Goal: Information Seeking & Learning: Learn about a topic

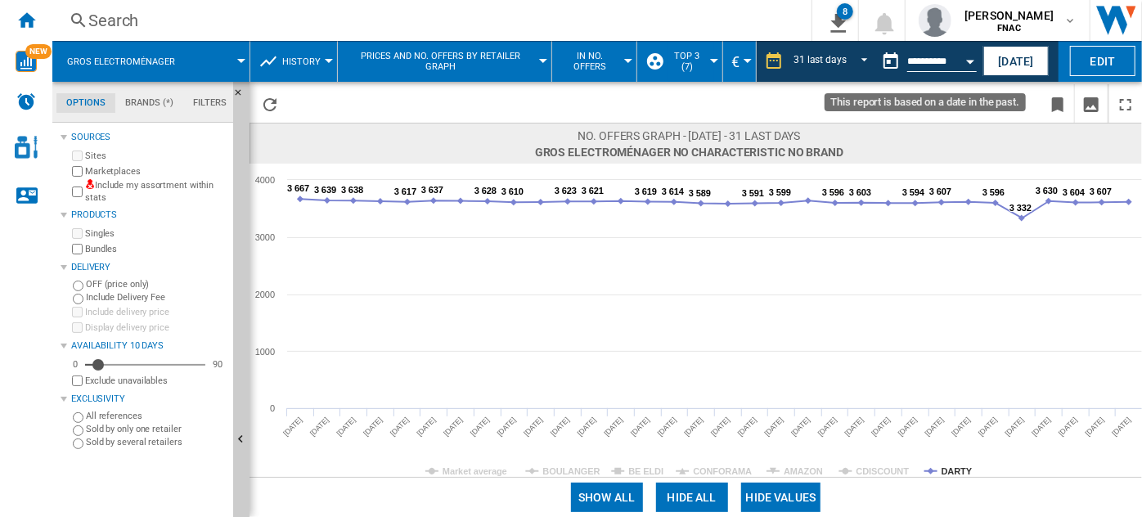
click at [966, 62] on div "Open calendar" at bounding box center [970, 62] width 8 height 4
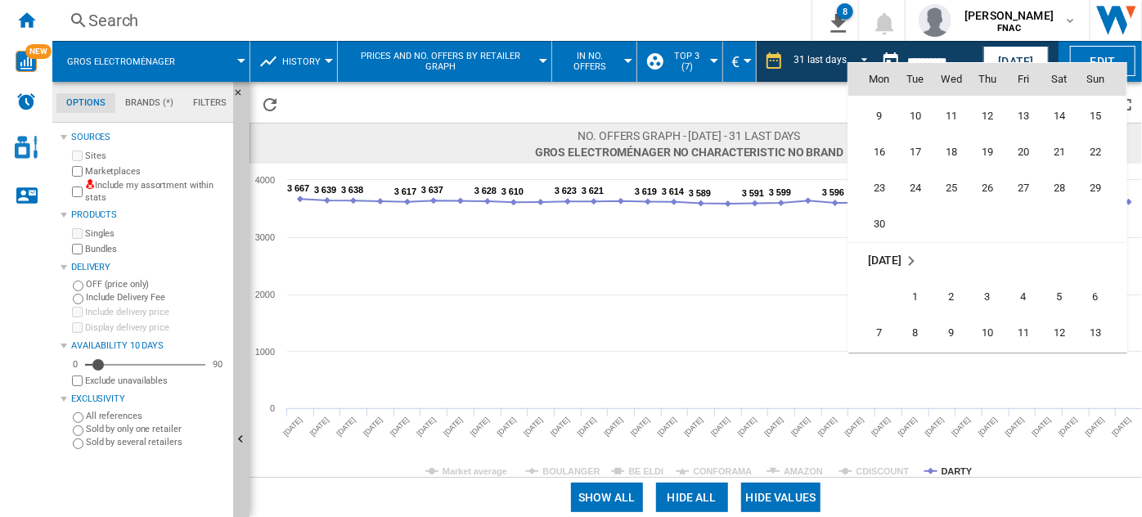
scroll to position [7007, 0]
click at [876, 226] on span "30" at bounding box center [879, 225] width 33 height 33
type input "**********"
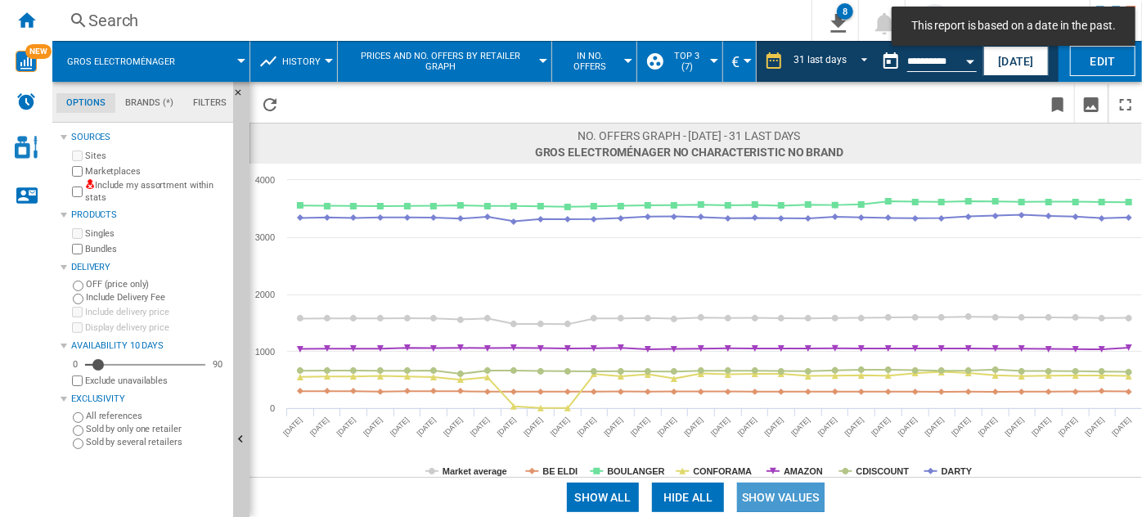
click at [757, 495] on button "Show values" at bounding box center [781, 497] width 88 height 29
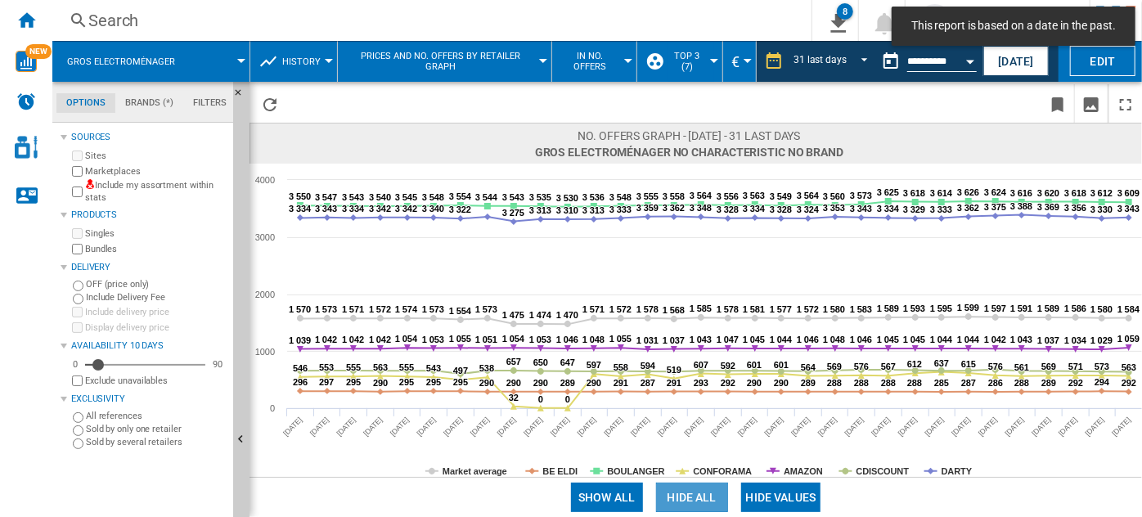
click at [687, 504] on button "Hide all" at bounding box center [692, 497] width 72 height 29
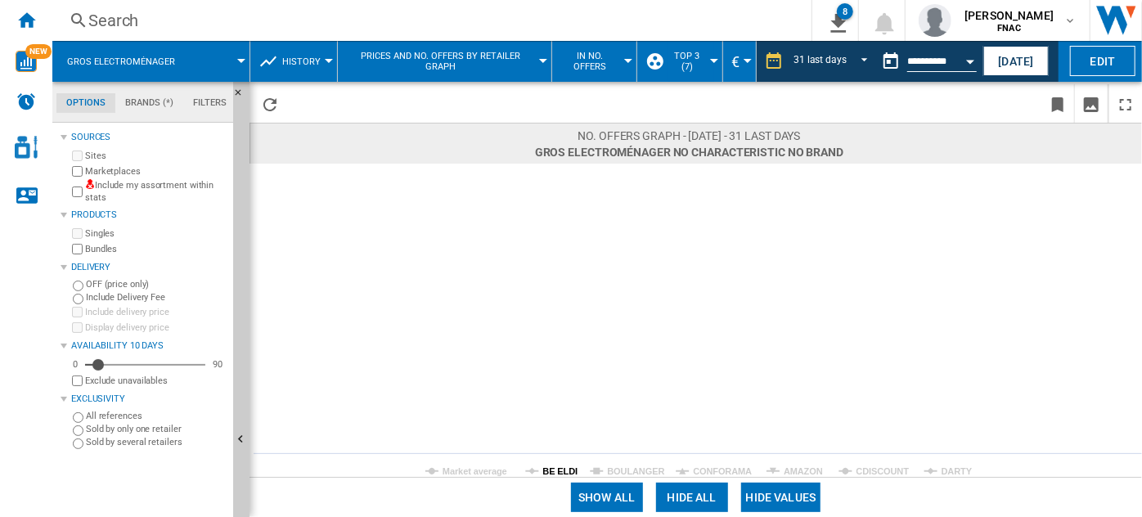
click at [561, 470] on tspan "BE ELDI" at bounding box center [560, 471] width 35 height 10
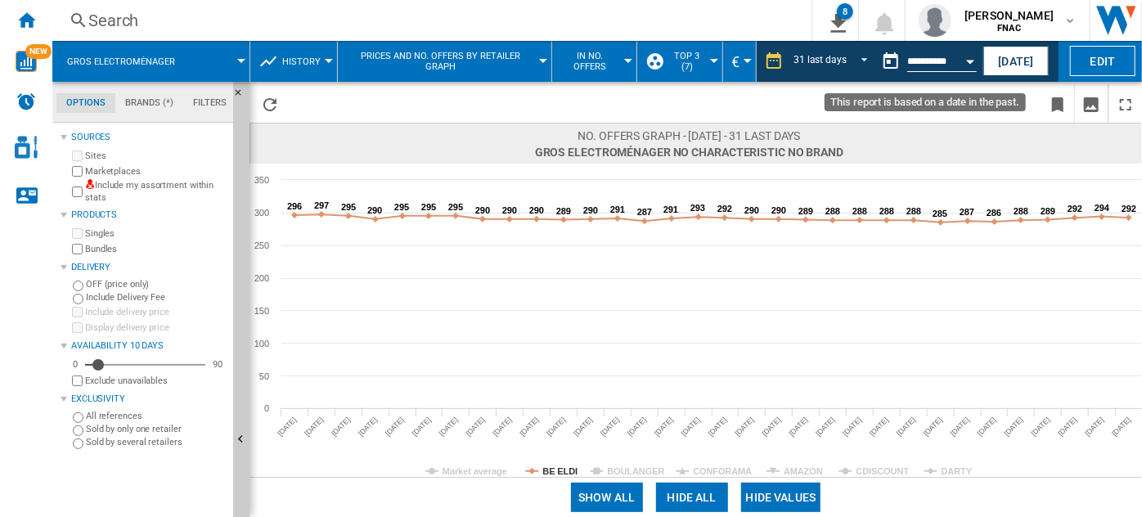
click at [952, 58] on input "**********" at bounding box center [942, 63] width 70 height 15
click at [964, 61] on button "Open calendar" at bounding box center [969, 58] width 29 height 29
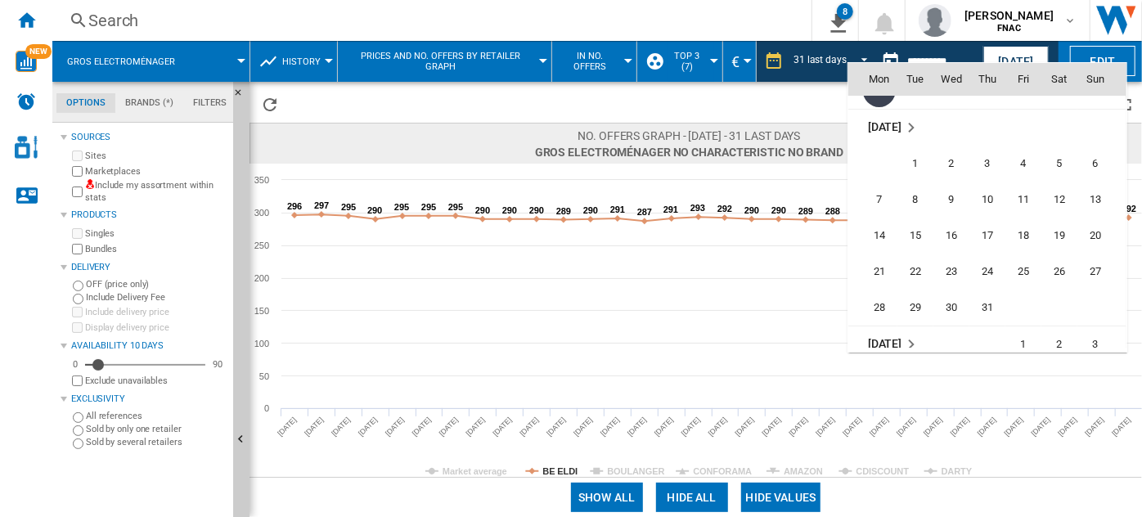
scroll to position [7166, 0]
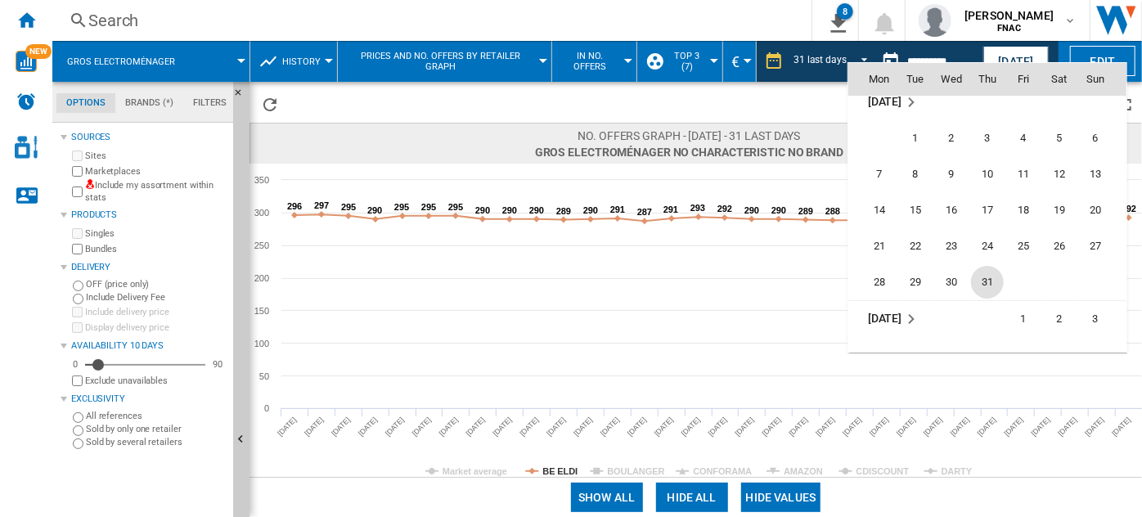
click at [977, 276] on span "31" at bounding box center [987, 282] width 33 height 33
type input "**********"
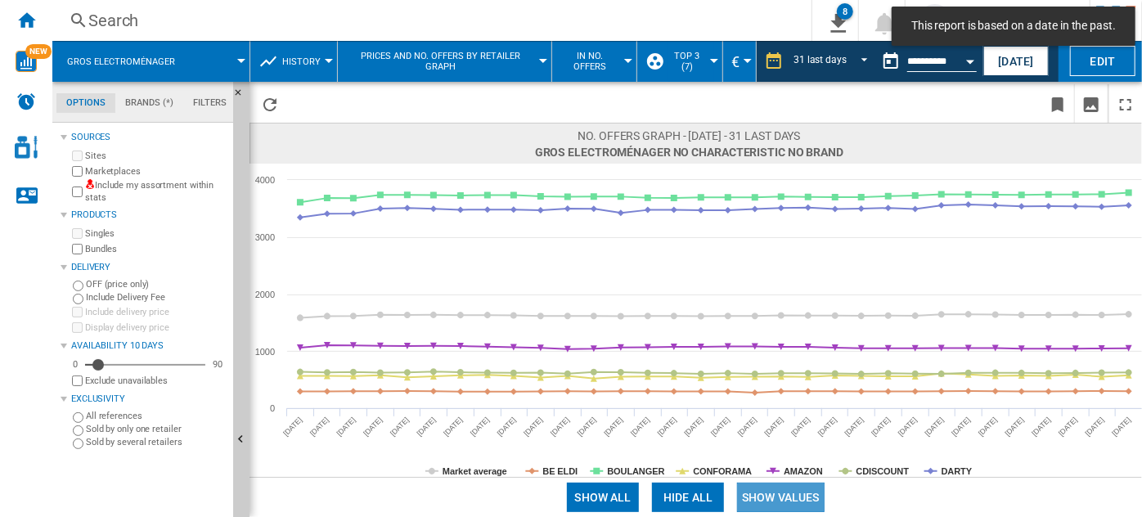
click at [778, 498] on button "Show values" at bounding box center [781, 497] width 88 height 29
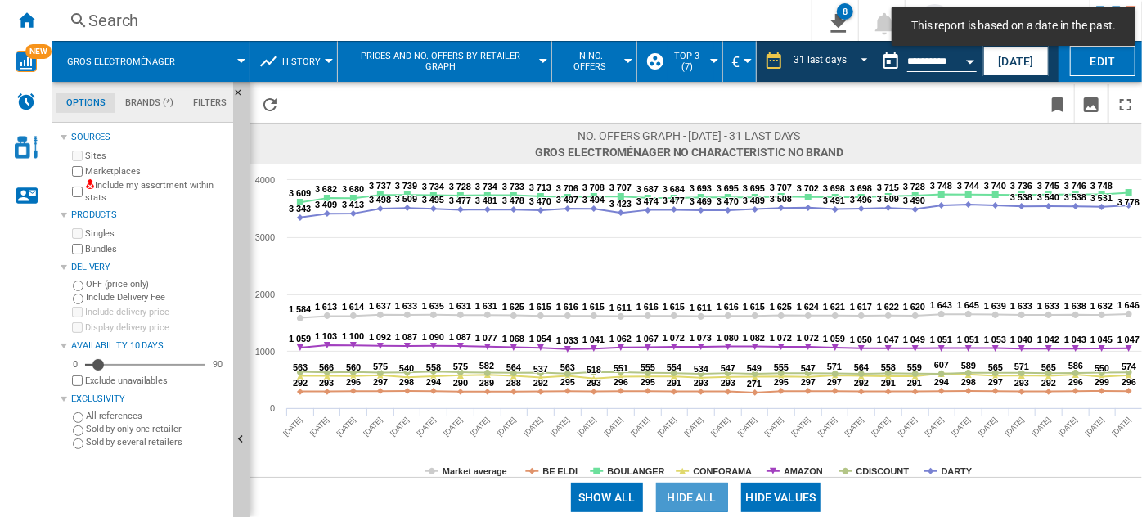
click at [685, 500] on button "Hide all" at bounding box center [692, 497] width 72 height 29
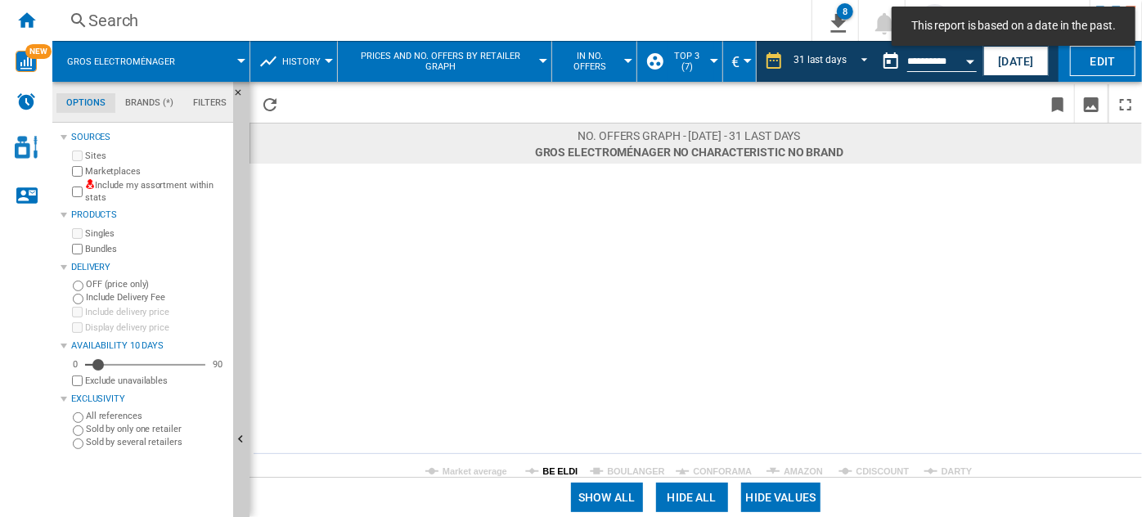
click at [554, 469] on tspan "BE ELDI" at bounding box center [560, 471] width 35 height 10
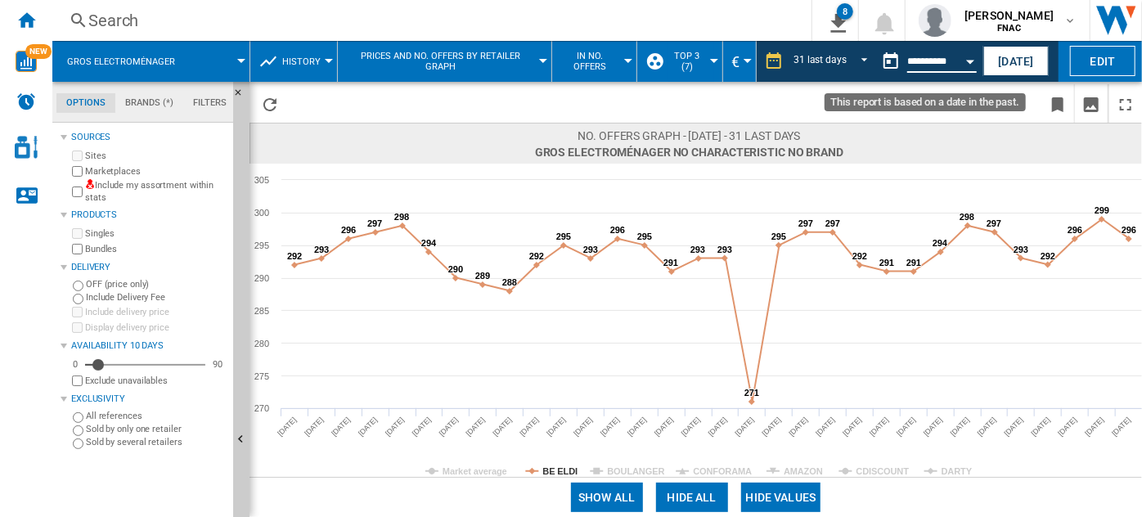
click at [932, 68] on input "**********" at bounding box center [942, 63] width 70 height 15
click at [955, 57] on button "Open calendar" at bounding box center [969, 58] width 29 height 29
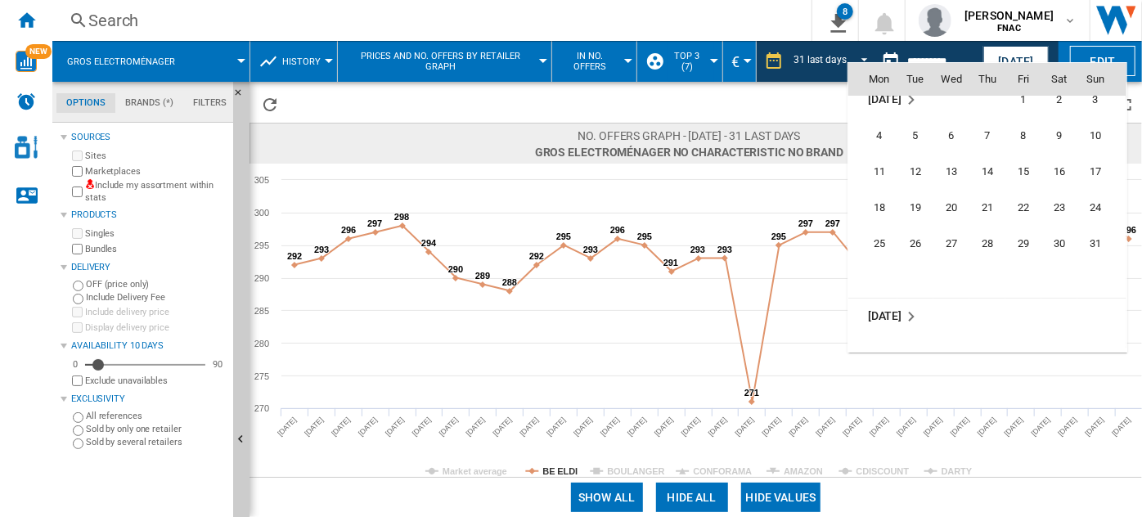
scroll to position [7386, 0]
click at [1093, 244] on span "31" at bounding box center [1095, 243] width 33 height 33
type input "**********"
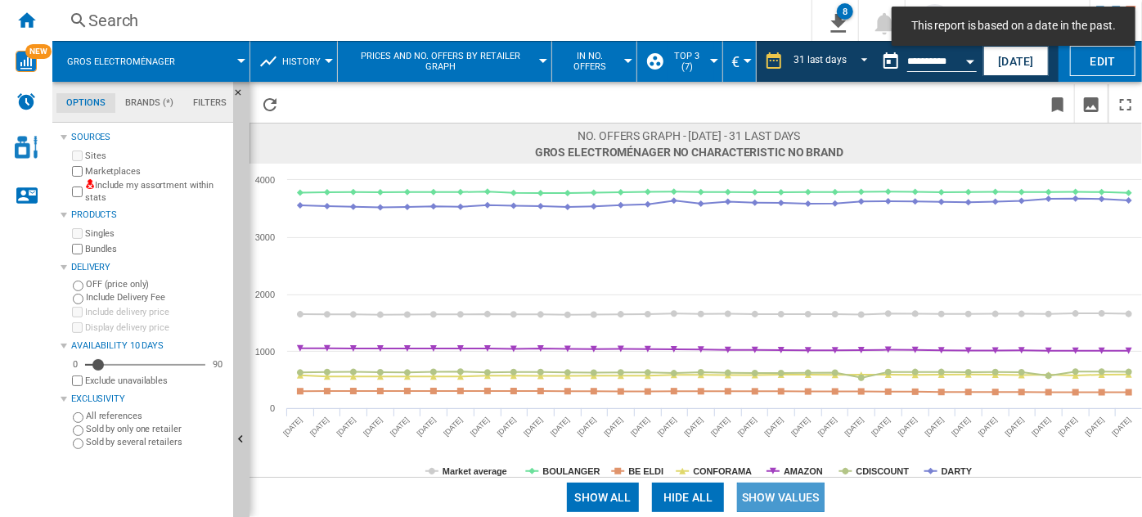
click at [737, 499] on button "Show values" at bounding box center [781, 497] width 88 height 29
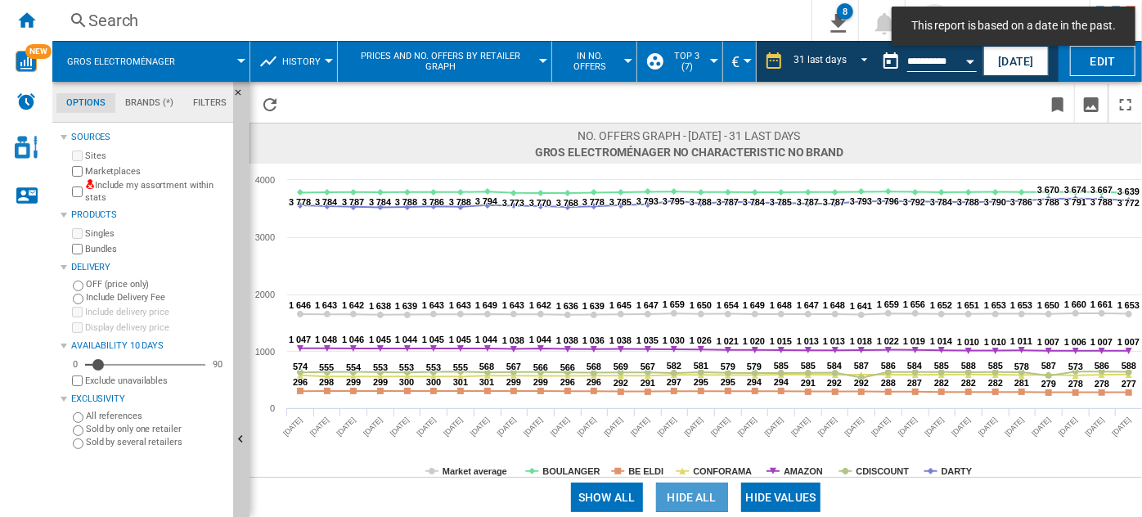
click at [702, 497] on button "Hide all" at bounding box center [692, 497] width 72 height 29
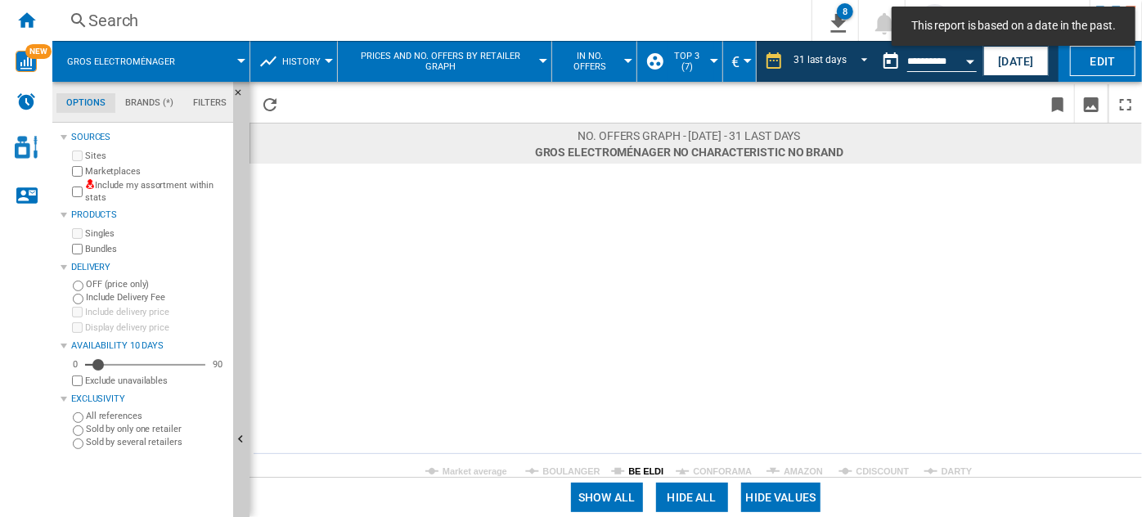
click at [641, 470] on tspan "BE ELDI" at bounding box center [645, 471] width 35 height 10
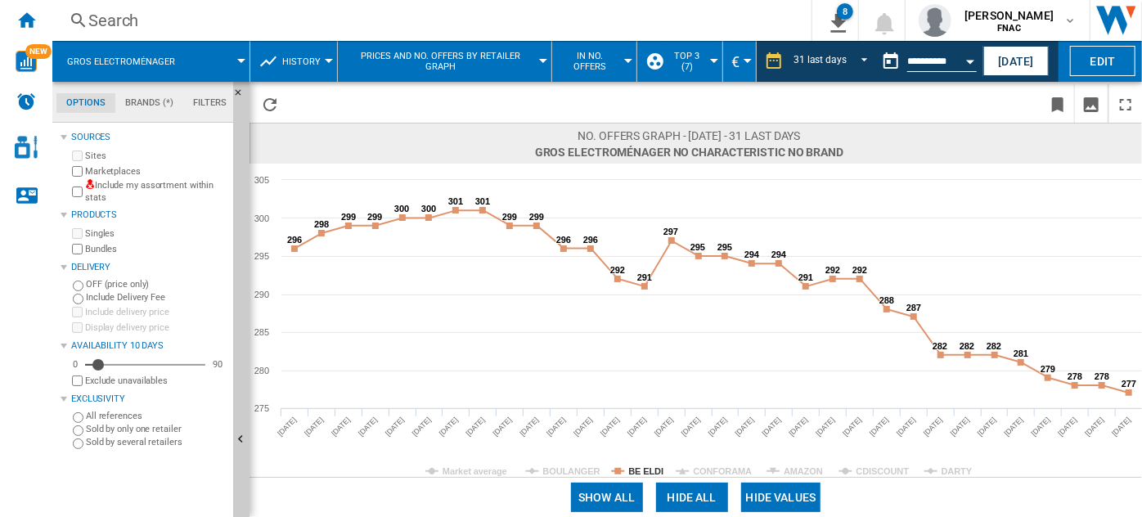
click at [291, 26] on div "Search" at bounding box center [428, 20] width 681 height 23
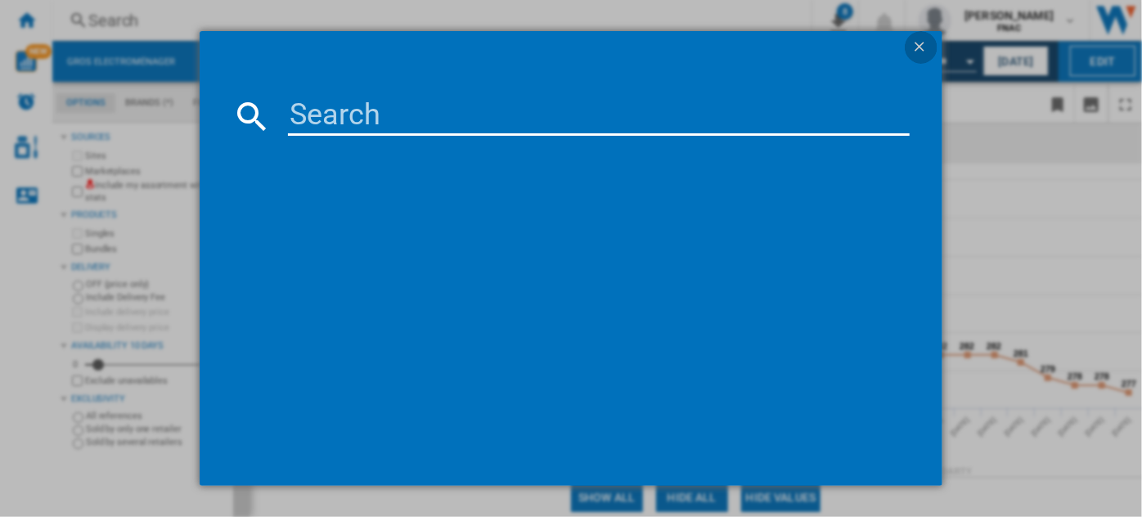
click at [920, 47] on ng-md-icon "getI18NText('BUTTONS.CLOSE_DIALOG')" at bounding box center [921, 48] width 20 height 20
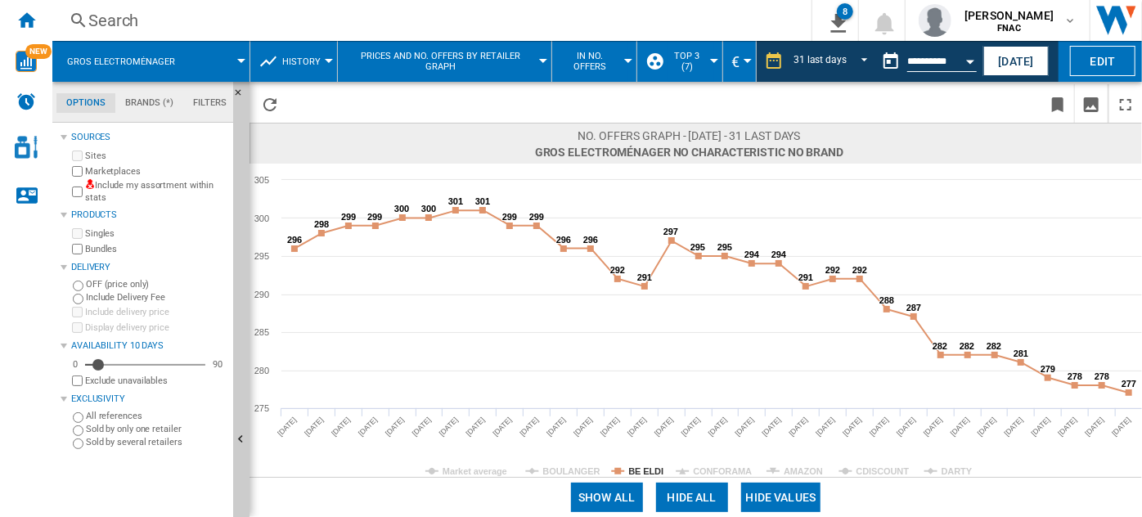
click at [588, 59] on span "In No. offers" at bounding box center [590, 61] width 61 height 21
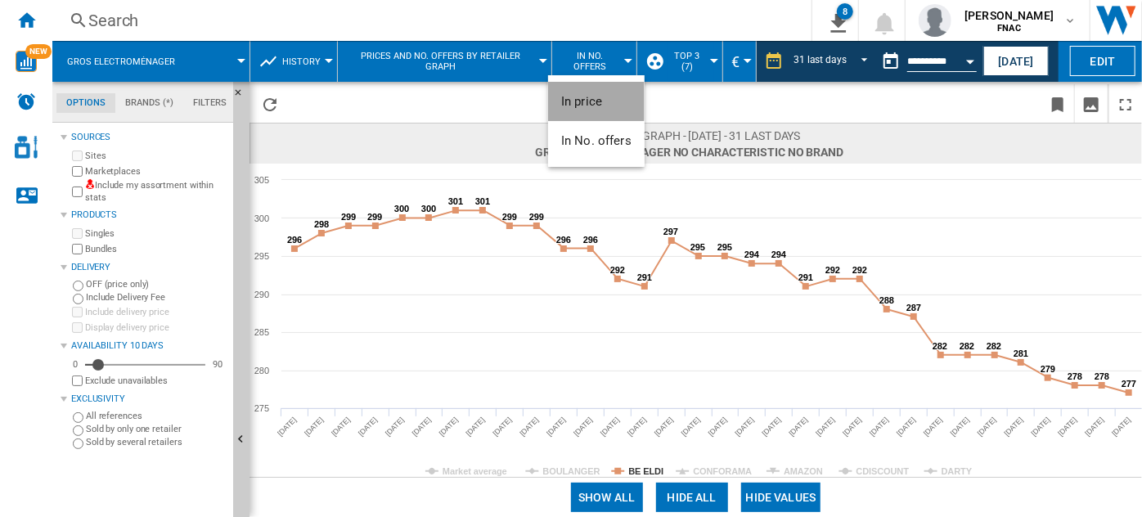
click at [588, 100] on span "In price" at bounding box center [581, 101] width 41 height 15
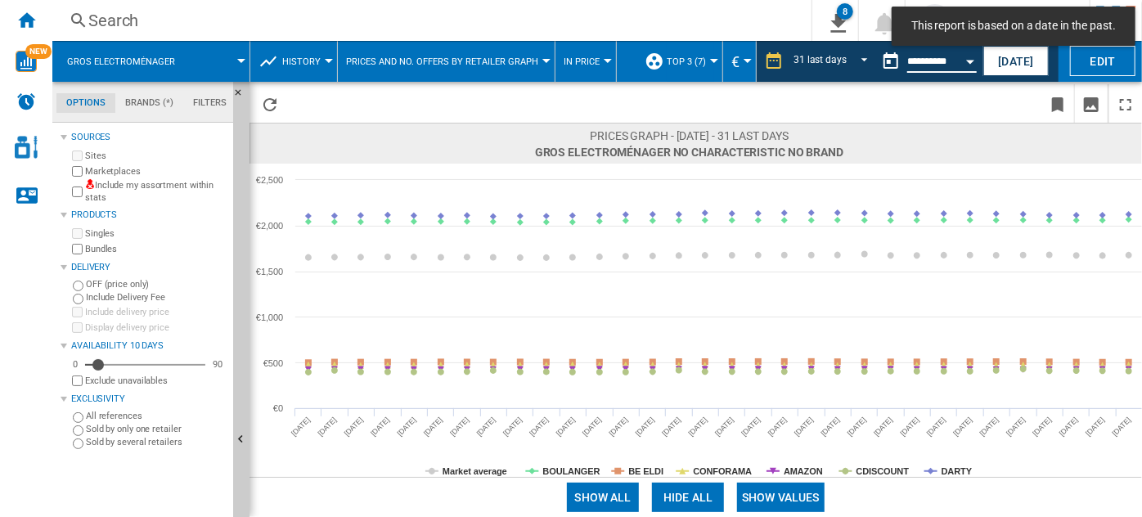
click at [951, 57] on input "**********" at bounding box center [942, 63] width 70 height 15
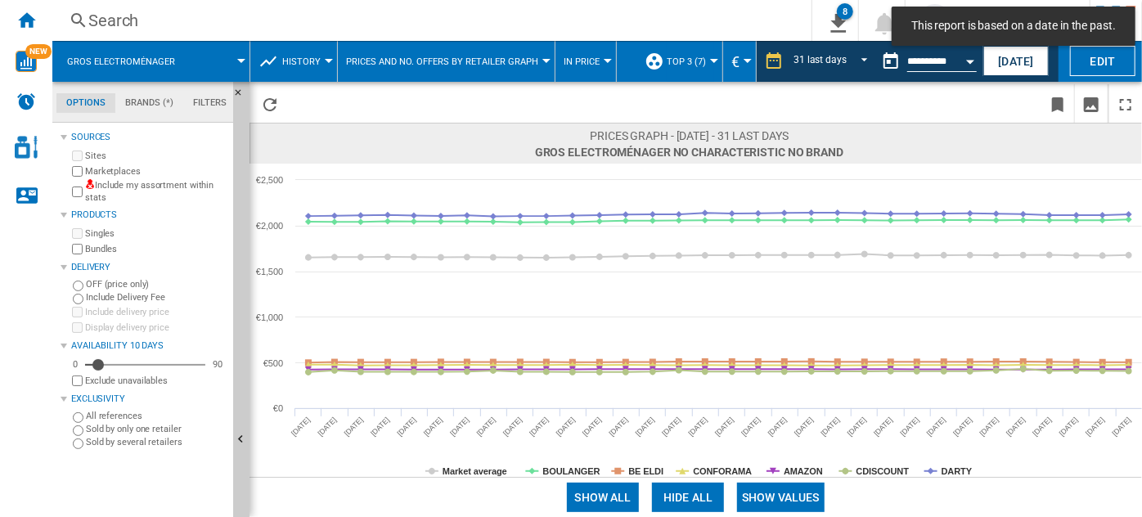
click at [972, 61] on div "Open calendar" at bounding box center [970, 62] width 8 height 4
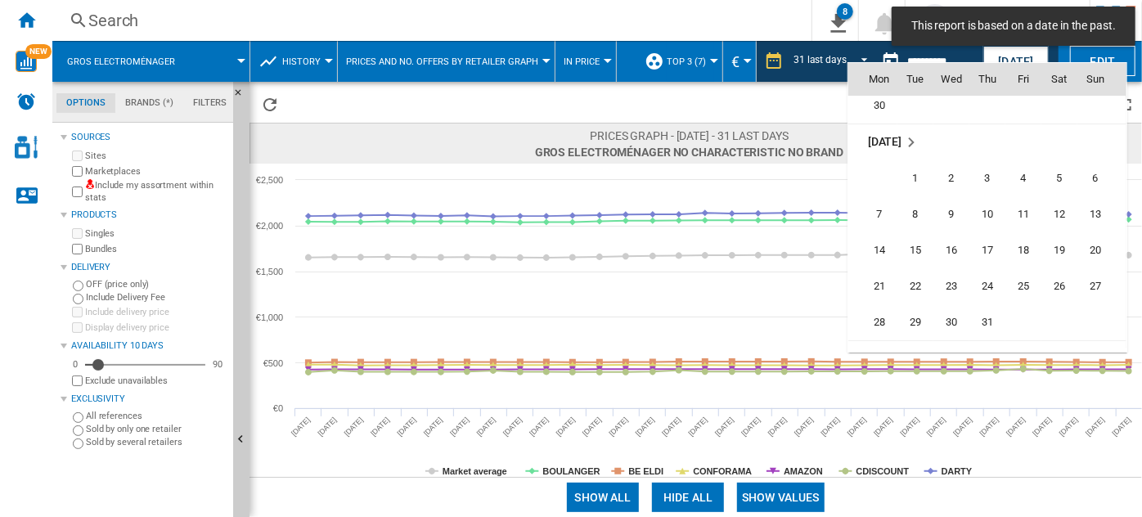
scroll to position [7030, 0]
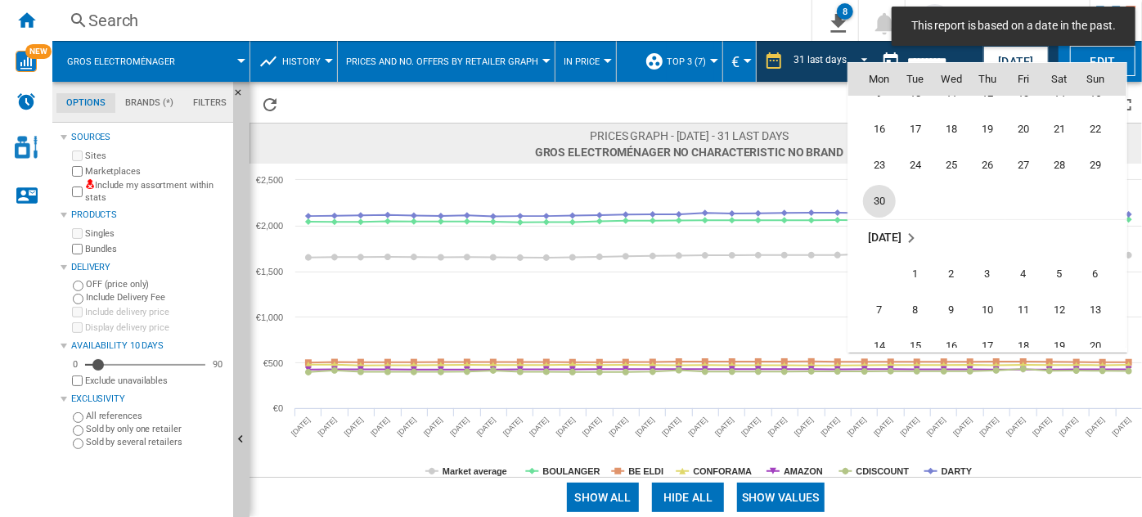
click at [881, 192] on span "30" at bounding box center [879, 201] width 33 height 33
type input "**********"
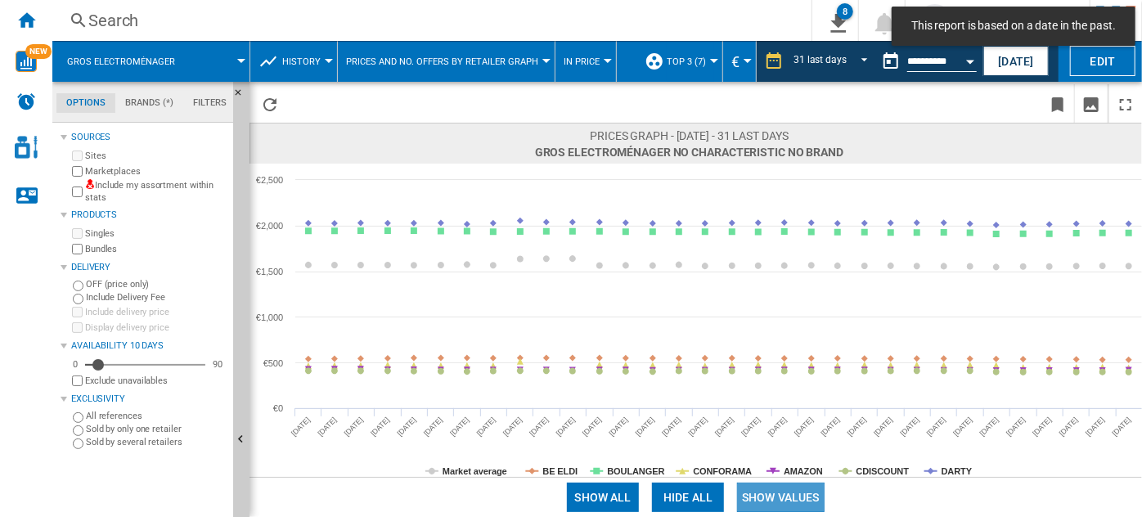
click at [779, 506] on button "Show values" at bounding box center [781, 497] width 88 height 29
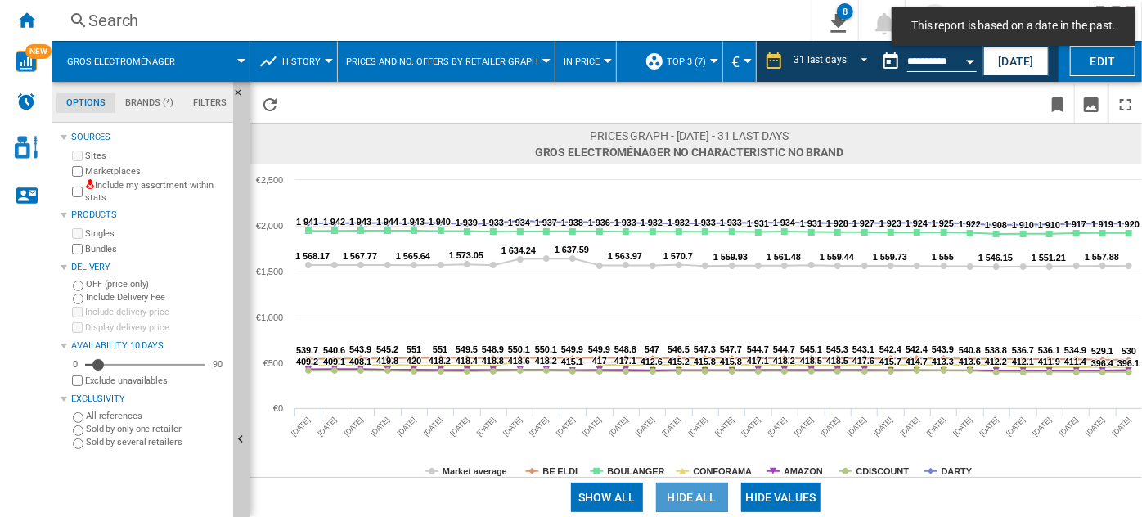
click at [681, 503] on button "Hide all" at bounding box center [692, 497] width 72 height 29
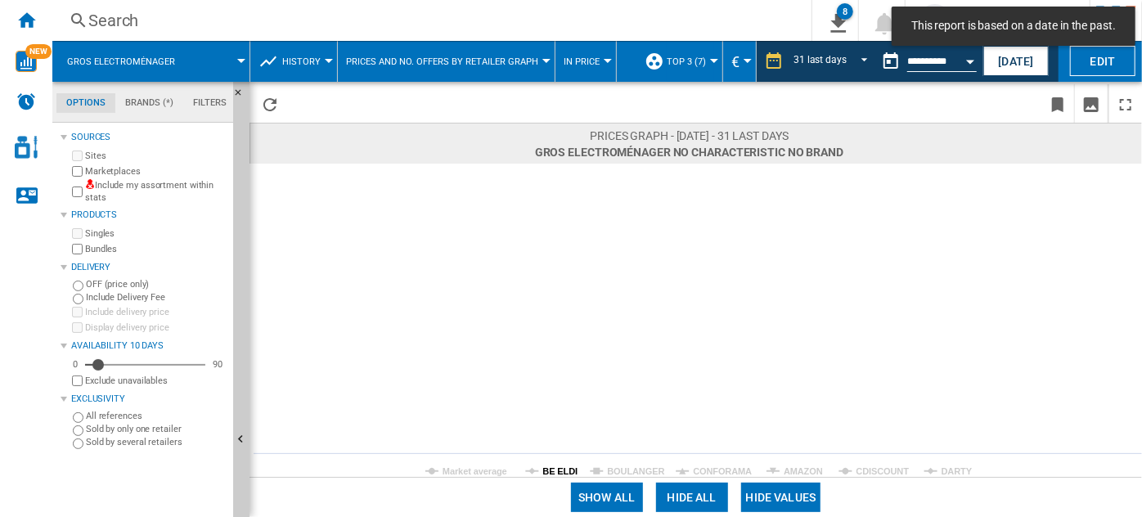
click at [551, 467] on tspan "BE ELDI" at bounding box center [560, 471] width 35 height 10
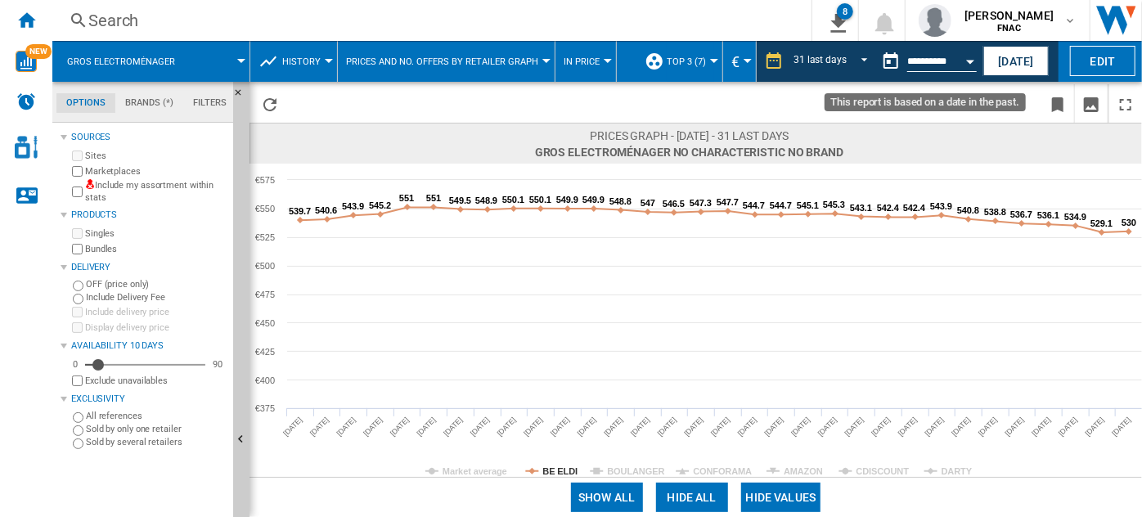
click at [958, 60] on button "Open calendar" at bounding box center [969, 58] width 29 height 29
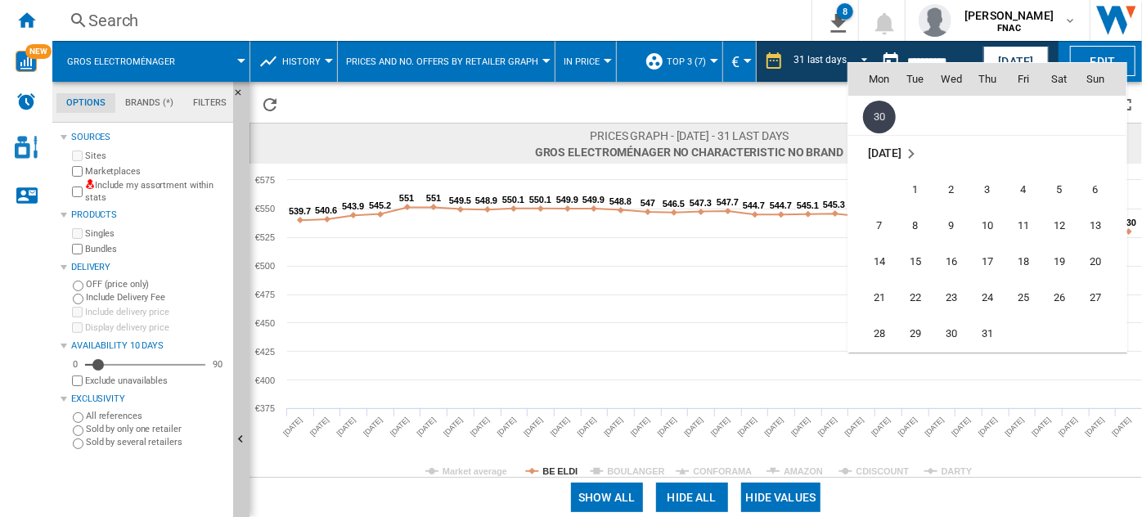
scroll to position [7120, 0]
click at [987, 322] on span "31" at bounding box center [987, 328] width 33 height 33
type input "**********"
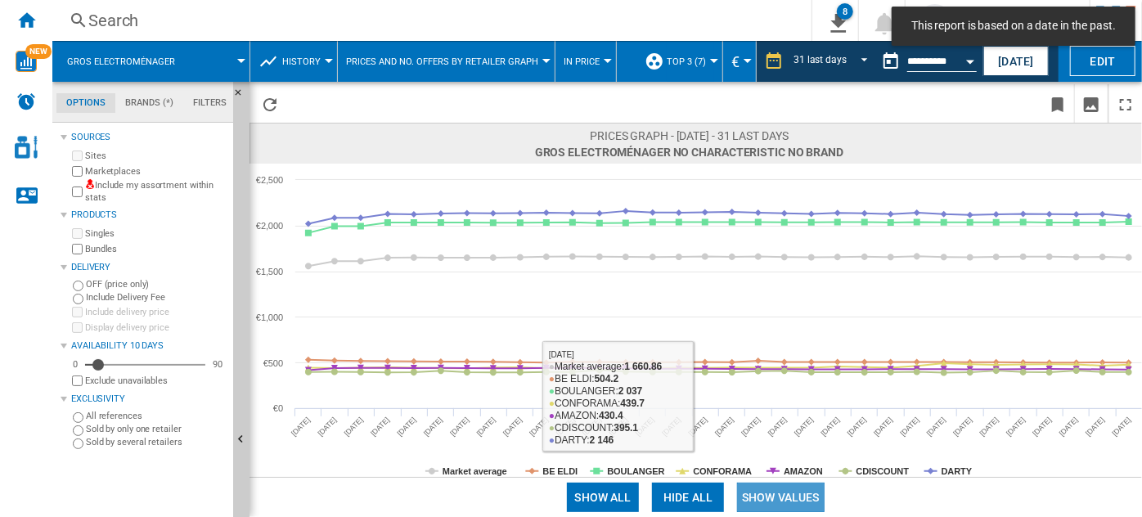
click at [777, 497] on button "Show values" at bounding box center [781, 497] width 88 height 29
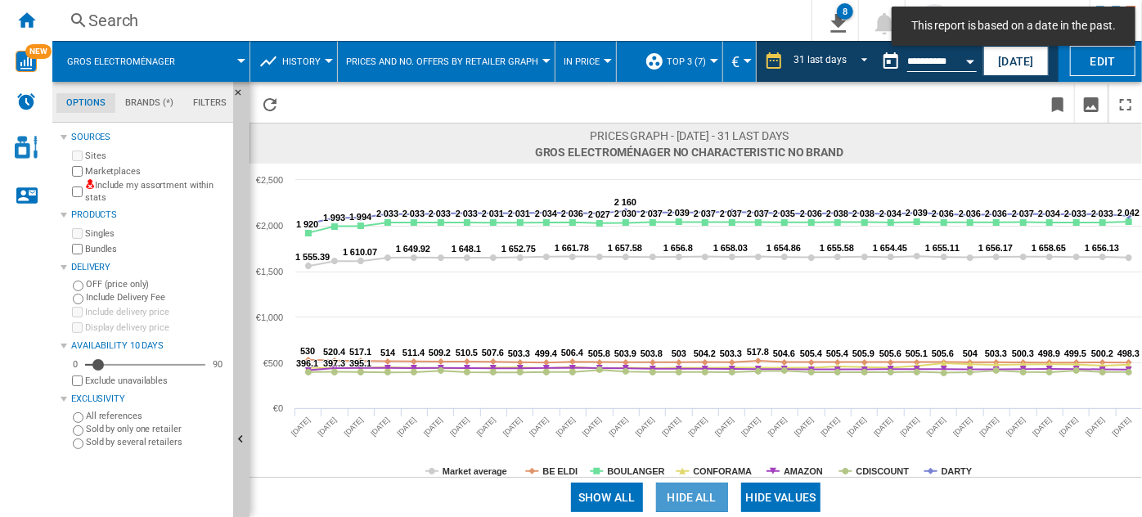
click at [704, 490] on button "Hide all" at bounding box center [692, 497] width 72 height 29
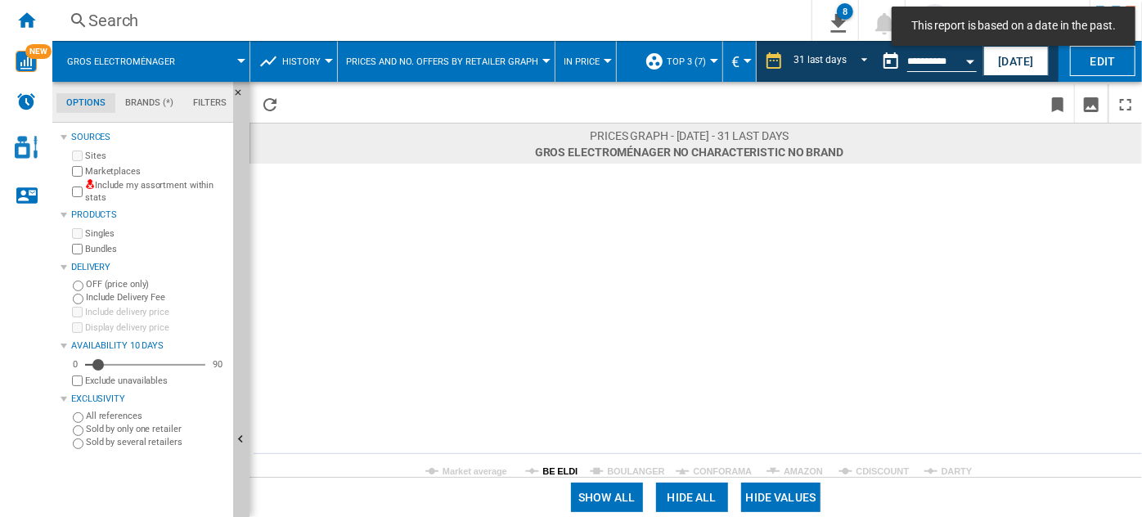
click at [559, 469] on tspan "BE ELDI" at bounding box center [560, 471] width 35 height 10
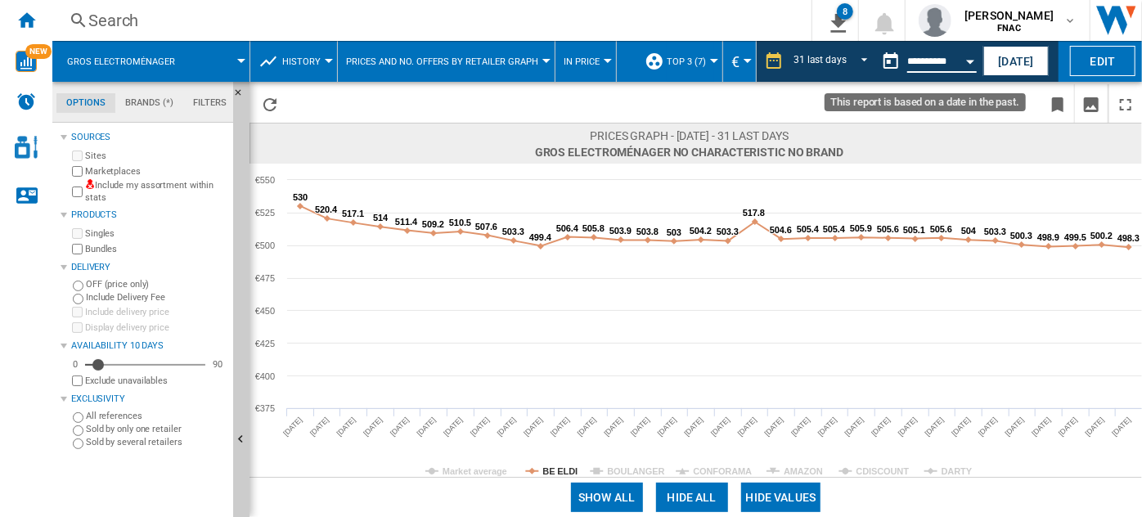
click at [922, 61] on input "**********" at bounding box center [942, 63] width 70 height 15
click at [951, 59] on input "**********" at bounding box center [942, 63] width 70 height 15
click at [973, 60] on div "Open calendar" at bounding box center [970, 62] width 8 height 4
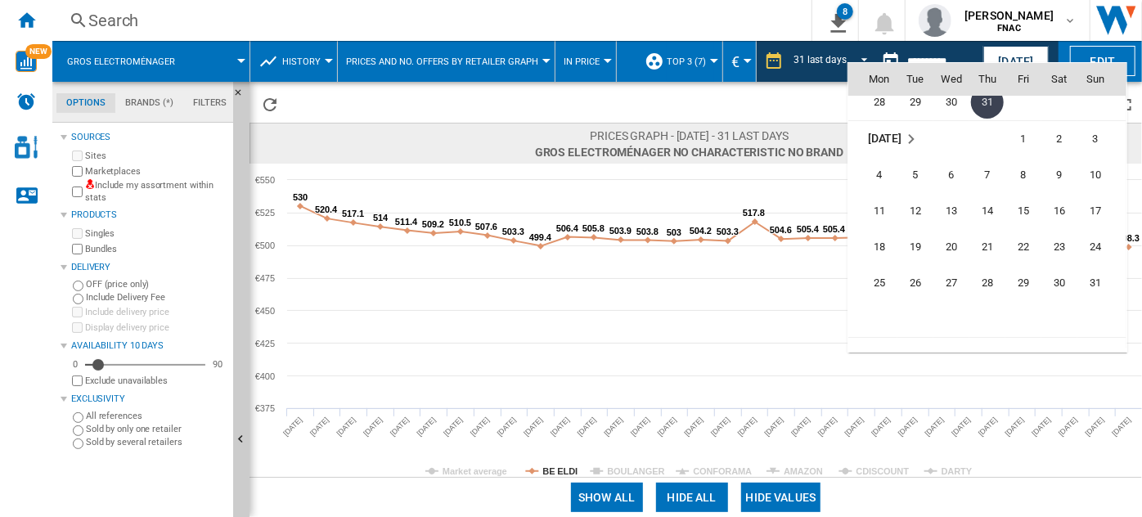
scroll to position [7349, 0]
click at [1085, 272] on span "31" at bounding box center [1095, 279] width 33 height 33
type input "**********"
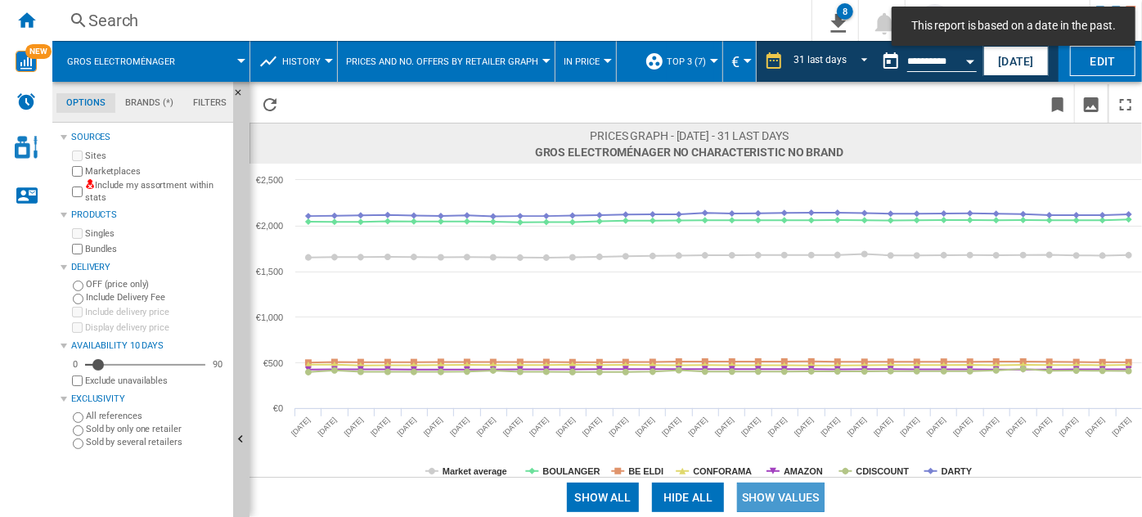
click at [792, 504] on button "Show values" at bounding box center [781, 497] width 88 height 29
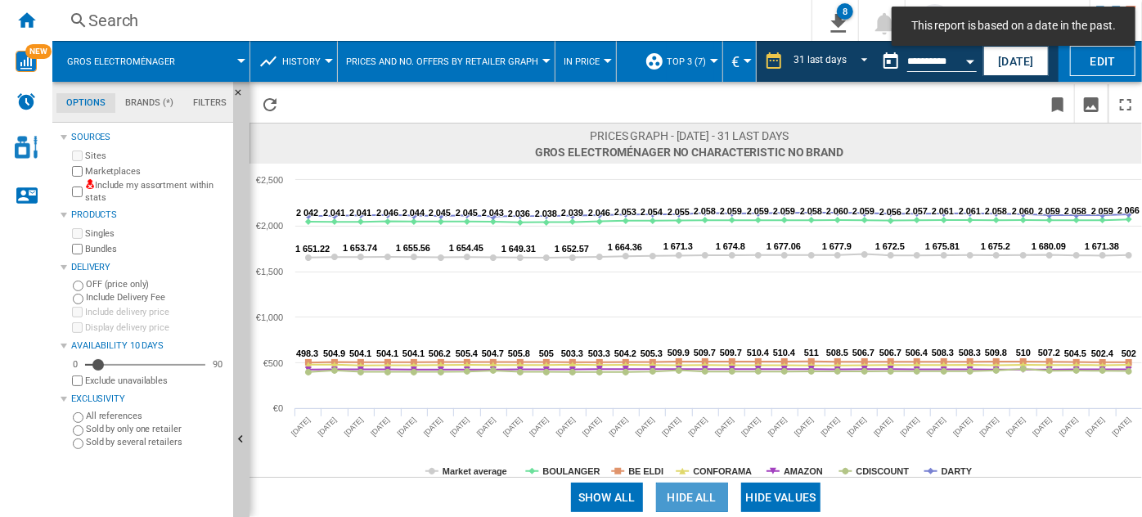
click at [709, 499] on button "Hide all" at bounding box center [692, 497] width 72 height 29
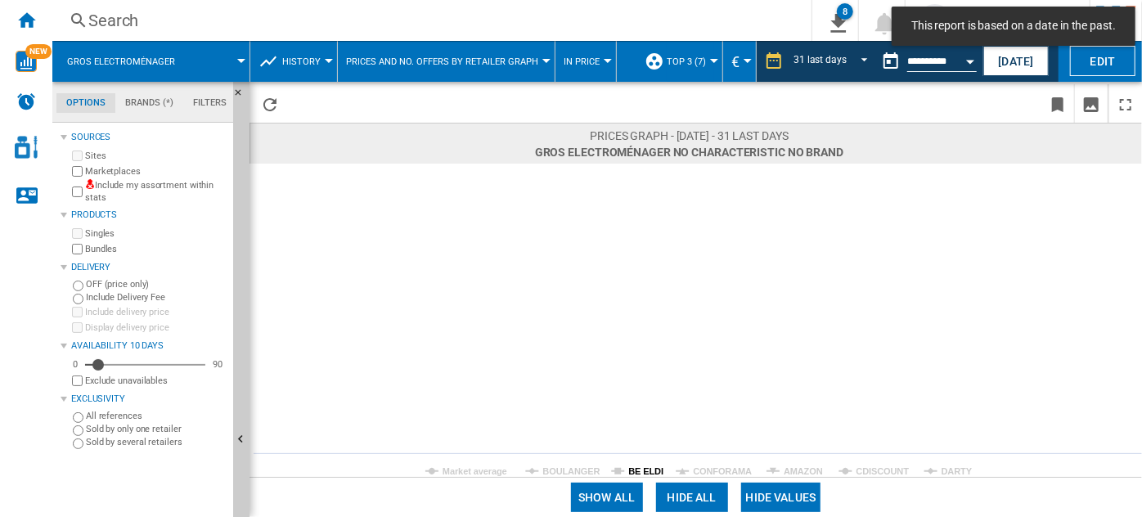
click at [639, 470] on tspan "BE ELDI" at bounding box center [645, 471] width 35 height 10
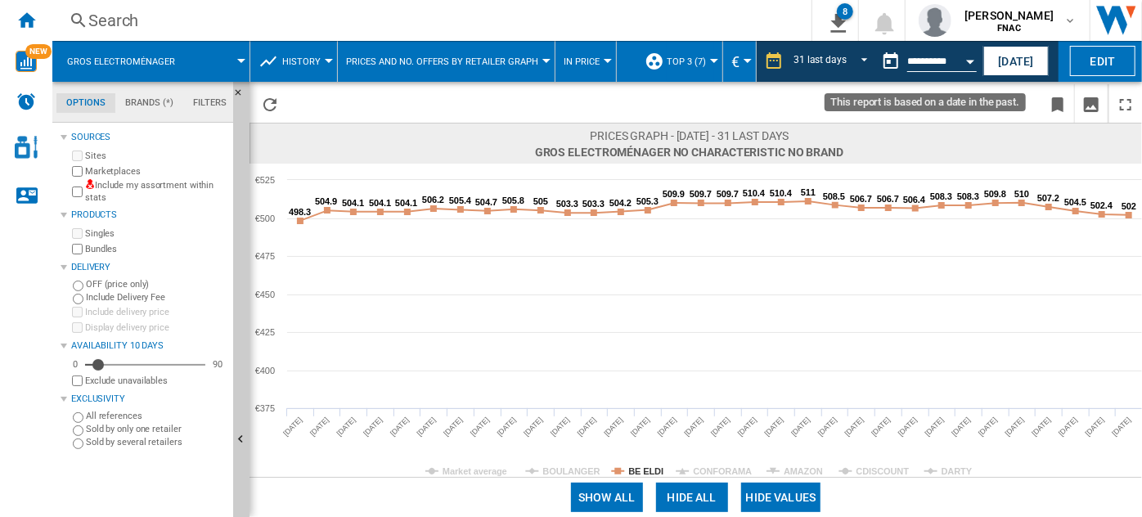
click at [955, 67] on button "Open calendar" at bounding box center [969, 58] width 29 height 29
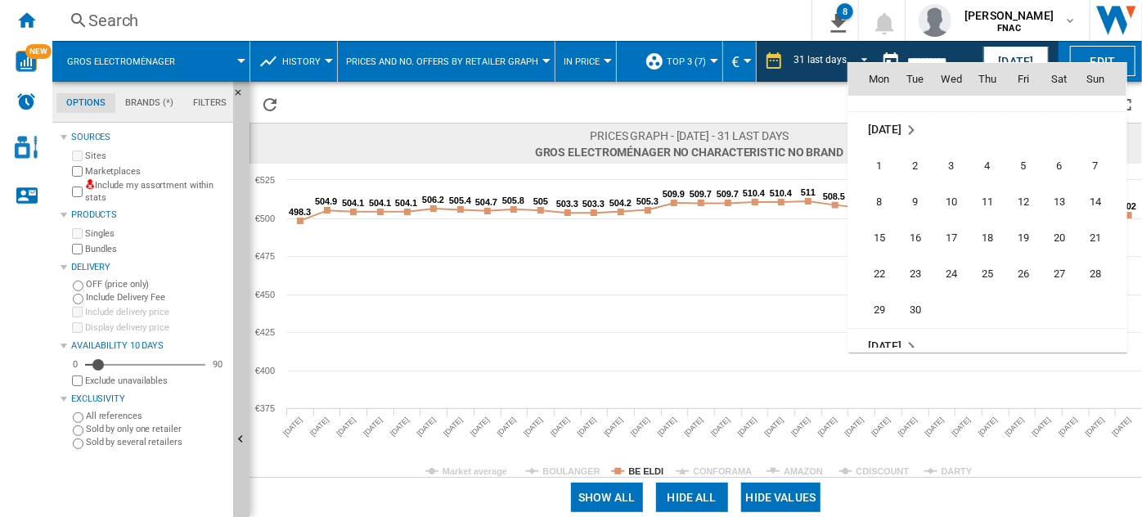
scroll to position [7573, 0]
click at [914, 303] on span "30" at bounding box center [915, 309] width 33 height 33
type input "**********"
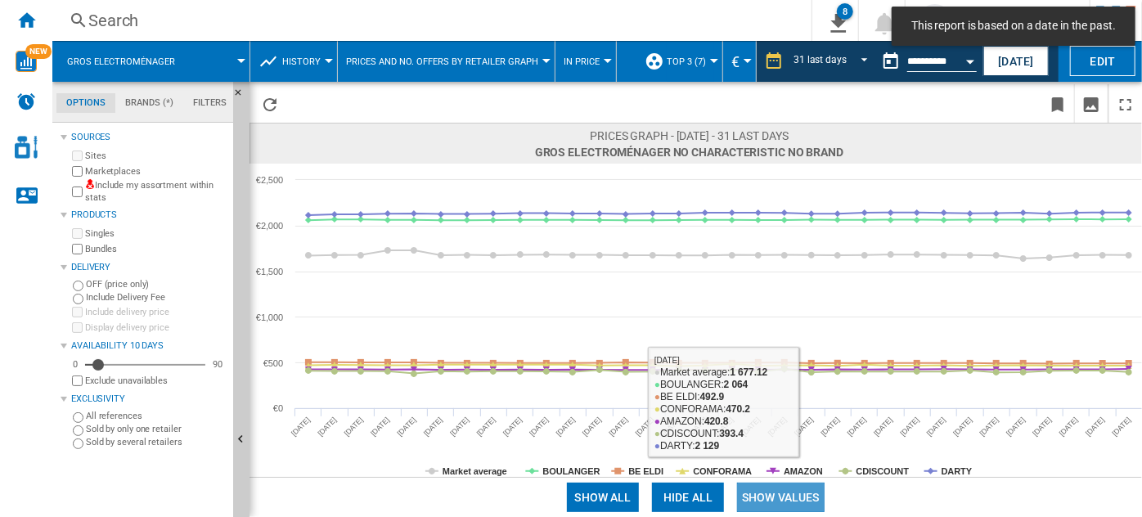
click at [783, 501] on button "Show values" at bounding box center [781, 497] width 88 height 29
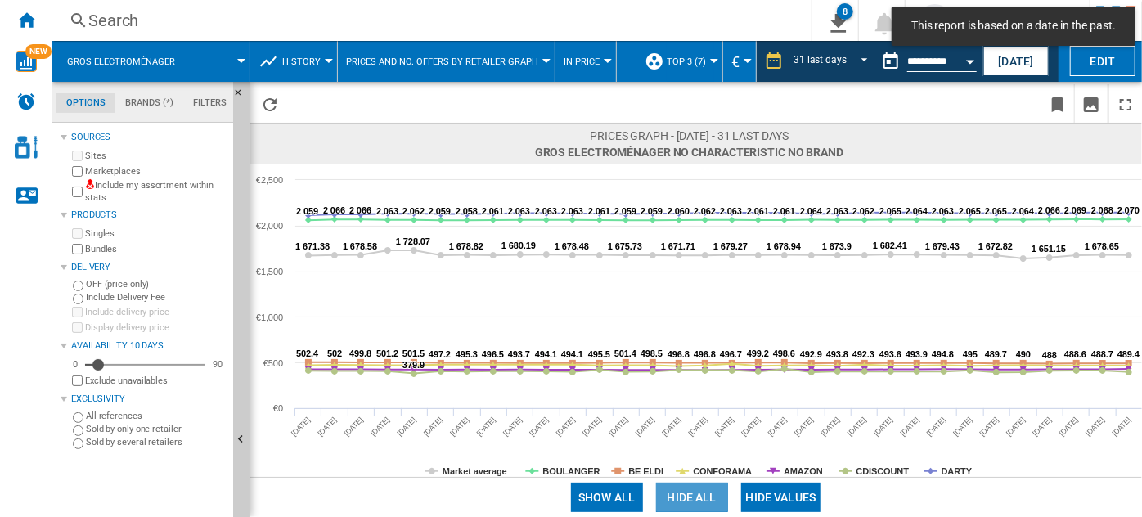
click at [687, 508] on button "Hide all" at bounding box center [692, 497] width 72 height 29
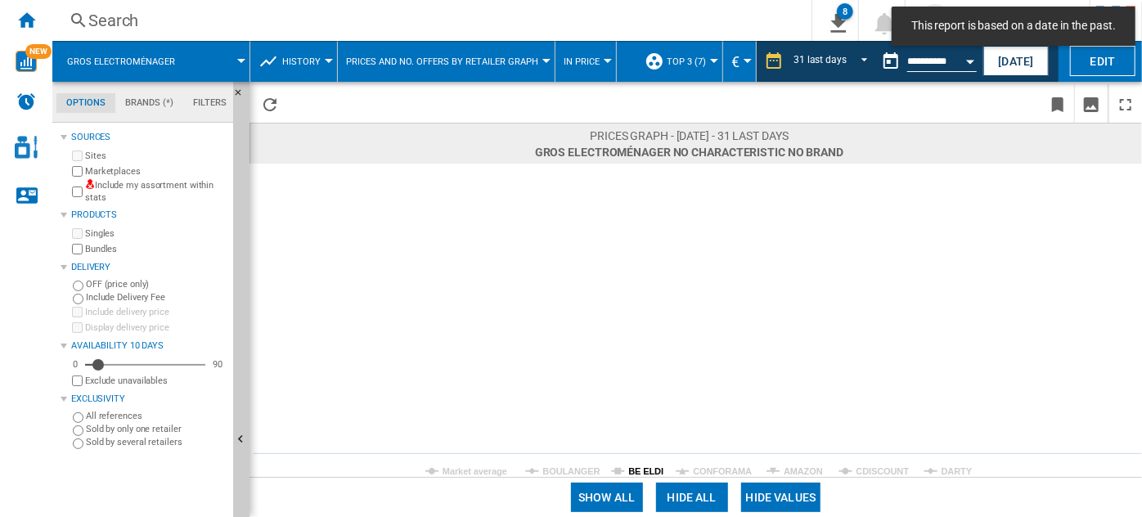
click at [643, 468] on tspan "BE ELDI" at bounding box center [645, 471] width 35 height 10
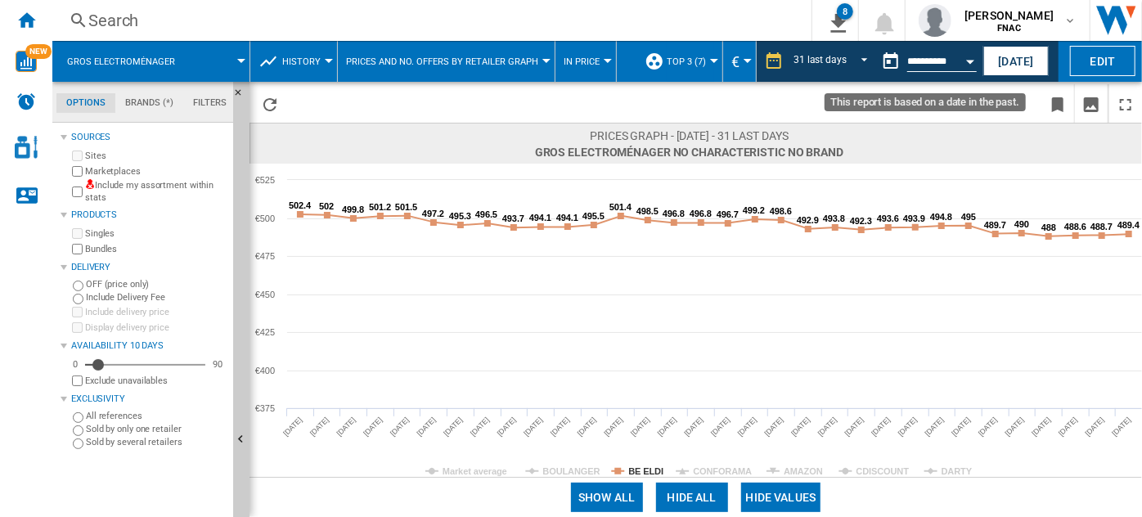
click at [964, 52] on button "Open calendar" at bounding box center [969, 58] width 29 height 29
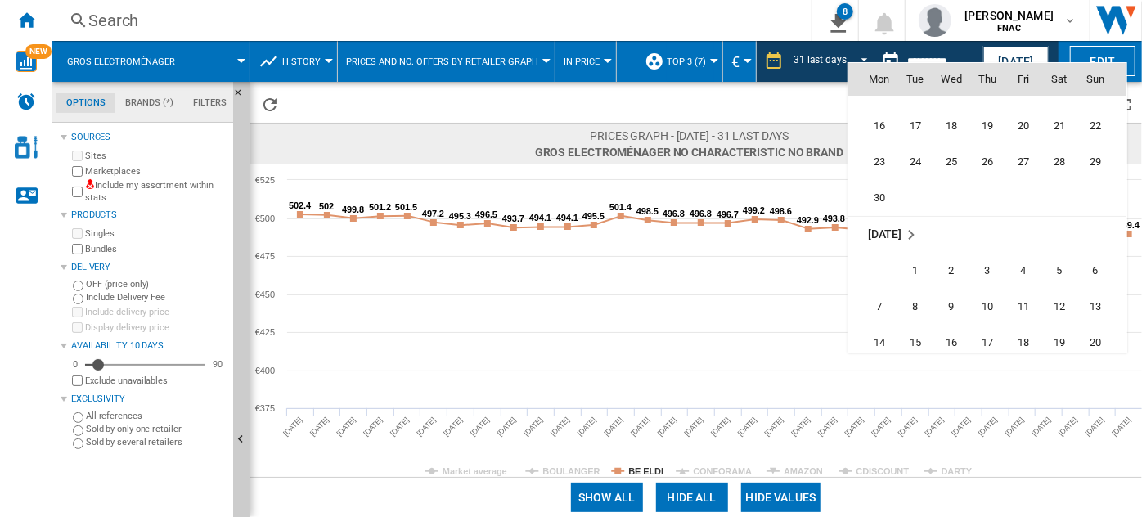
scroll to position [7026, 0]
click at [874, 201] on span "30" at bounding box center [879, 205] width 33 height 33
type input "**********"
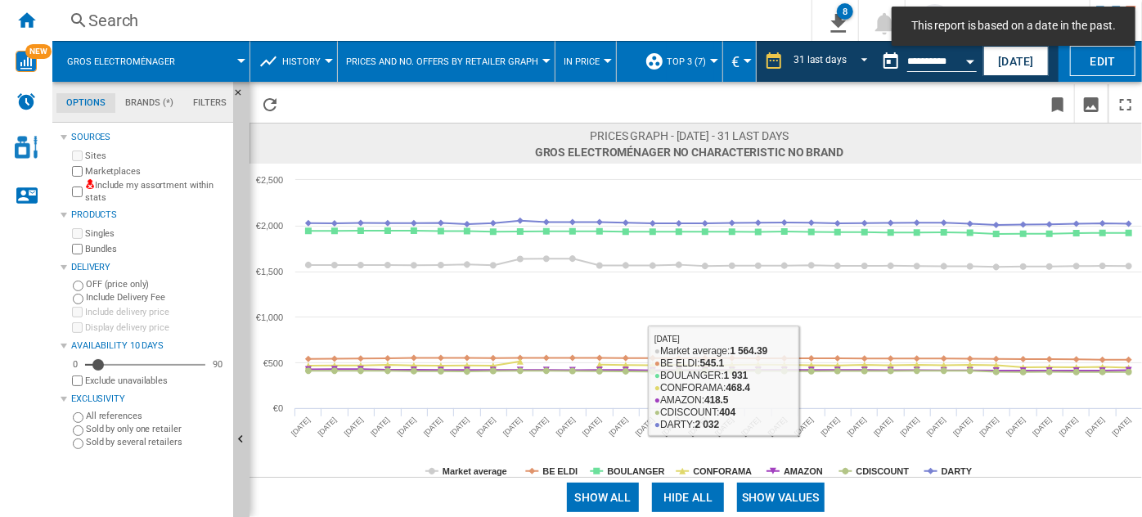
click at [780, 501] on button "Show values" at bounding box center [781, 497] width 88 height 29
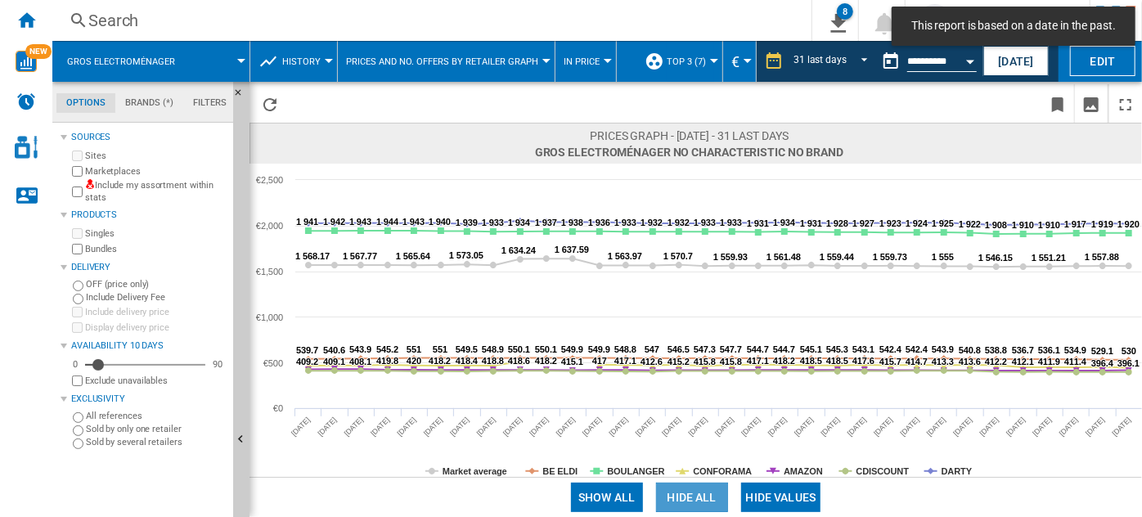
click at [688, 492] on button "Hide all" at bounding box center [692, 497] width 72 height 29
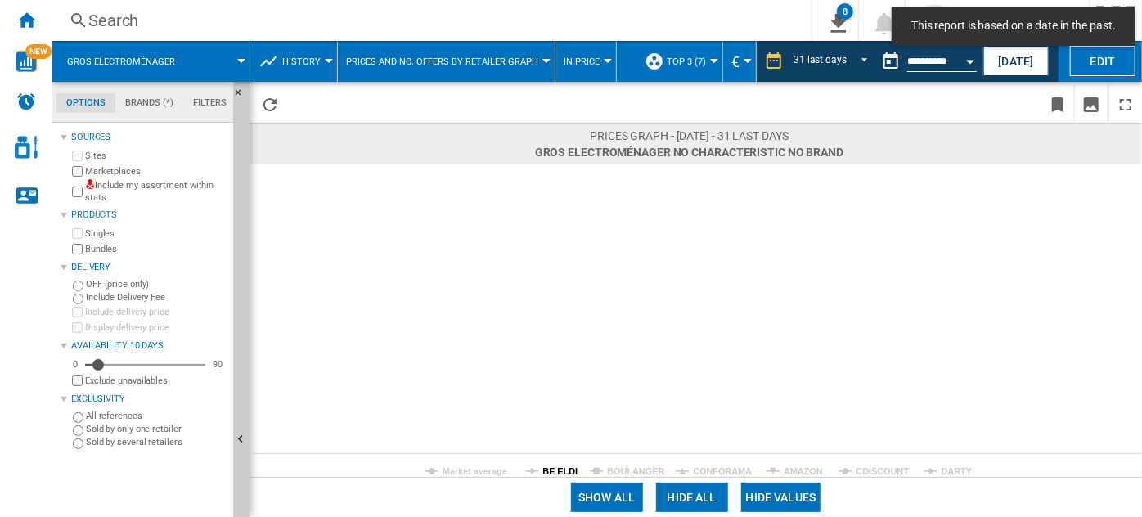
click at [555, 470] on tspan "BE ELDI" at bounding box center [560, 471] width 35 height 10
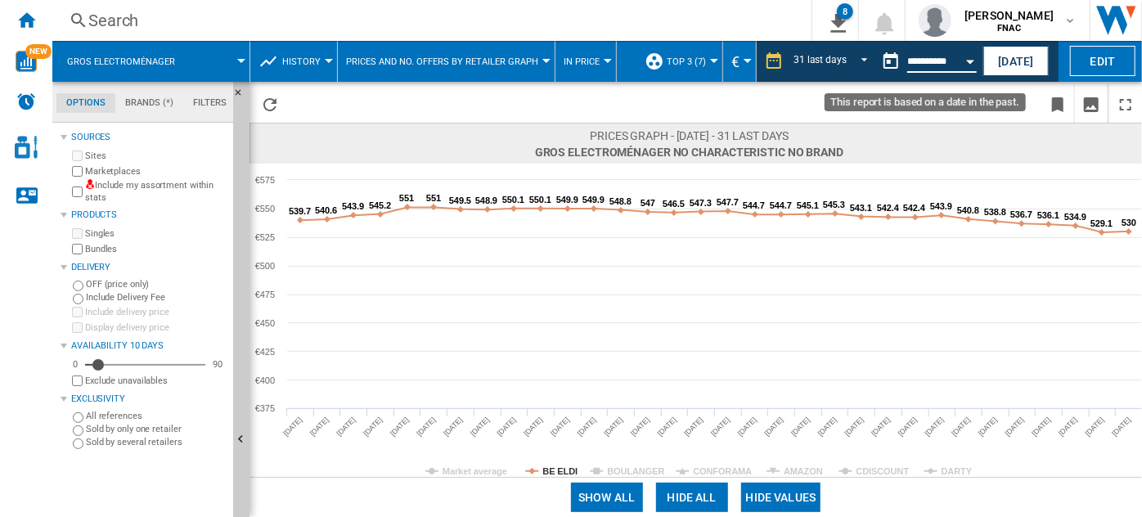
click at [944, 58] on input "**********" at bounding box center [942, 63] width 70 height 15
click at [970, 65] on button "Open calendar" at bounding box center [969, 58] width 29 height 29
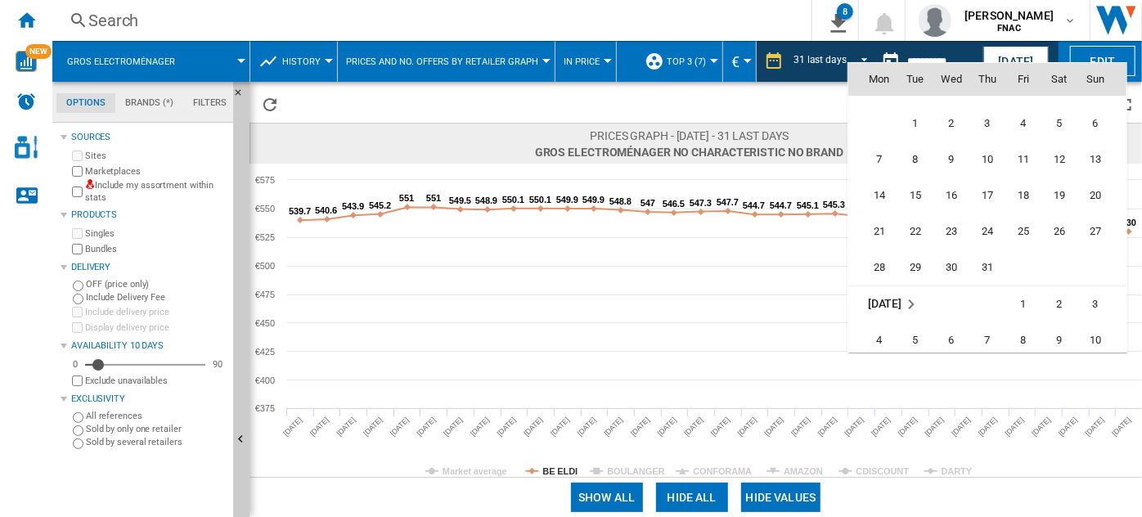
scroll to position [7181, 0]
click at [983, 262] on span "31" at bounding box center [987, 267] width 33 height 33
type input "**********"
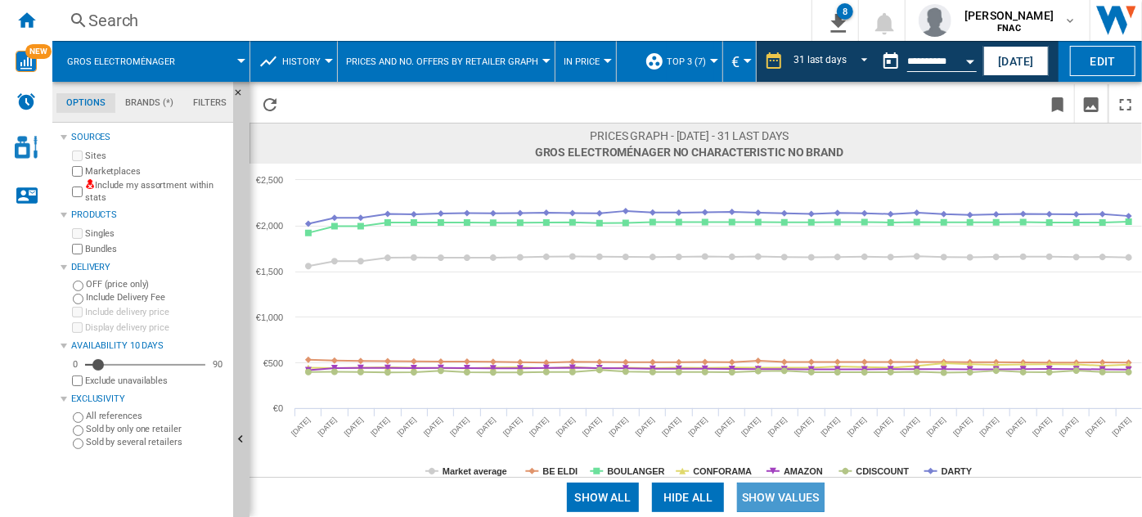
click at [789, 497] on button "Show values" at bounding box center [781, 497] width 88 height 29
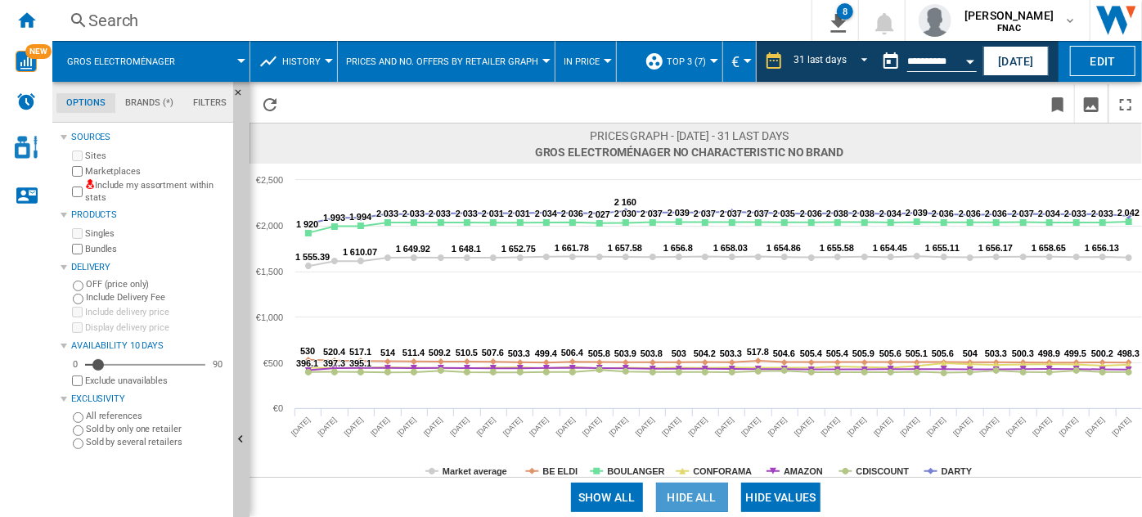
click at [690, 490] on button "Hide all" at bounding box center [692, 497] width 72 height 29
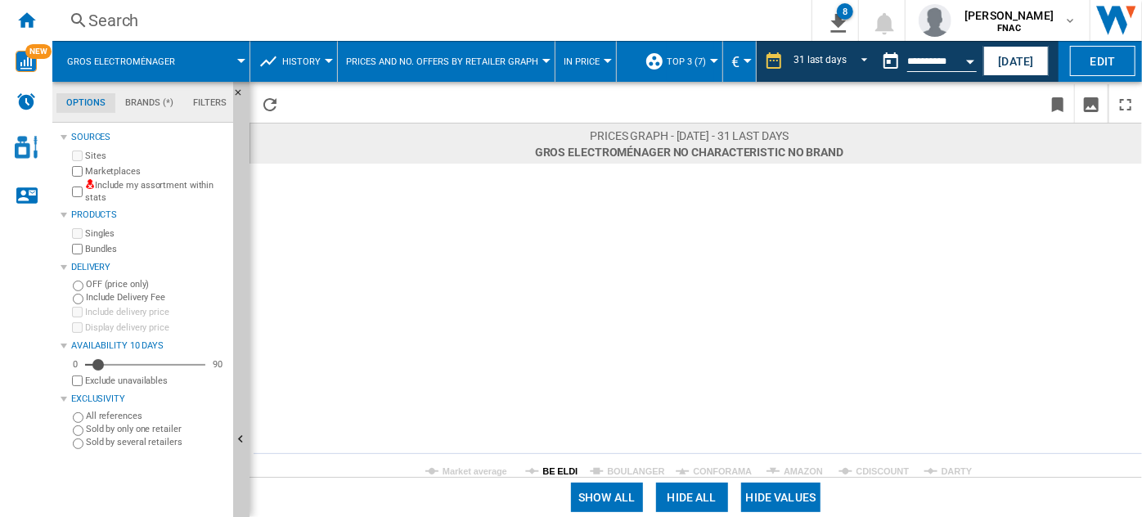
click at [560, 469] on tspan "BE ELDI" at bounding box center [560, 471] width 35 height 10
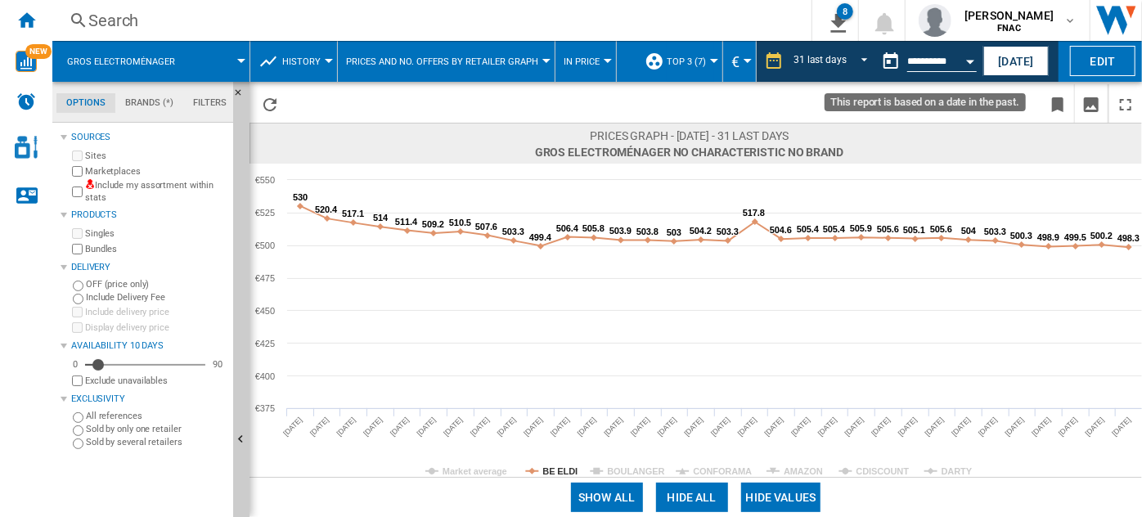
click at [955, 65] on button "Open calendar" at bounding box center [969, 58] width 29 height 29
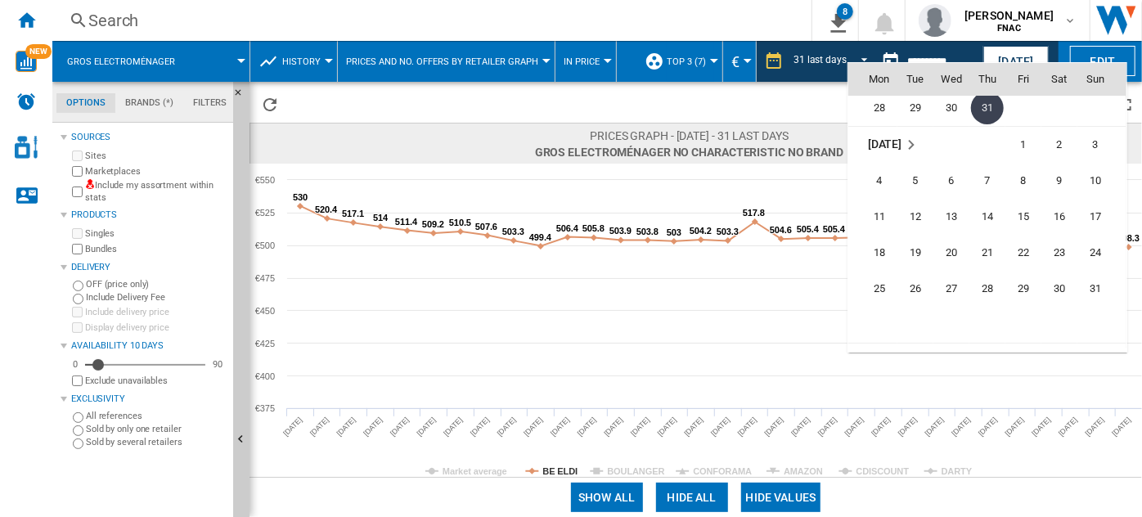
scroll to position [7340, 0]
click at [1102, 290] on span "31" at bounding box center [1095, 288] width 33 height 33
type input "**********"
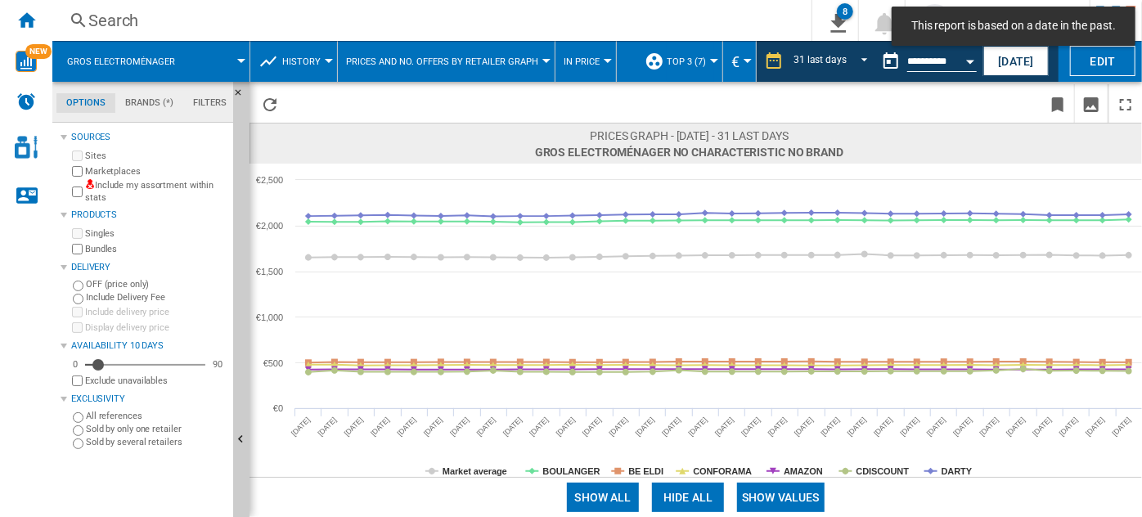
click at [794, 501] on button "Show values" at bounding box center [781, 497] width 88 height 29
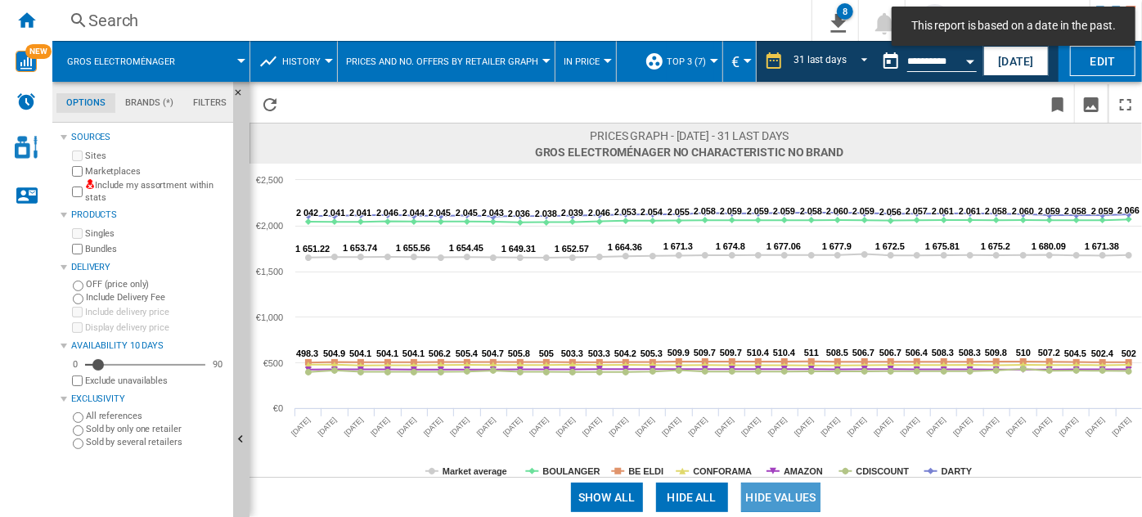
click at [794, 501] on button "Hide values" at bounding box center [781, 497] width 80 height 29
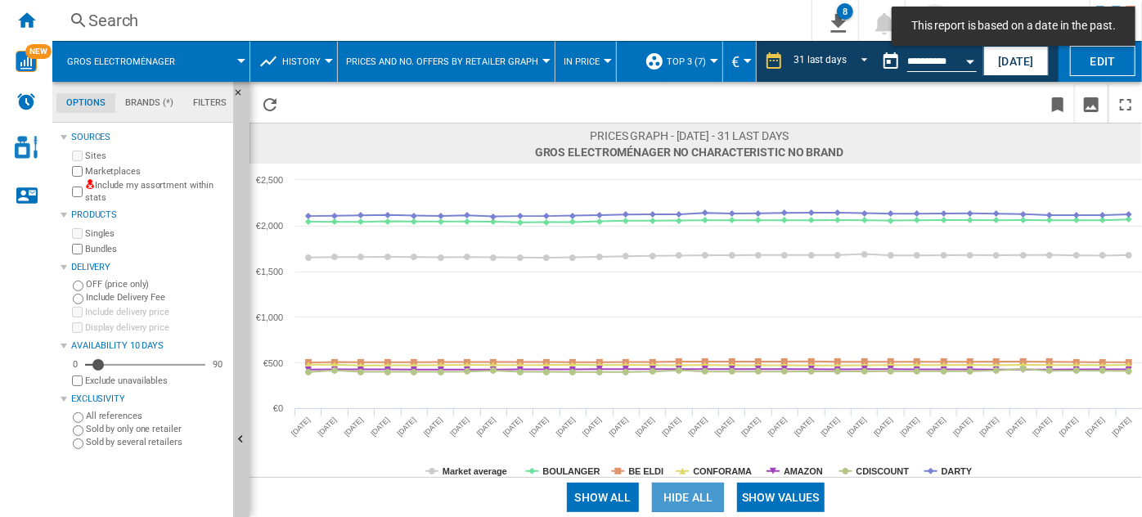
click at [685, 486] on button "Hide all" at bounding box center [688, 497] width 72 height 29
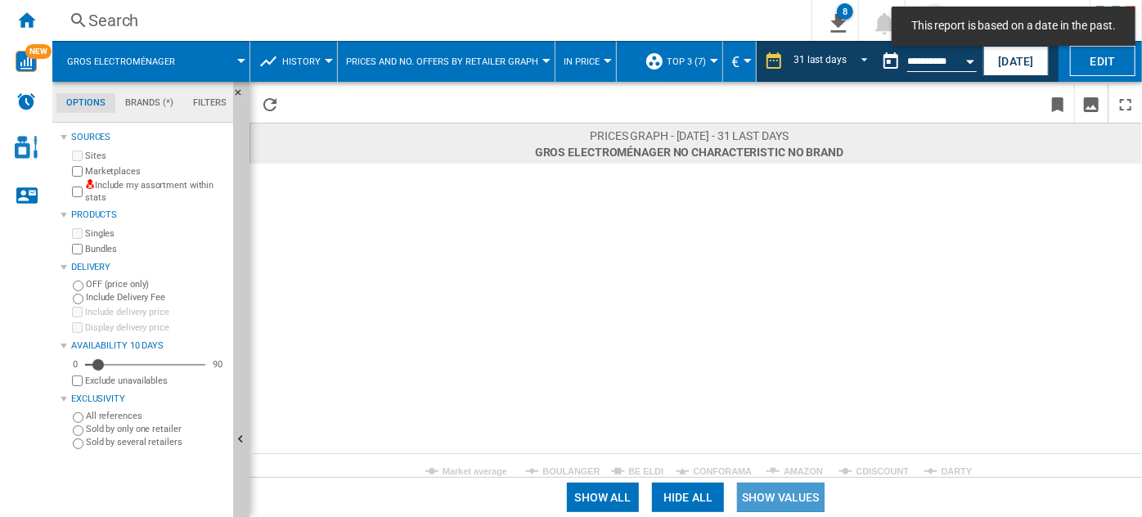
click at [782, 503] on button "Show values" at bounding box center [781, 497] width 88 height 29
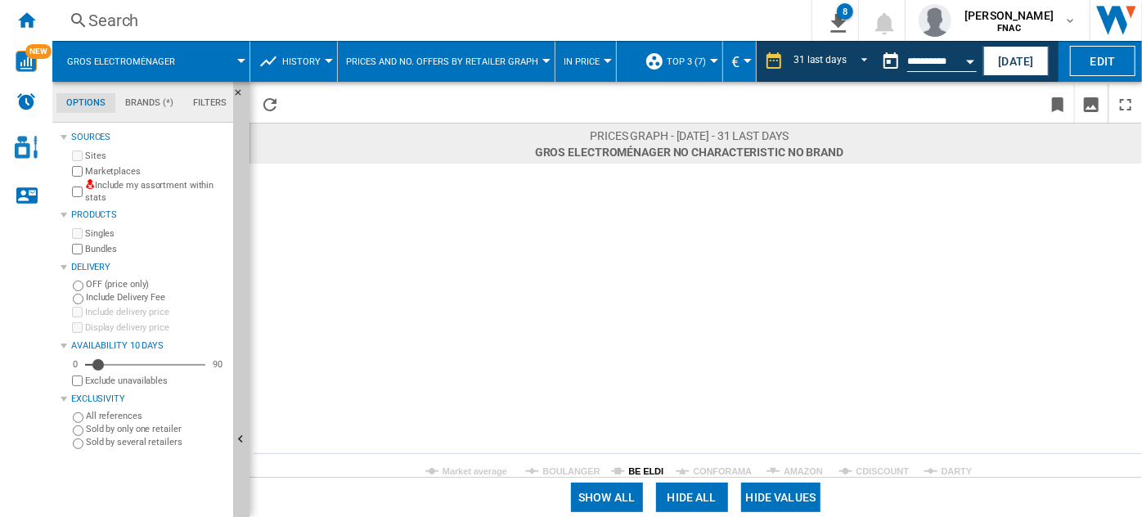
click at [639, 471] on tspan "BE ELDI" at bounding box center [645, 471] width 35 height 10
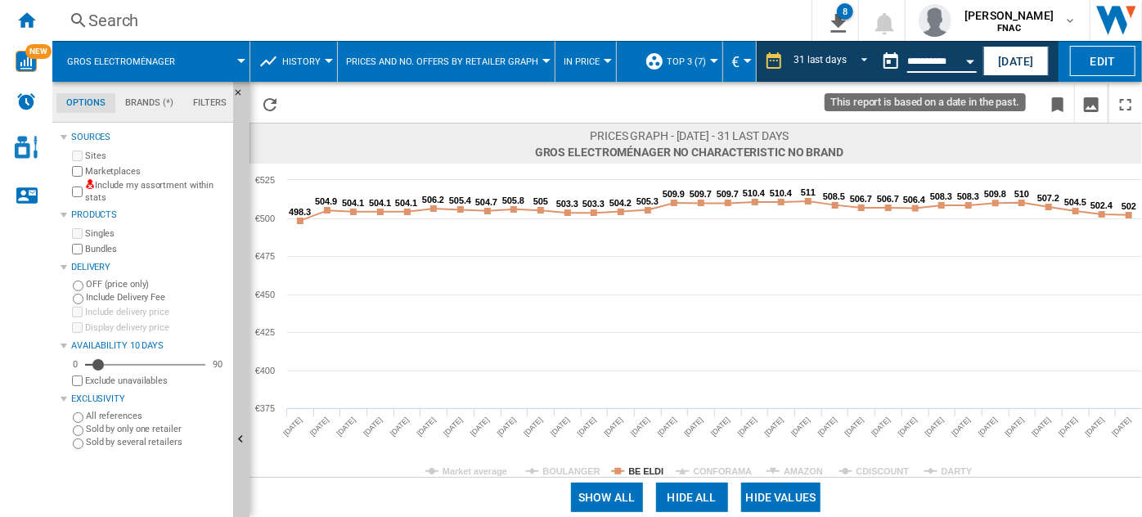
click at [948, 65] on input "**********" at bounding box center [942, 63] width 70 height 15
click at [967, 58] on button "Open calendar" at bounding box center [969, 58] width 29 height 29
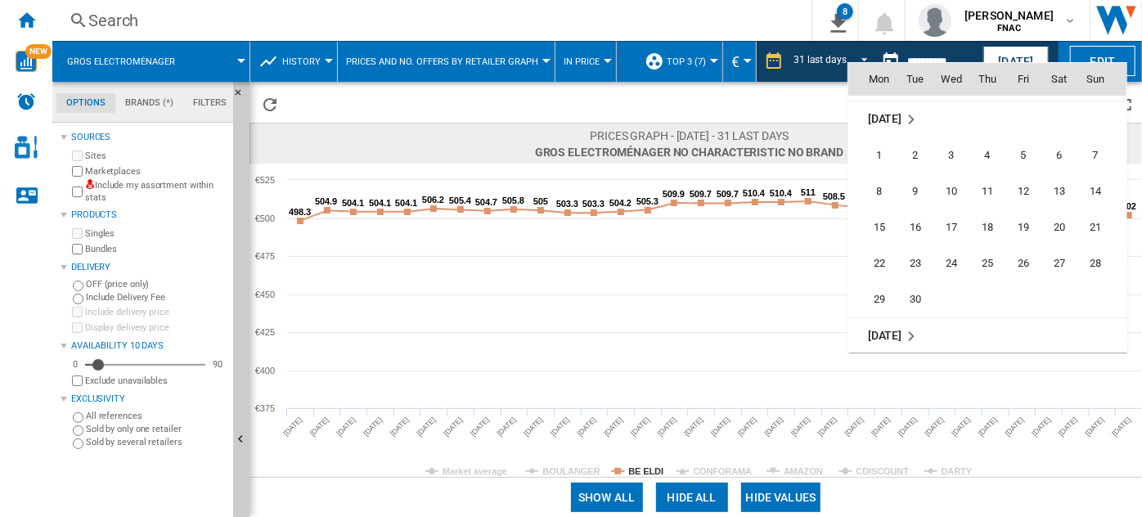
scroll to position [7583, 0]
click at [917, 294] on span "30" at bounding box center [915, 298] width 33 height 33
type input "**********"
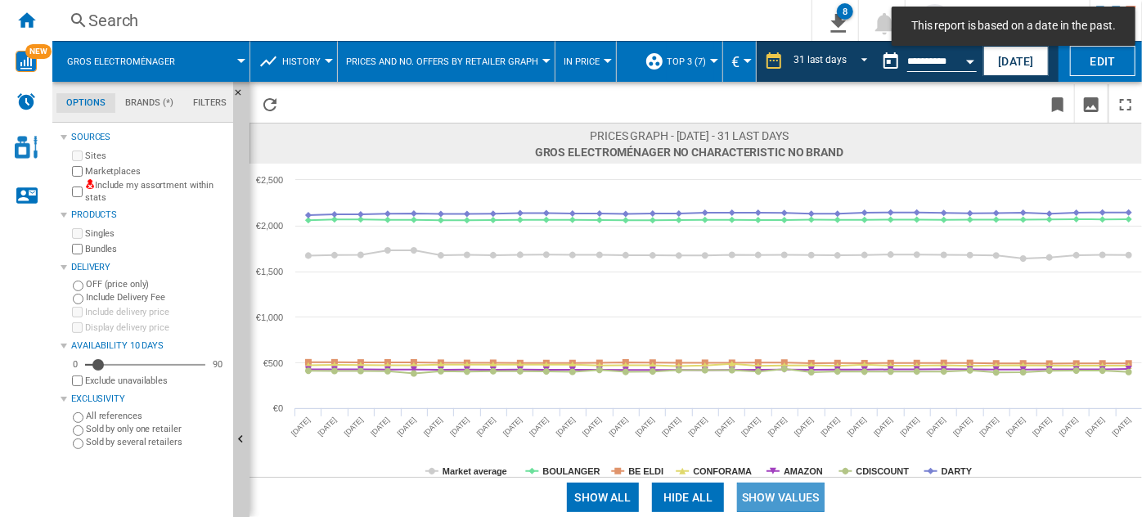
click at [791, 496] on button "Show values" at bounding box center [781, 497] width 88 height 29
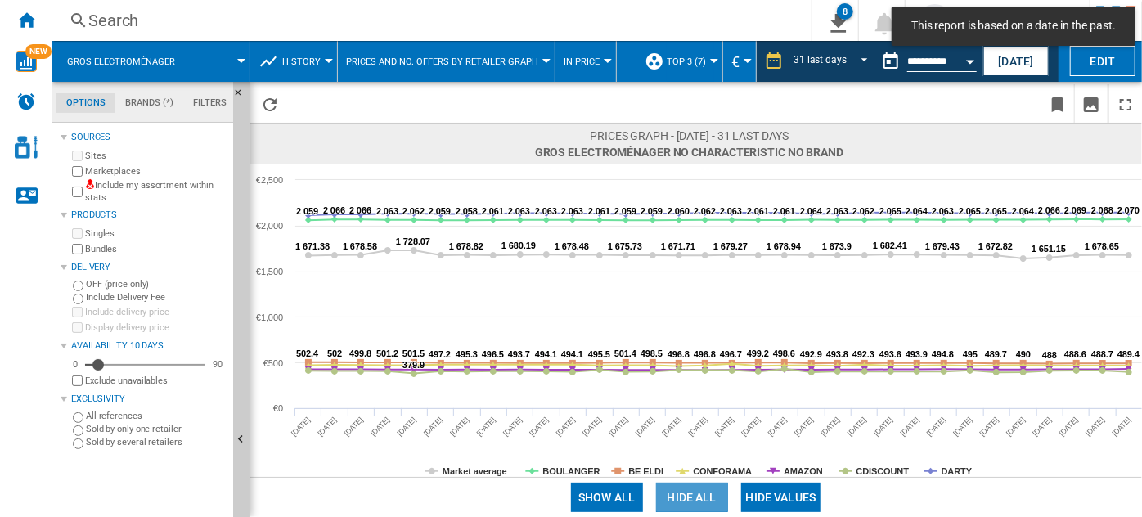
click at [695, 497] on button "Hide all" at bounding box center [692, 497] width 72 height 29
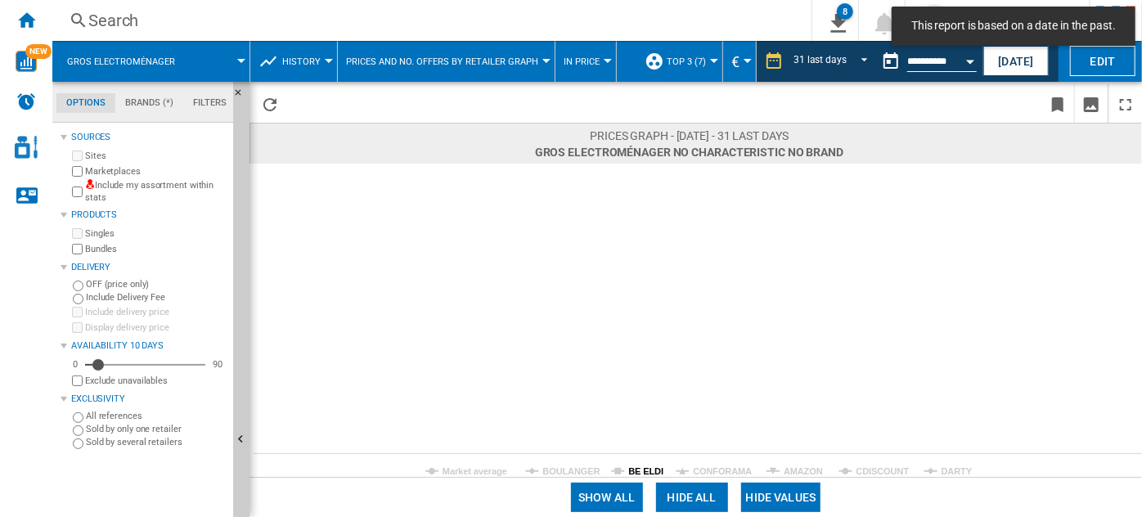
click at [640, 468] on tspan "BE ELDI" at bounding box center [645, 471] width 35 height 10
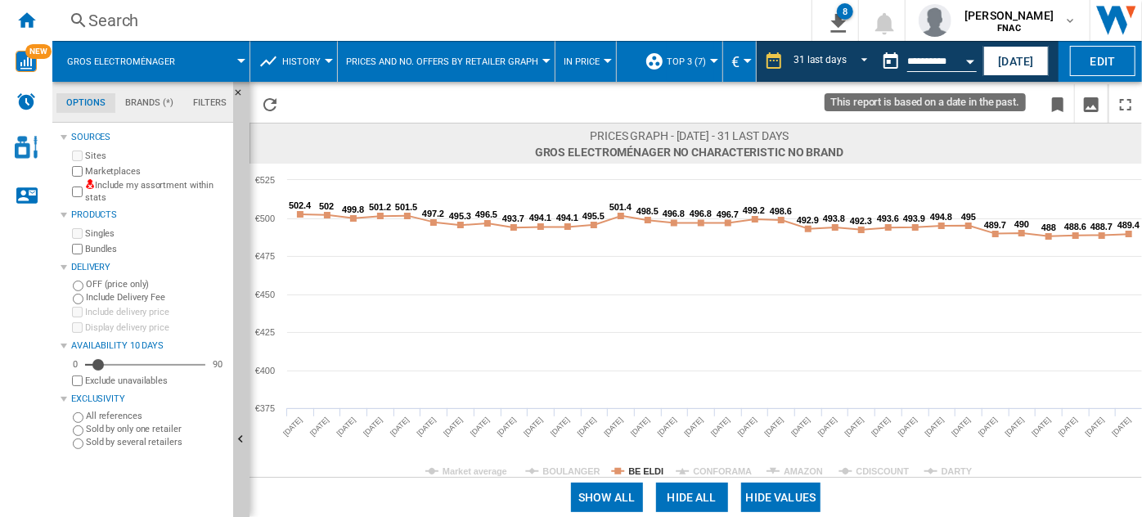
click at [973, 62] on div "Open calendar" at bounding box center [970, 62] width 8 height 4
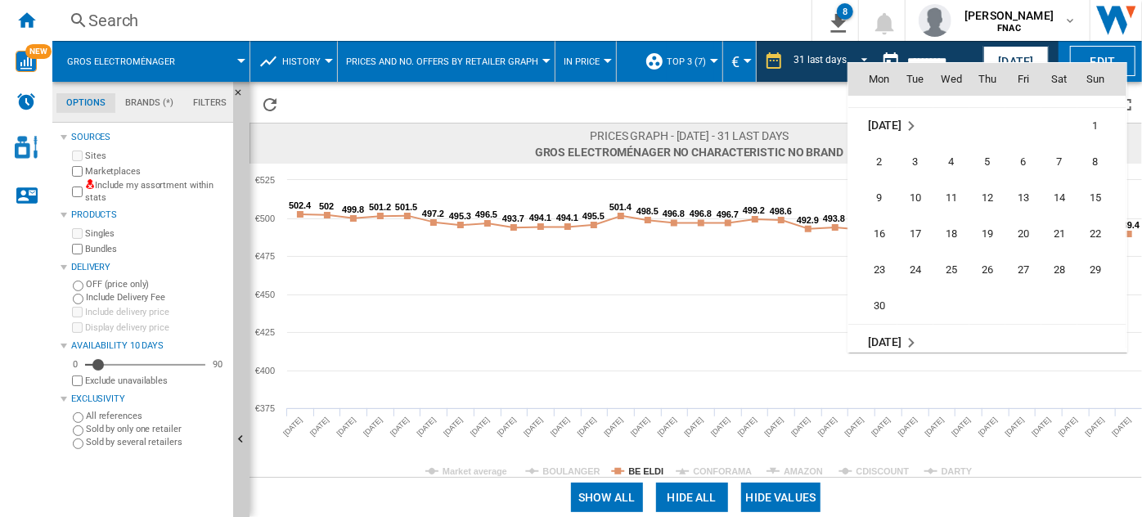
scroll to position [6915, 0]
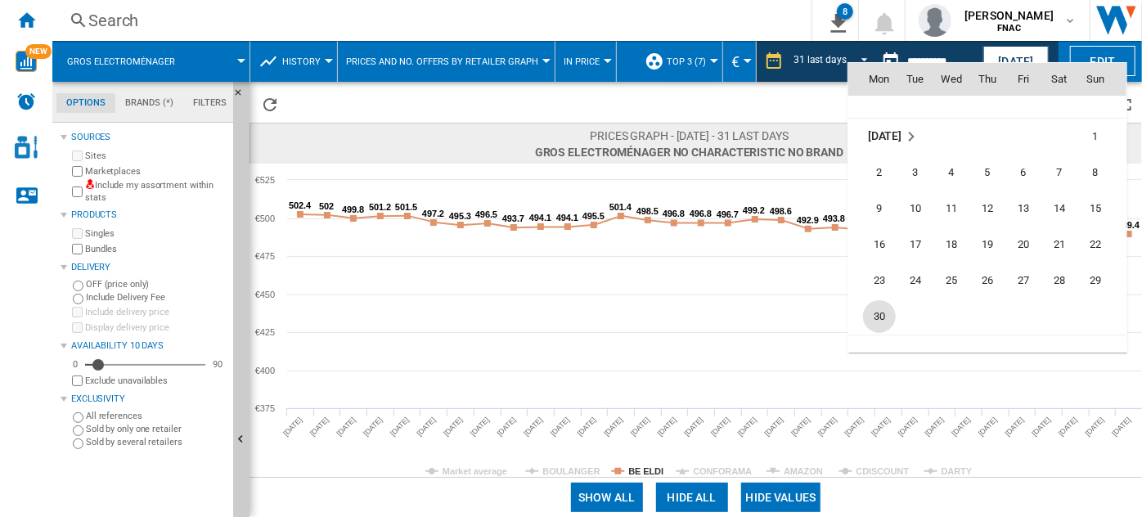
click at [877, 300] on span "30" at bounding box center [879, 316] width 33 height 33
type input "**********"
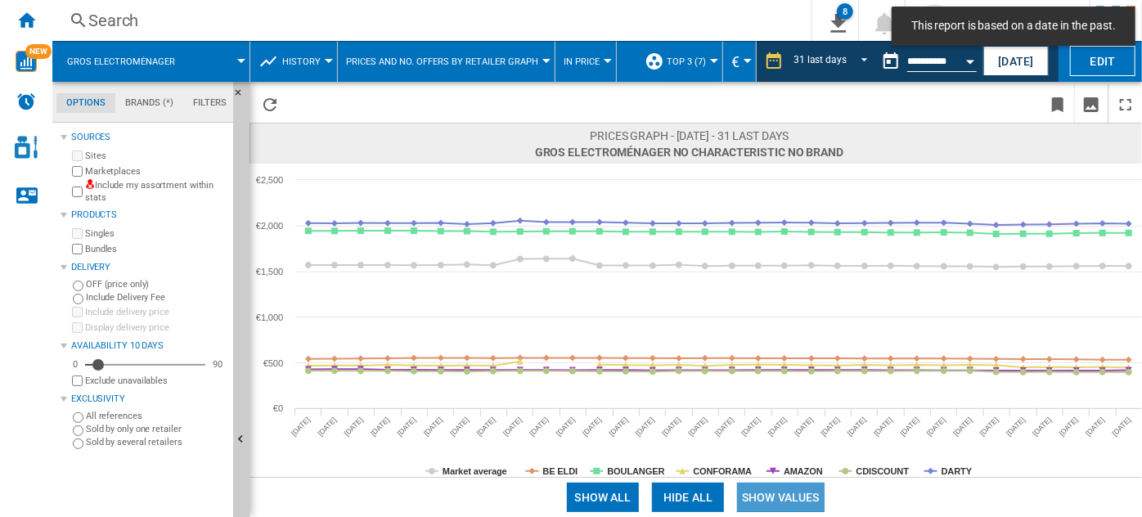
click at [769, 486] on button "Show values" at bounding box center [781, 497] width 88 height 29
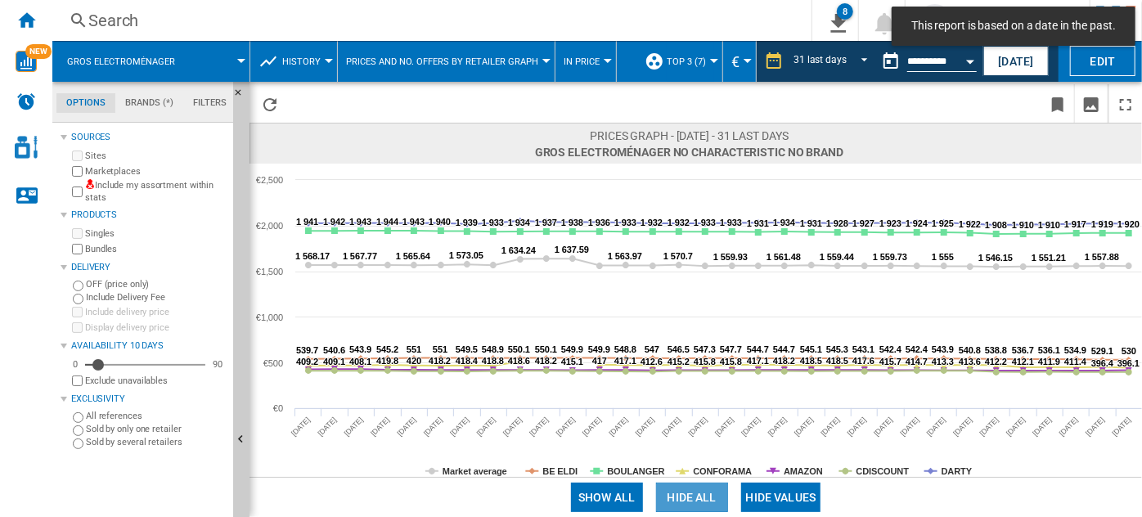
click at [704, 492] on button "Hide all" at bounding box center [692, 497] width 72 height 29
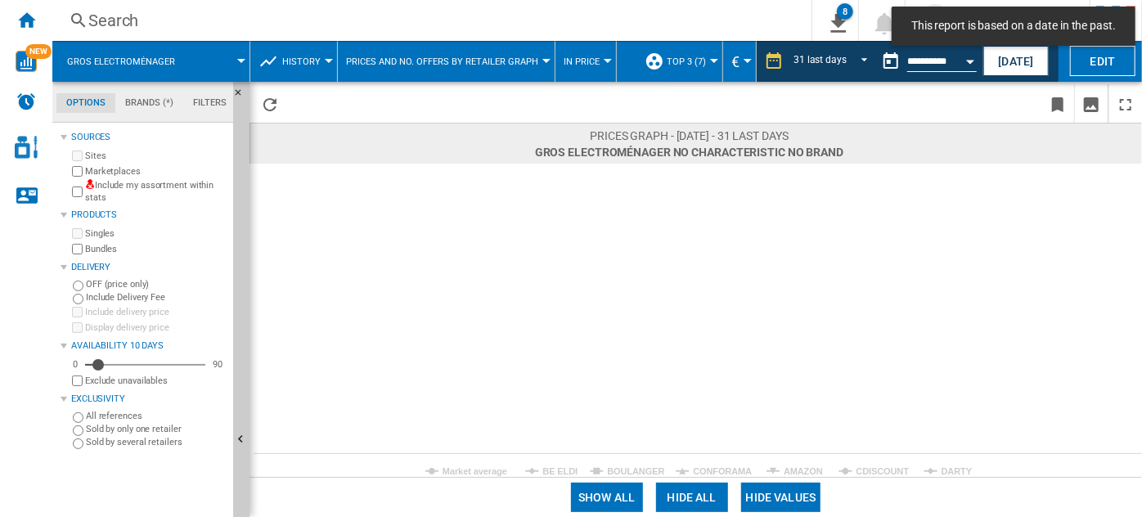
click at [632, 464] on rect at bounding box center [696, 320] width 893 height 313
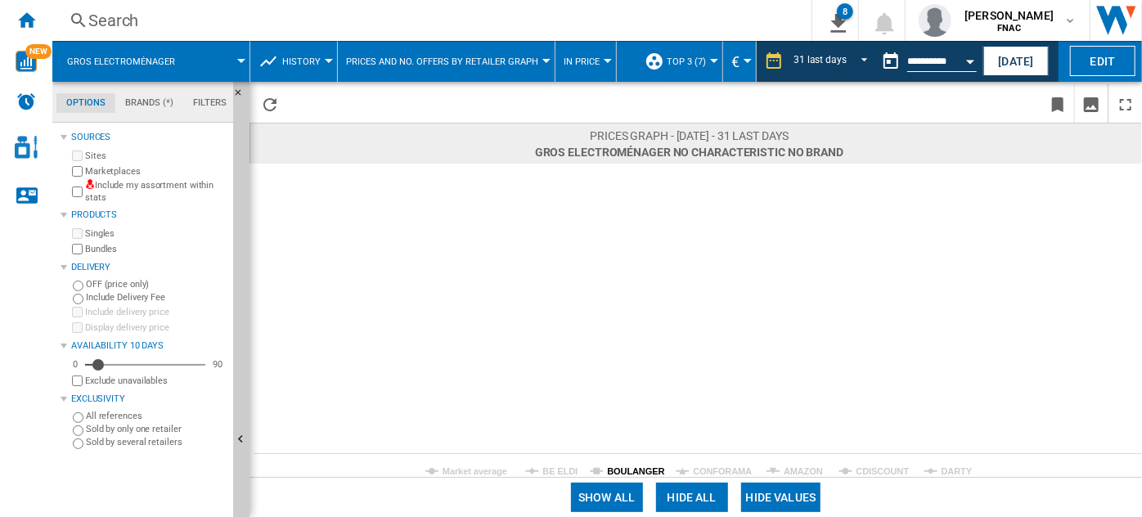
click at [632, 470] on tspan "BOULANGER" at bounding box center [635, 471] width 57 height 10
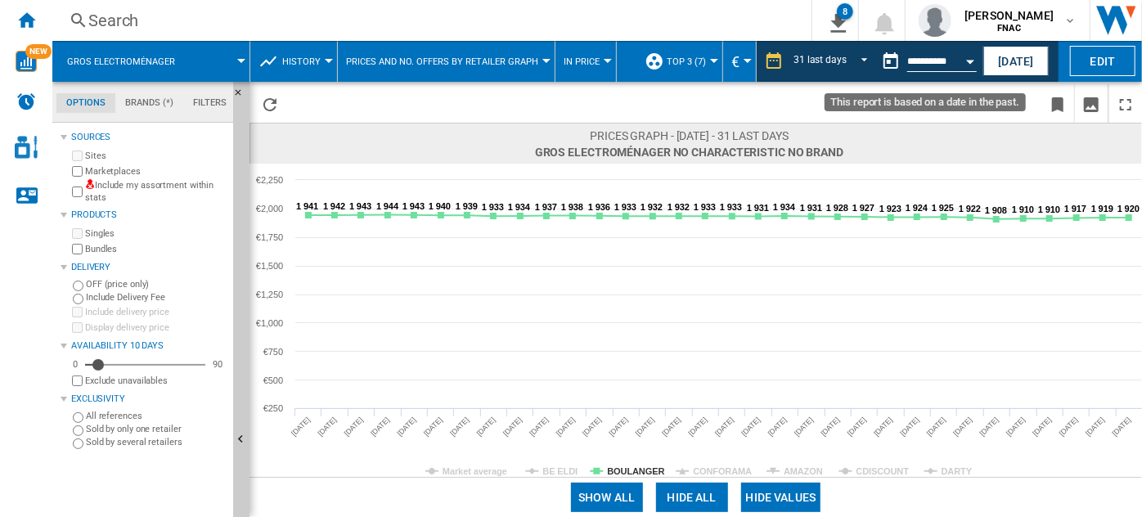
click at [955, 52] on md-datepicker "**********" at bounding box center [932, 61] width 117 height 33
click at [957, 61] on button "Open calendar" at bounding box center [969, 58] width 29 height 29
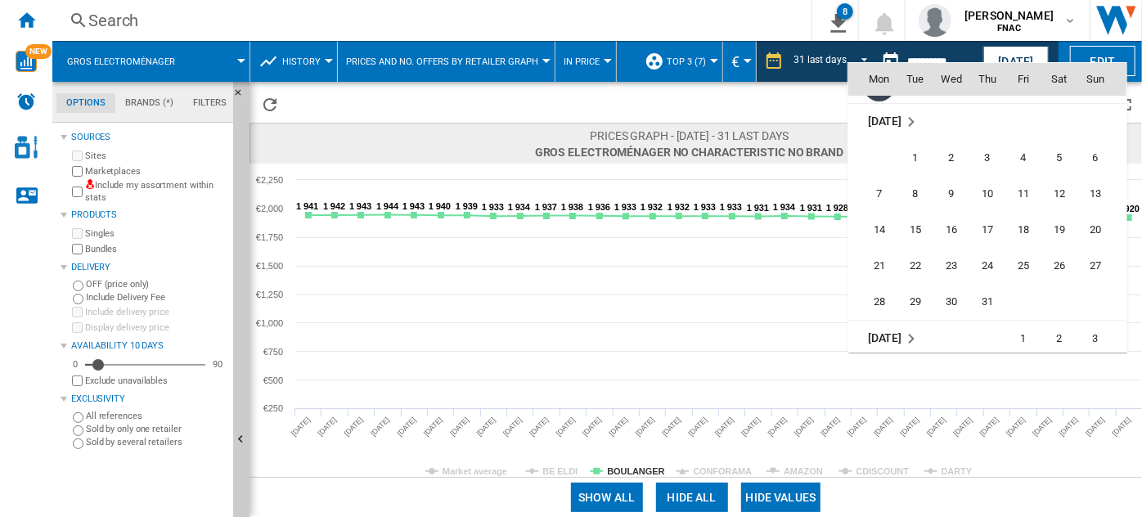
scroll to position [7163, 0]
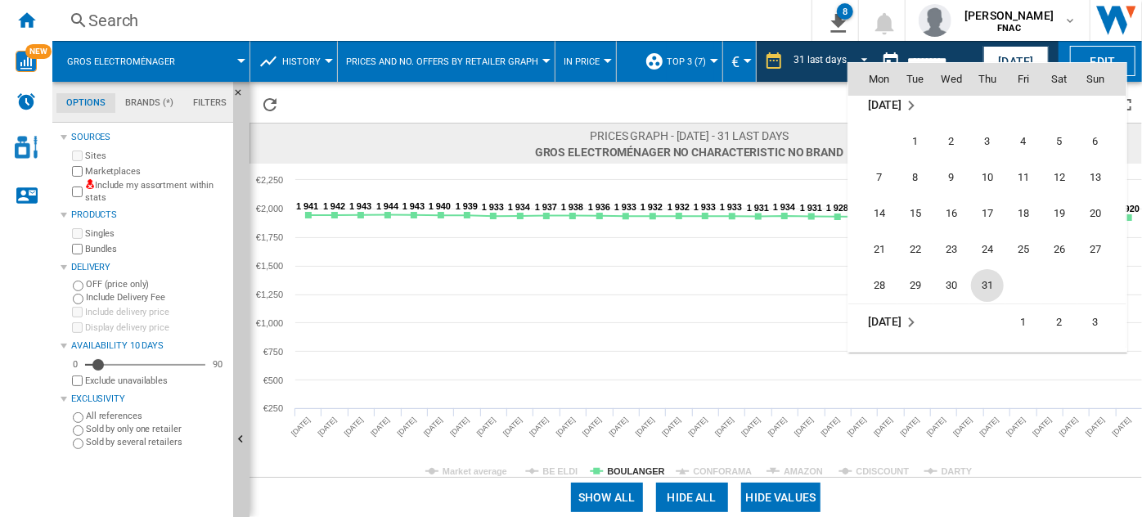
click at [987, 283] on span "31" at bounding box center [987, 285] width 33 height 33
type input "**********"
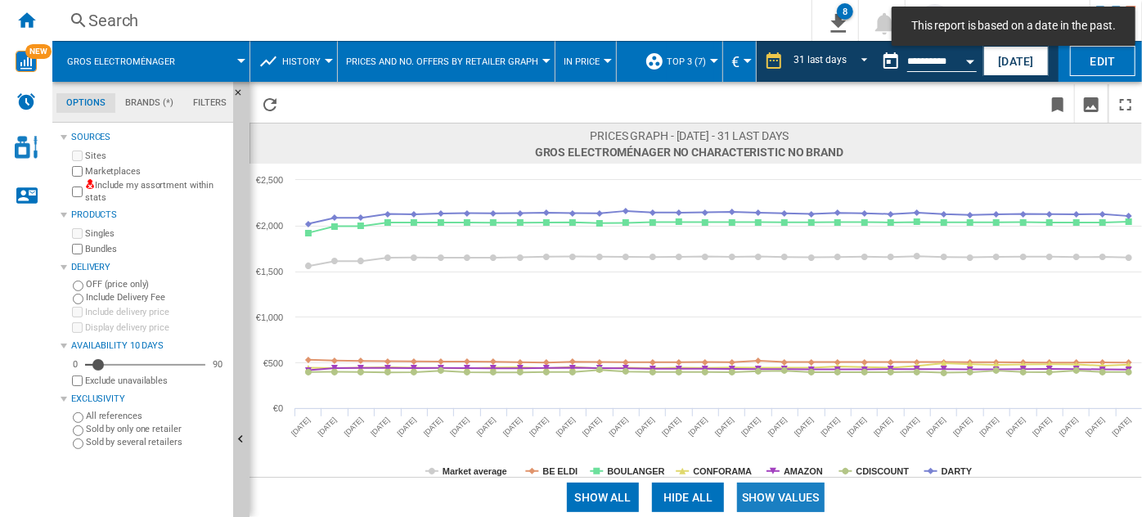
click at [775, 495] on button "Show values" at bounding box center [781, 497] width 88 height 29
click at [699, 494] on button "Hide all" at bounding box center [692, 497] width 72 height 29
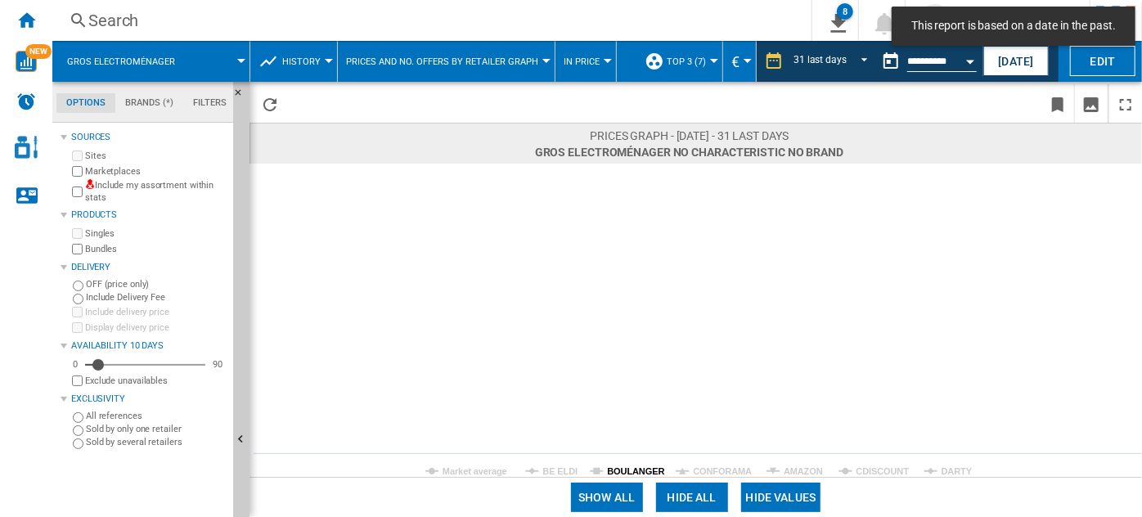
click at [628, 470] on tspan "BOULANGER" at bounding box center [635, 471] width 57 height 10
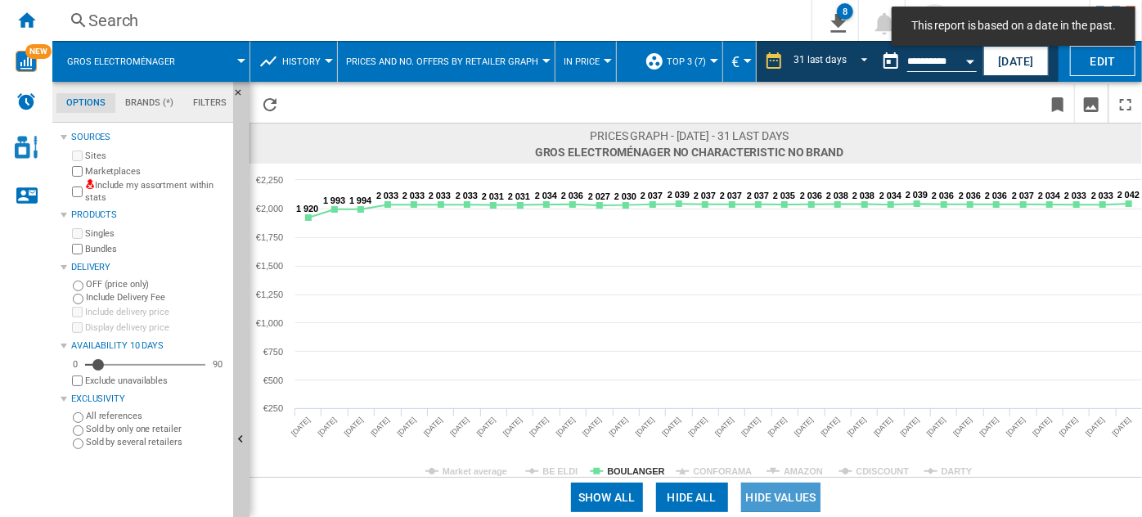
click at [771, 497] on button "Hide values" at bounding box center [781, 497] width 80 height 29
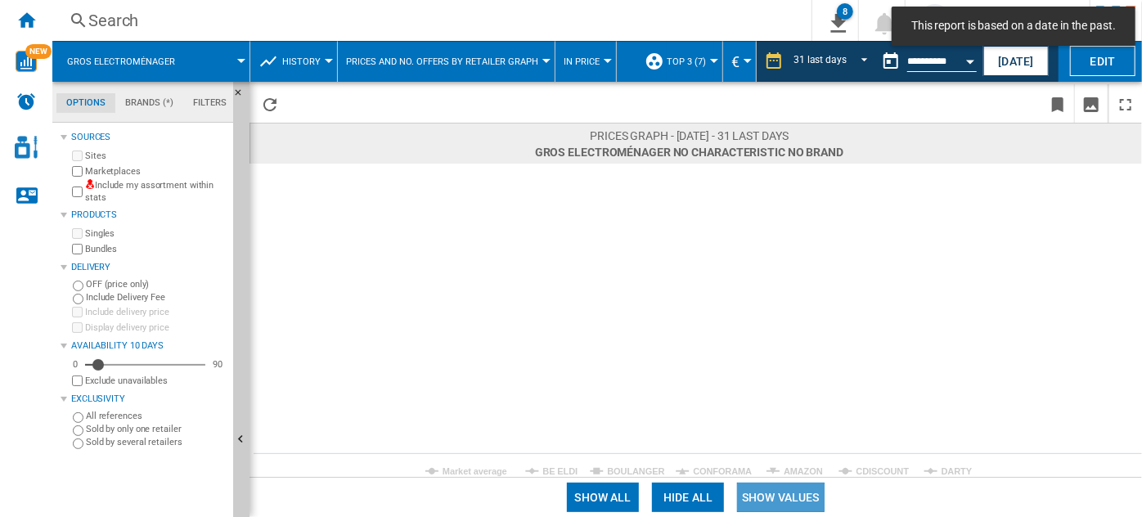
click at [771, 497] on button "Show values" at bounding box center [781, 497] width 88 height 29
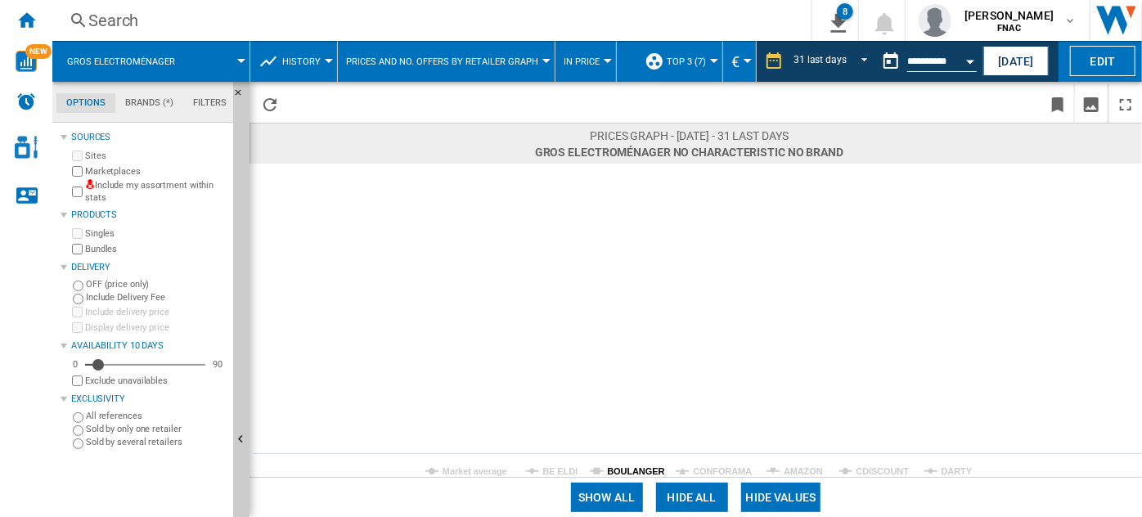
click at [622, 466] on tspan "BOULANGER" at bounding box center [635, 471] width 57 height 10
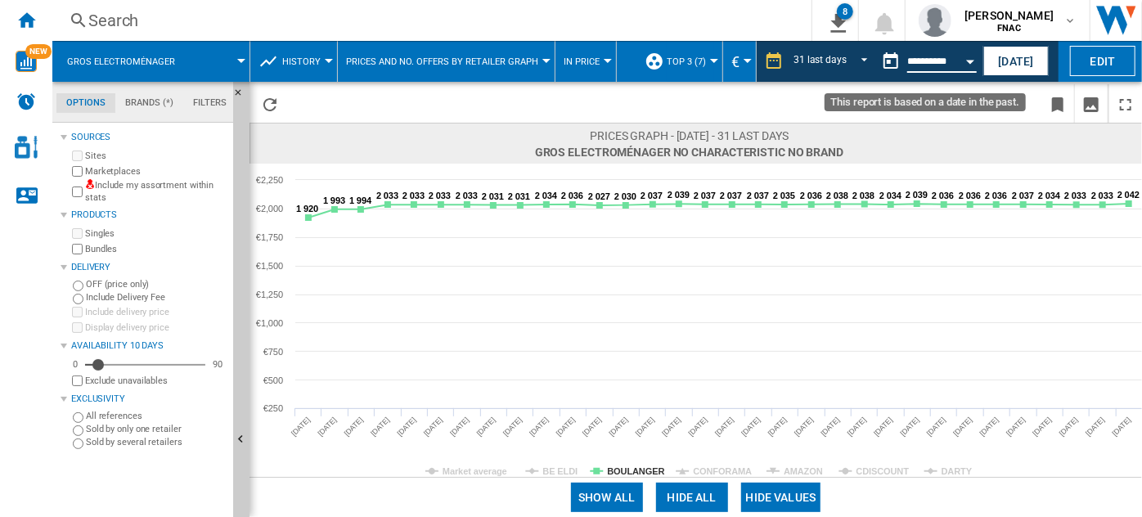
click at [945, 63] on input "**********" at bounding box center [942, 63] width 70 height 15
click at [965, 58] on button "Open calendar" at bounding box center [969, 58] width 29 height 29
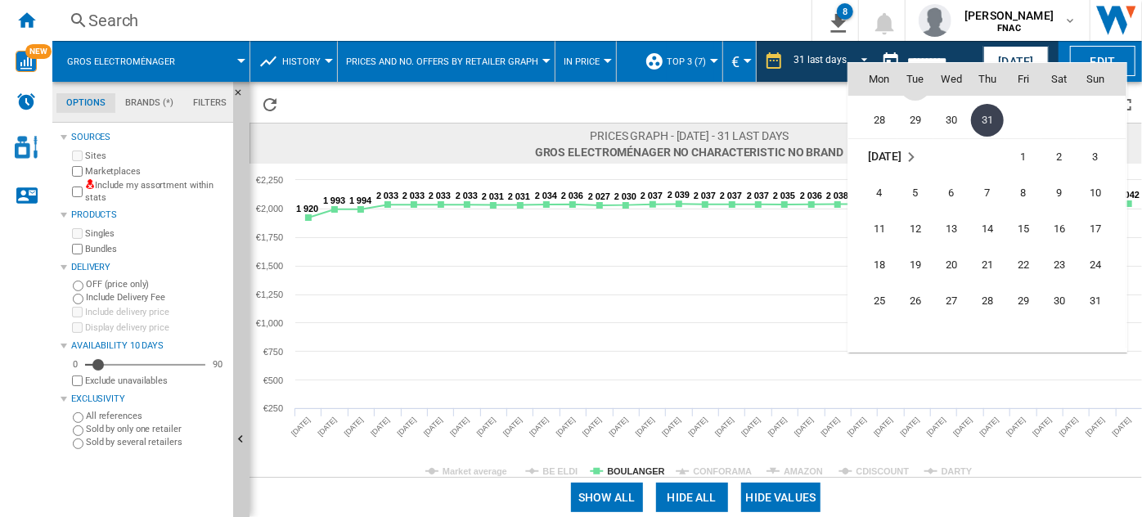
scroll to position [7336, 0]
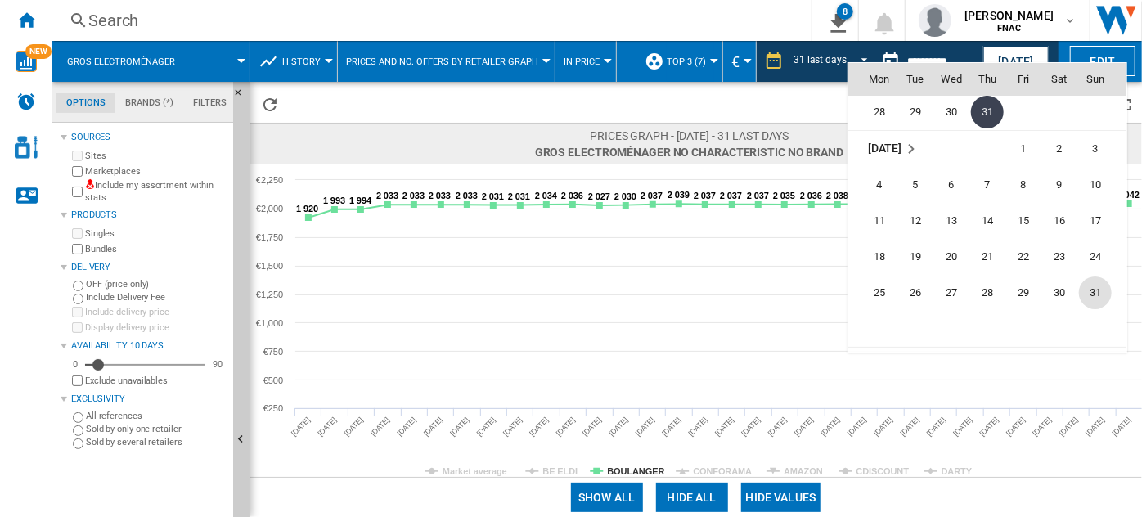
click at [1095, 286] on span "31" at bounding box center [1095, 292] width 33 height 33
type input "**********"
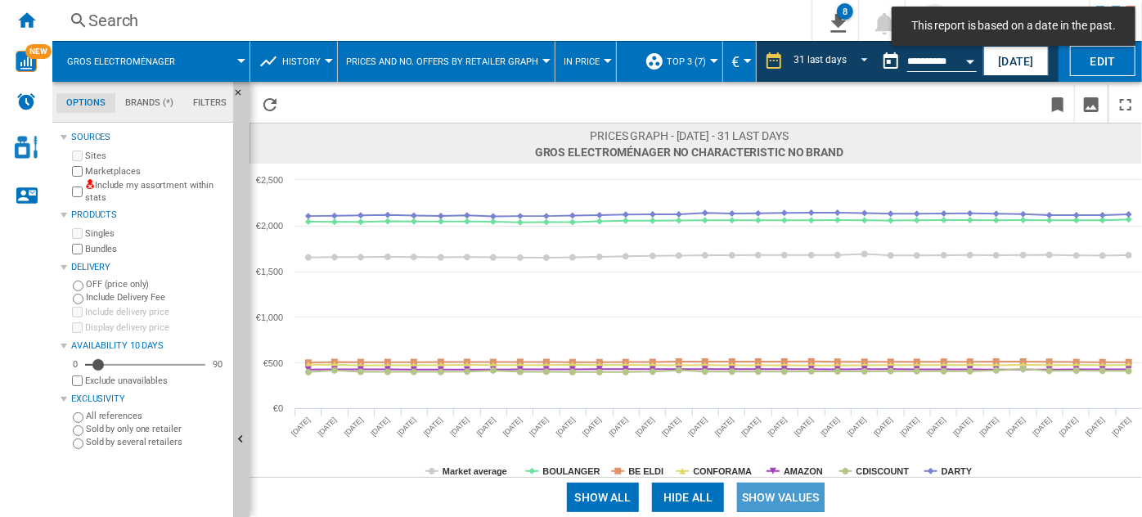
click at [770, 495] on button "Show values" at bounding box center [781, 497] width 88 height 29
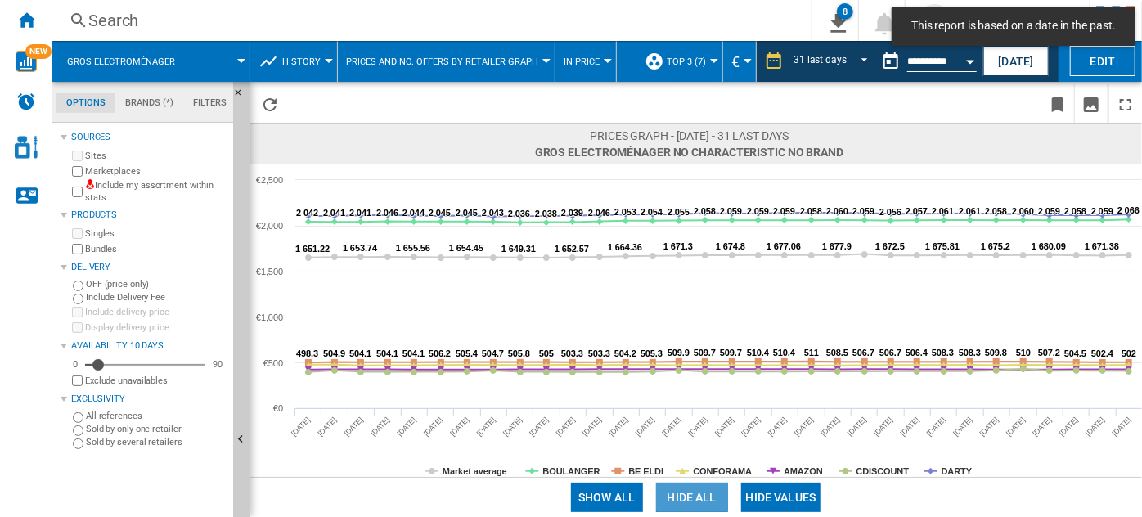
click at [689, 504] on button "Hide all" at bounding box center [692, 497] width 72 height 29
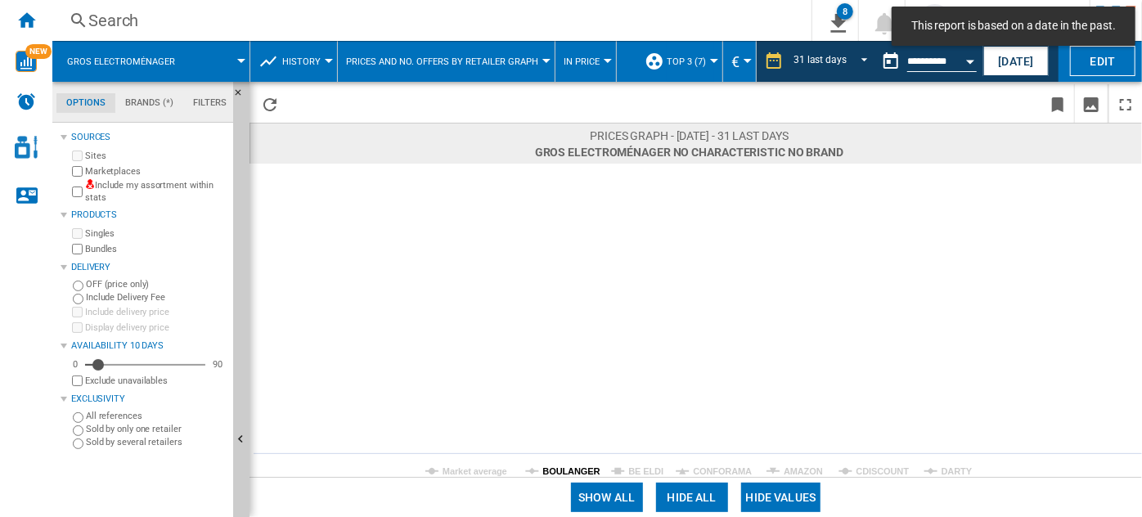
click at [573, 468] on tspan "BOULANGER" at bounding box center [571, 471] width 57 height 10
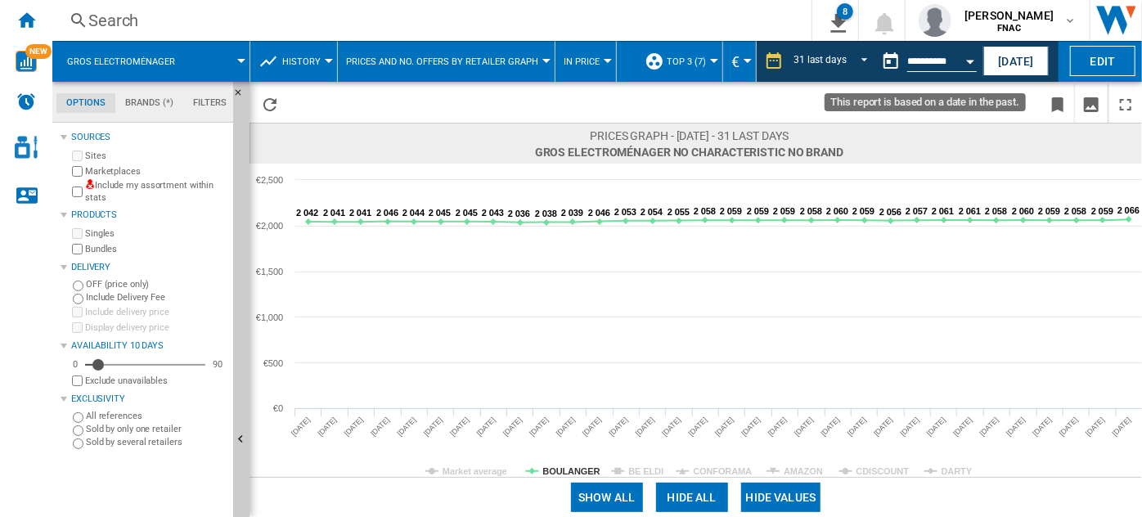
click at [969, 65] on button "Open calendar" at bounding box center [969, 58] width 29 height 29
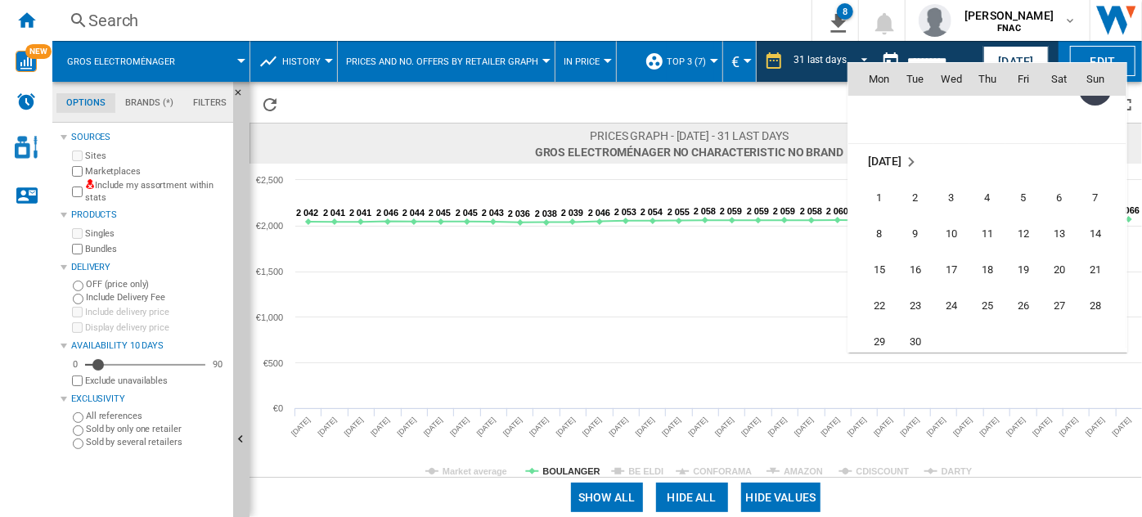
scroll to position [7569, 0]
click at [918, 309] on span "30" at bounding box center [915, 312] width 33 height 33
type input "**********"
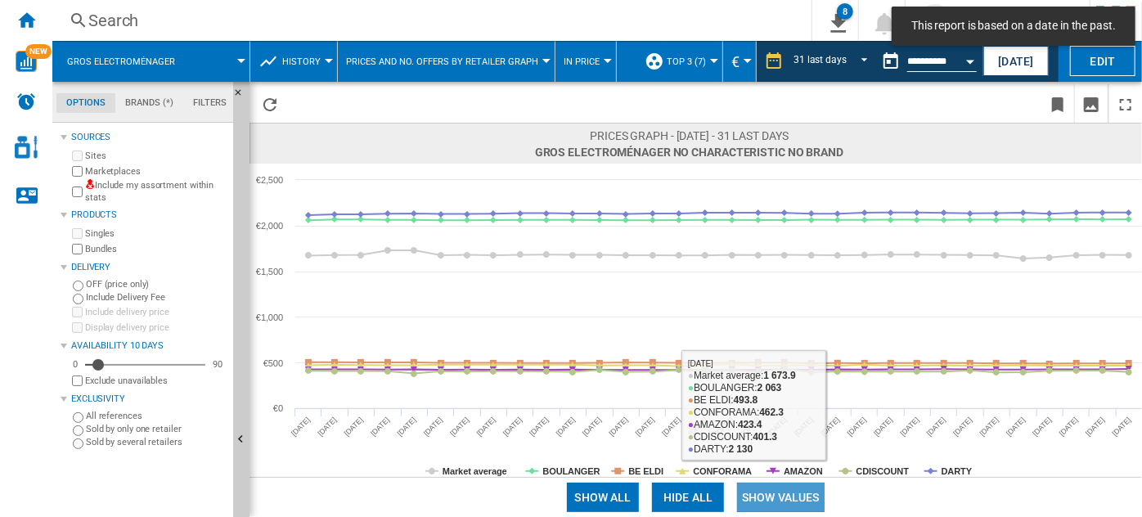
click at [784, 492] on button "Show values" at bounding box center [781, 497] width 88 height 29
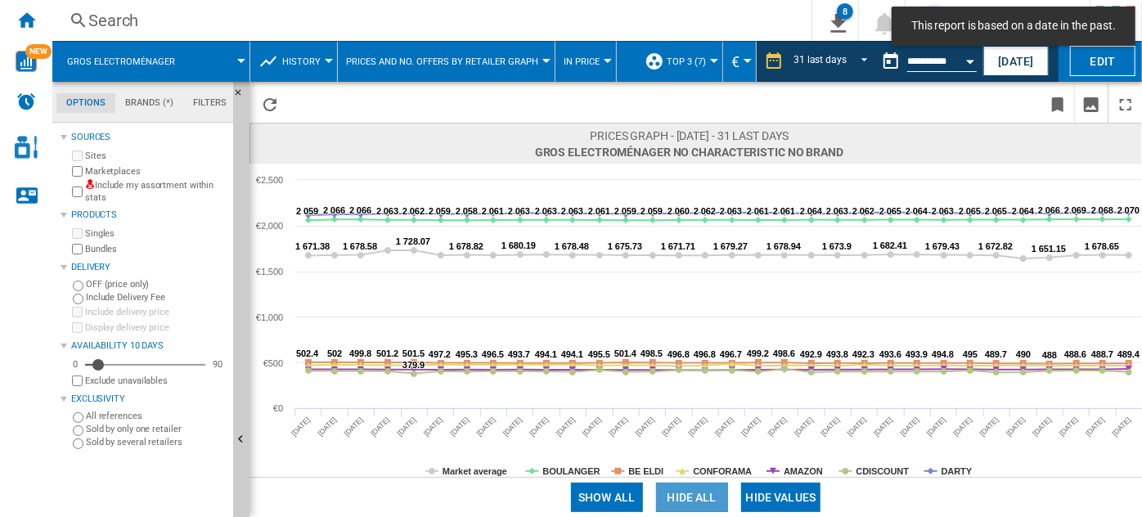
click at [692, 499] on button "Hide all" at bounding box center [692, 497] width 72 height 29
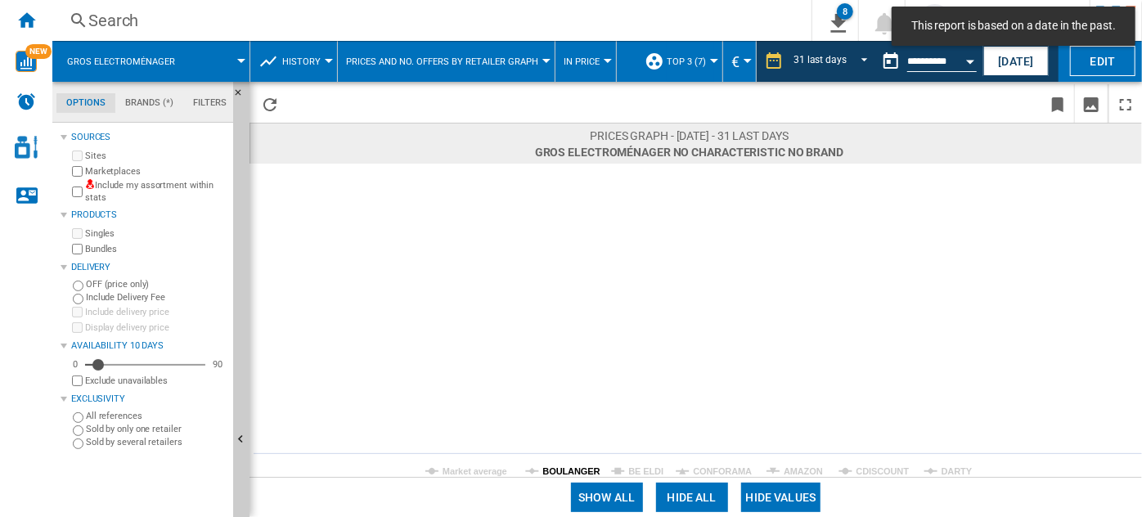
click at [567, 466] on tspan "BOULANGER" at bounding box center [571, 471] width 57 height 10
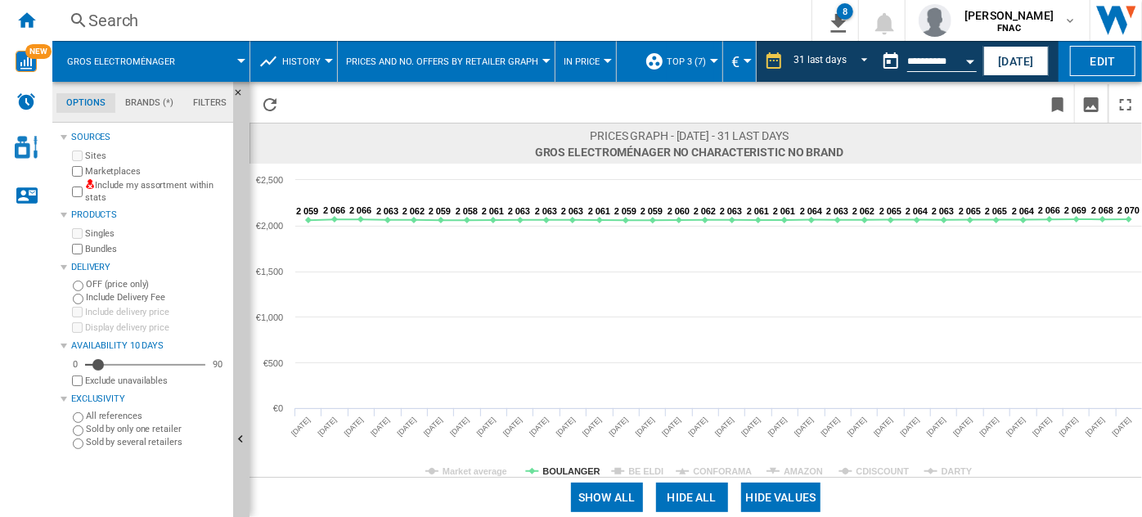
click at [958, 62] on button "Open calendar" at bounding box center [969, 58] width 29 height 29
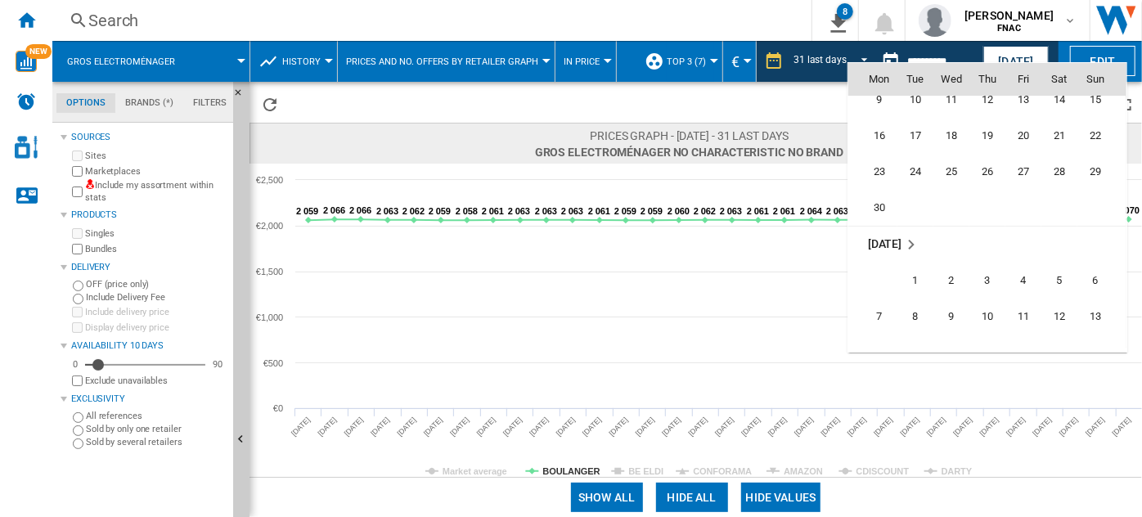
scroll to position [7020, 0]
click at [879, 214] on span "30" at bounding box center [879, 212] width 33 height 33
type input "**********"
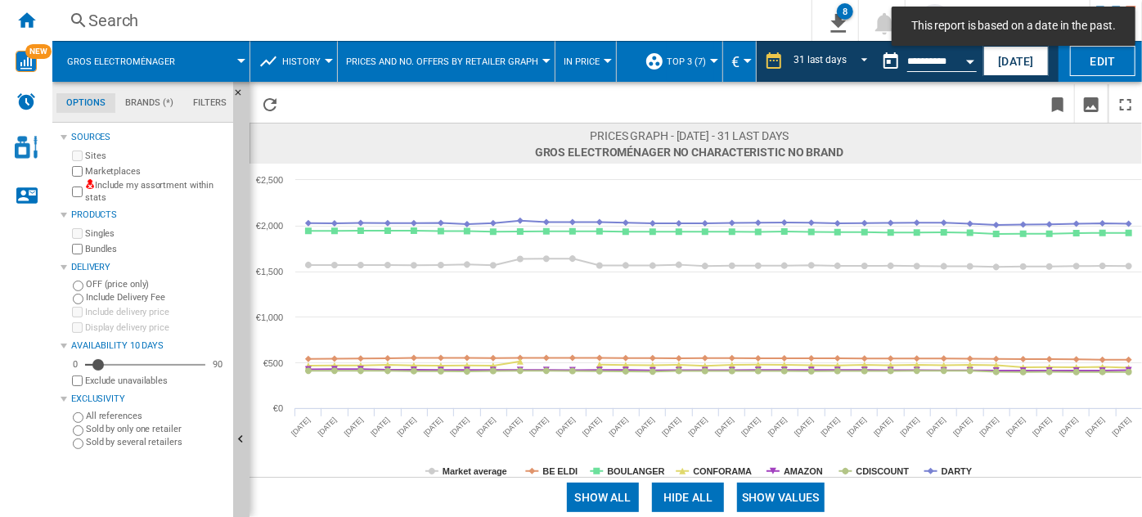
click at [770, 497] on button "Show values" at bounding box center [781, 497] width 88 height 29
click at [685, 497] on button "Hide all" at bounding box center [692, 497] width 72 height 29
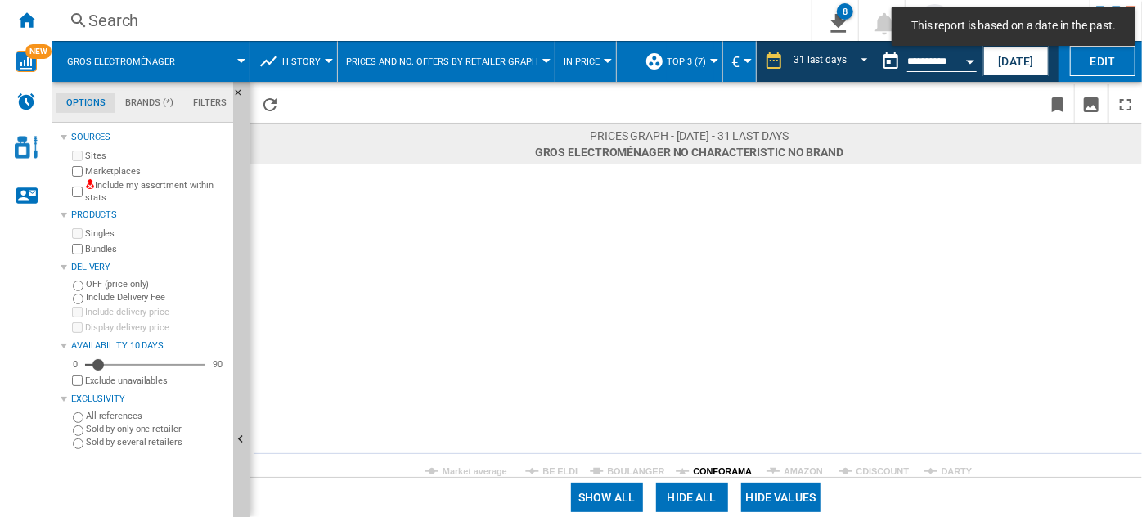
click at [720, 467] on tspan "CONFORAMA" at bounding box center [722, 471] width 59 height 10
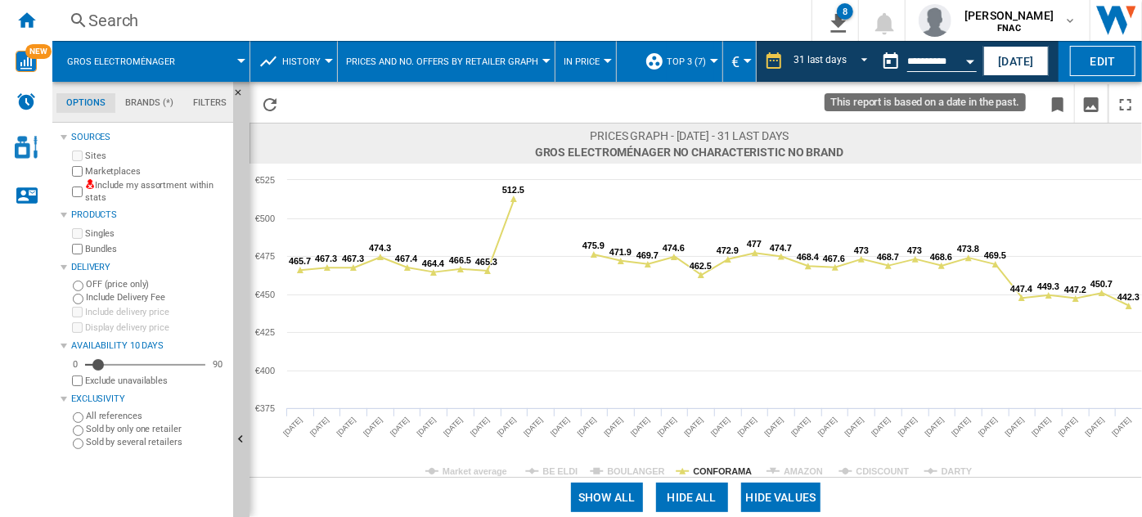
click at [964, 61] on button "Open calendar" at bounding box center [969, 58] width 29 height 29
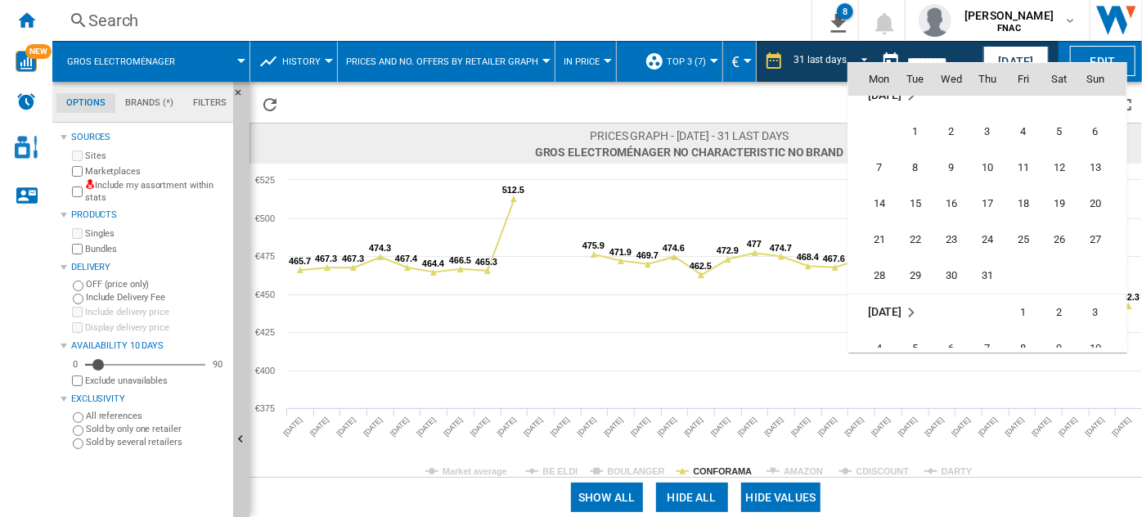
scroll to position [7207, 0]
click at [978, 244] on span "31" at bounding box center [987, 241] width 33 height 33
type input "**********"
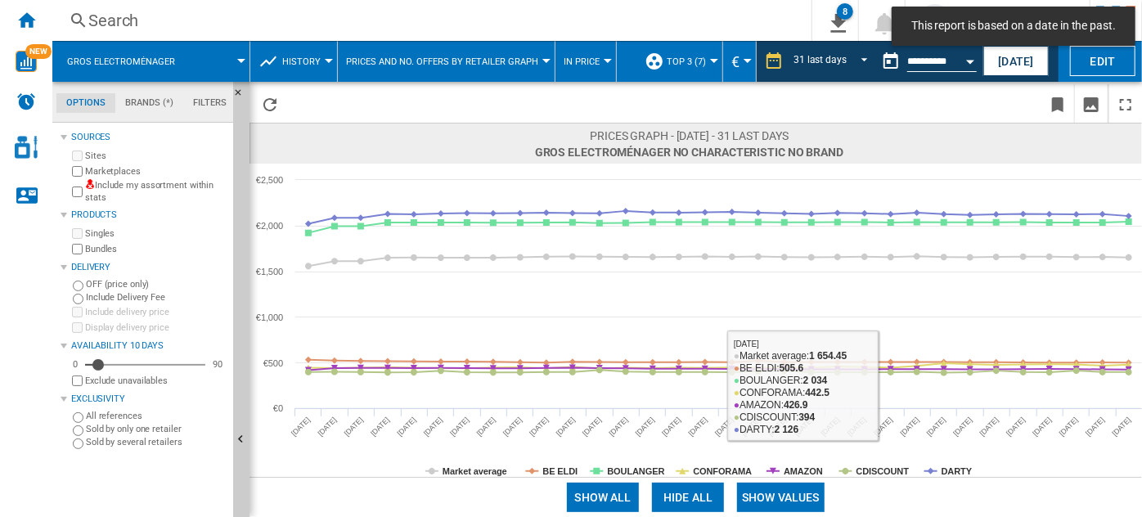
click at [768, 492] on button "Show values" at bounding box center [781, 497] width 88 height 29
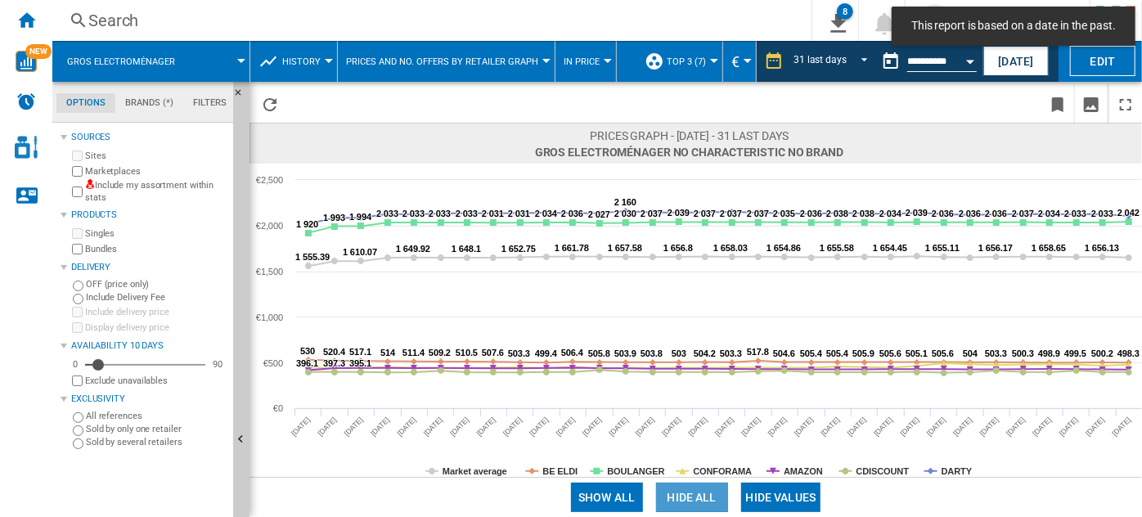
click at [686, 499] on button "Hide all" at bounding box center [692, 497] width 72 height 29
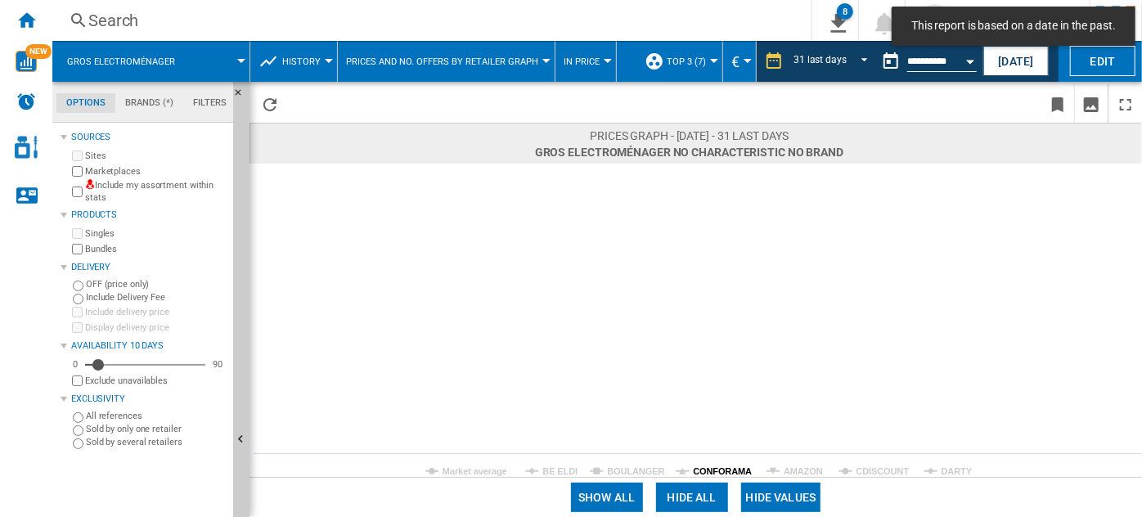
click at [735, 466] on tspan "CONFORAMA" at bounding box center [722, 471] width 59 height 10
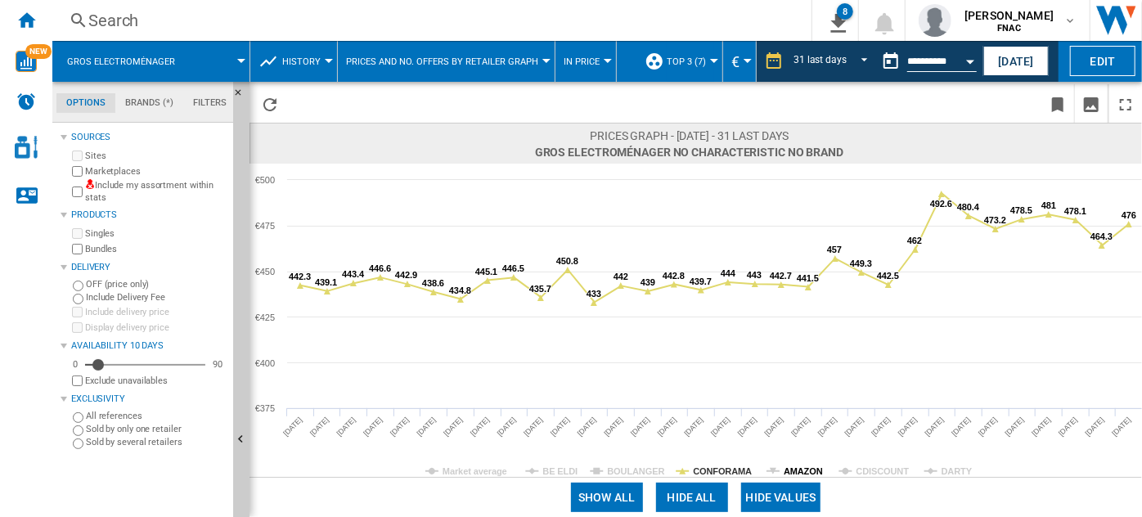
click at [800, 471] on tspan "AMAZON" at bounding box center [803, 471] width 39 height 10
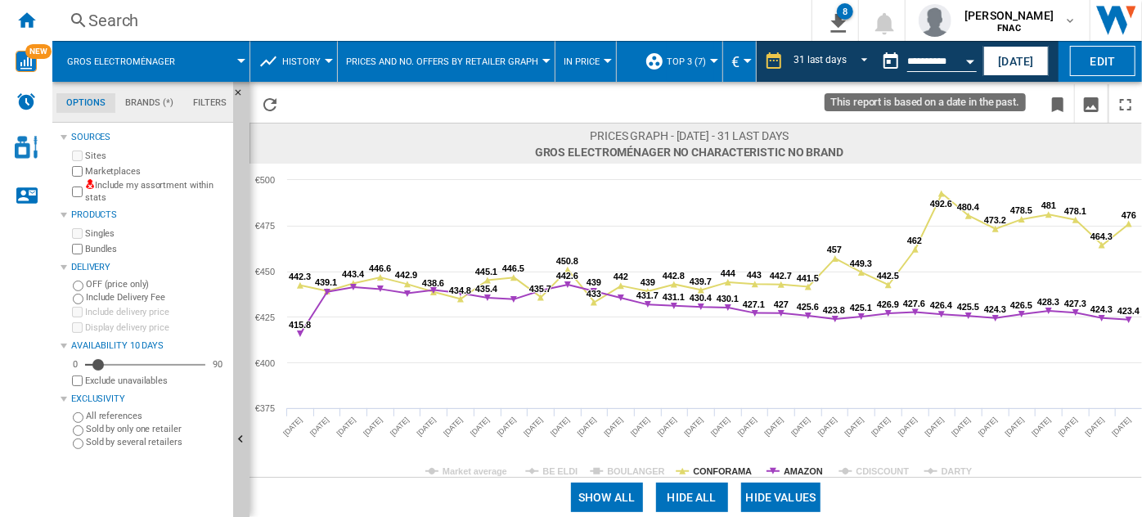
click at [967, 60] on div "Open calendar" at bounding box center [970, 62] width 8 height 4
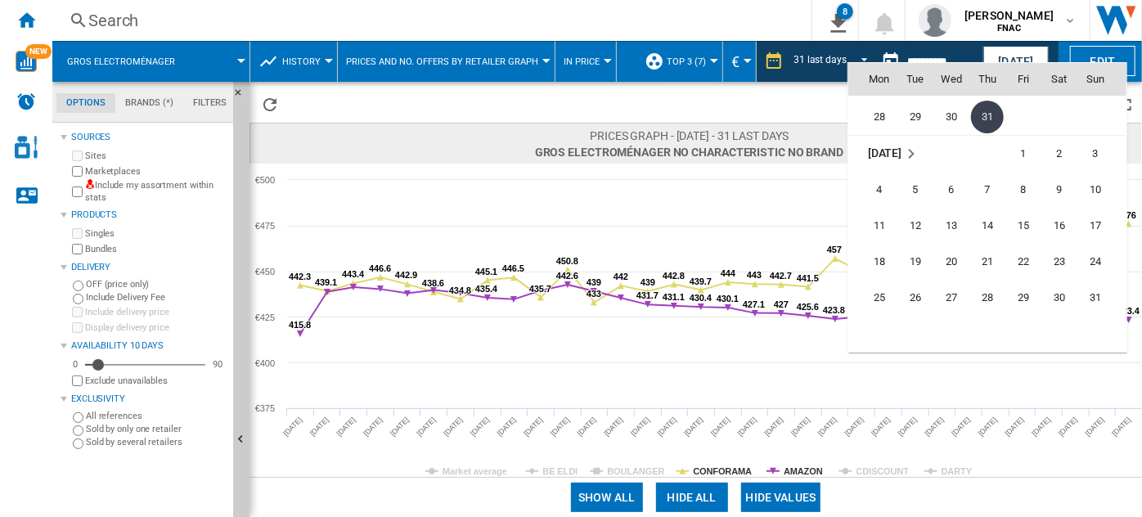
scroll to position [7355, 0]
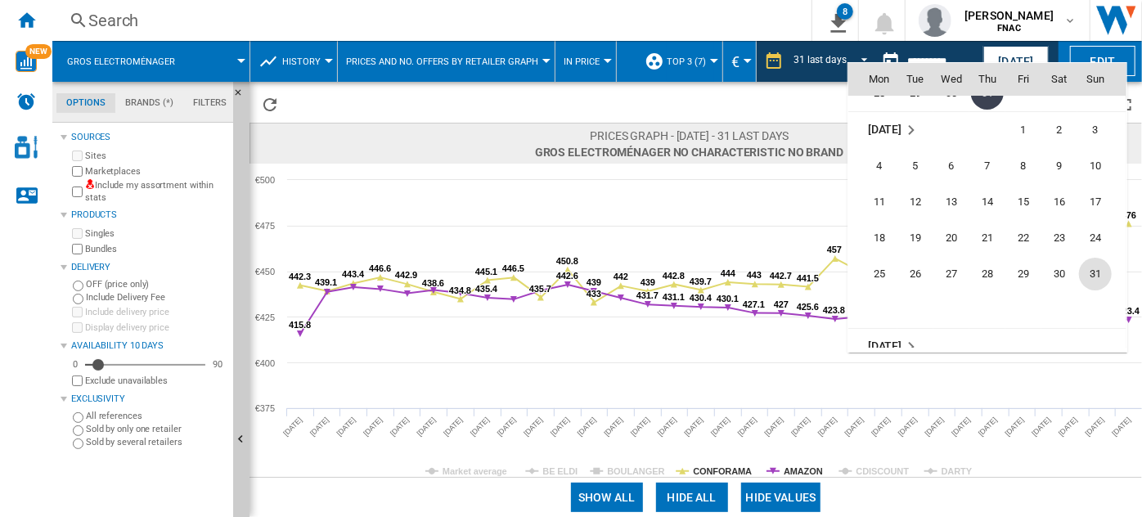
click at [1104, 281] on span "31" at bounding box center [1095, 274] width 33 height 33
type input "**********"
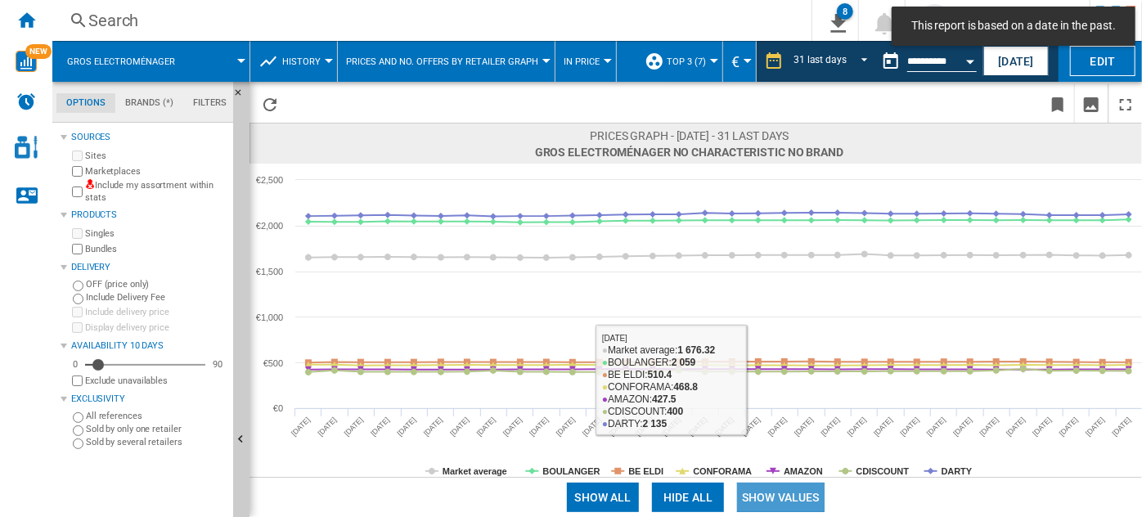
click at [770, 495] on button "Show values" at bounding box center [781, 497] width 88 height 29
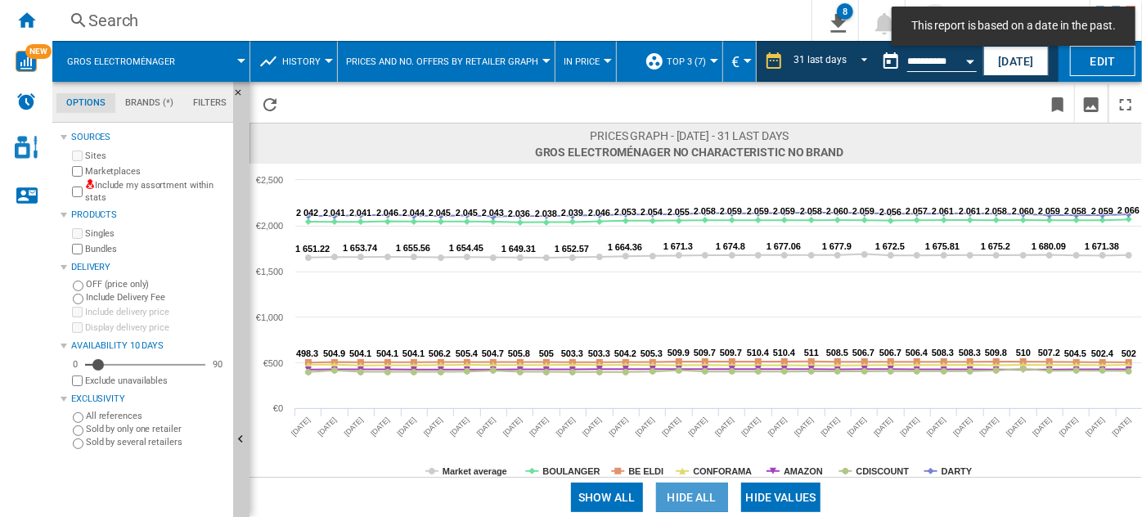
click at [681, 496] on button "Hide all" at bounding box center [692, 497] width 72 height 29
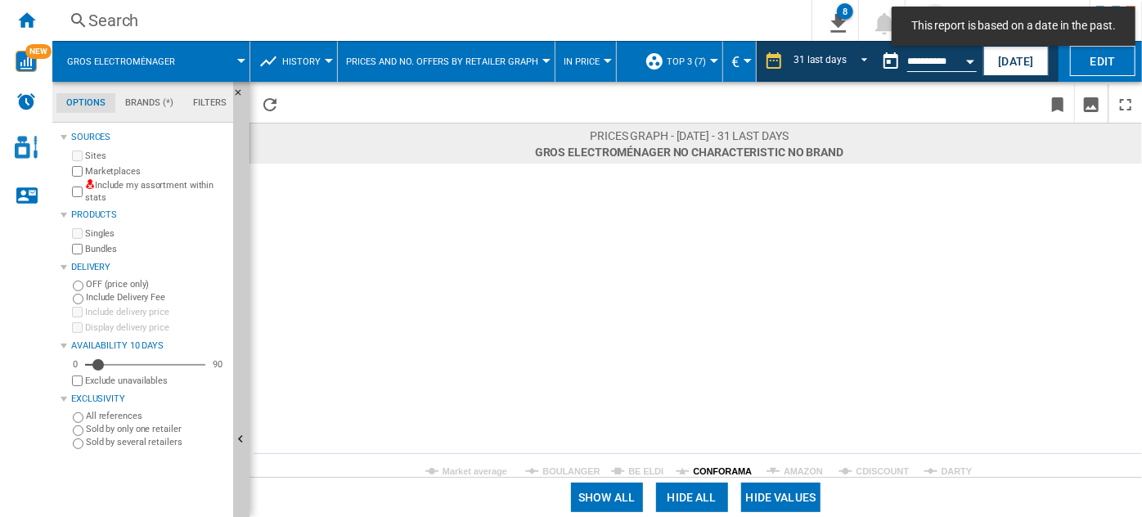
click at [720, 467] on tspan "CONFORAMA" at bounding box center [722, 471] width 59 height 10
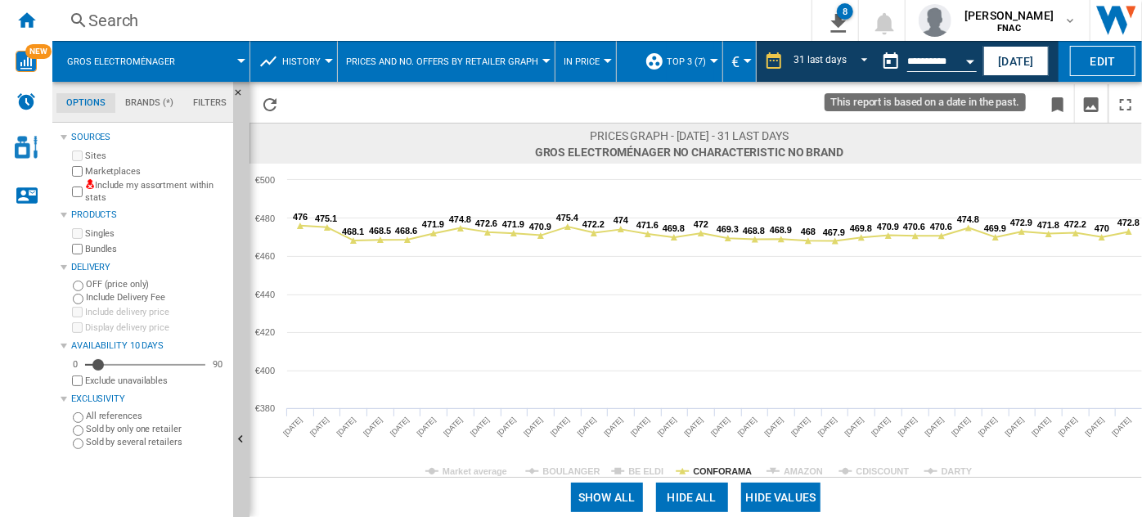
click at [955, 58] on input "**********" at bounding box center [942, 63] width 70 height 15
click at [964, 62] on button "Open calendar" at bounding box center [969, 58] width 29 height 29
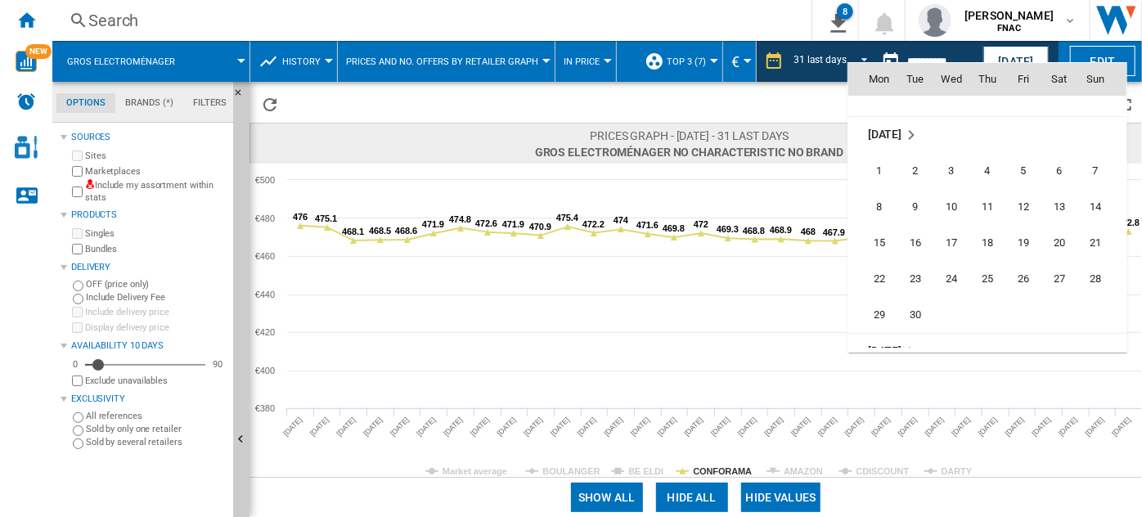
scroll to position [7573, 0]
click at [910, 307] on span "30" at bounding box center [915, 309] width 33 height 33
type input "**********"
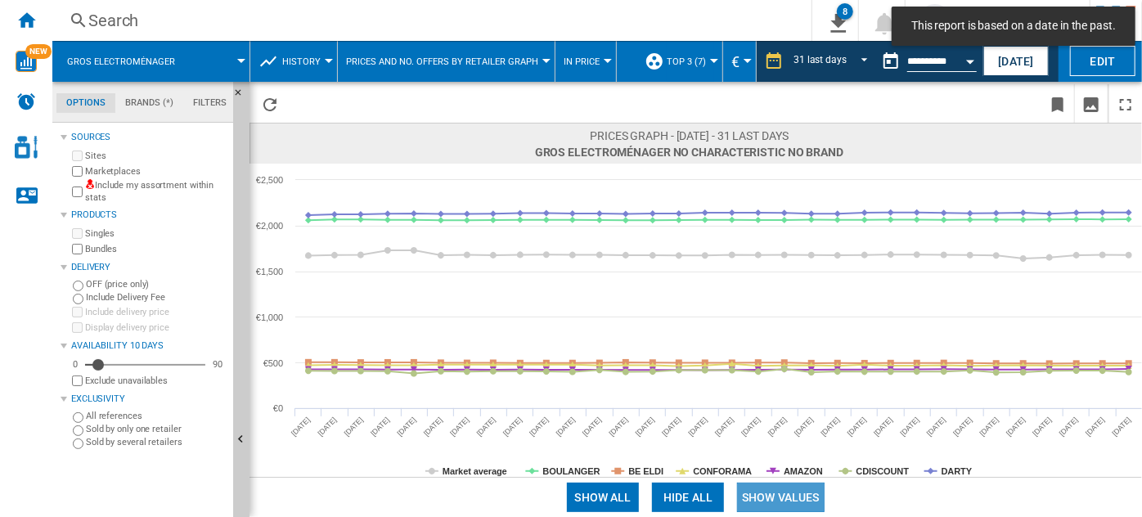
click at [766, 494] on button "Show values" at bounding box center [781, 497] width 88 height 29
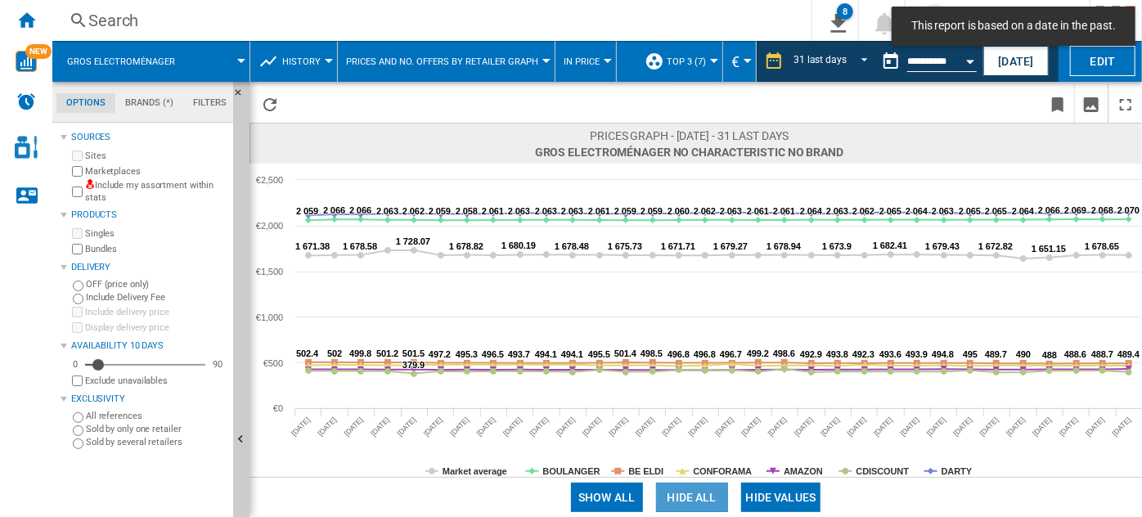
click at [708, 489] on button "Hide all" at bounding box center [692, 497] width 72 height 29
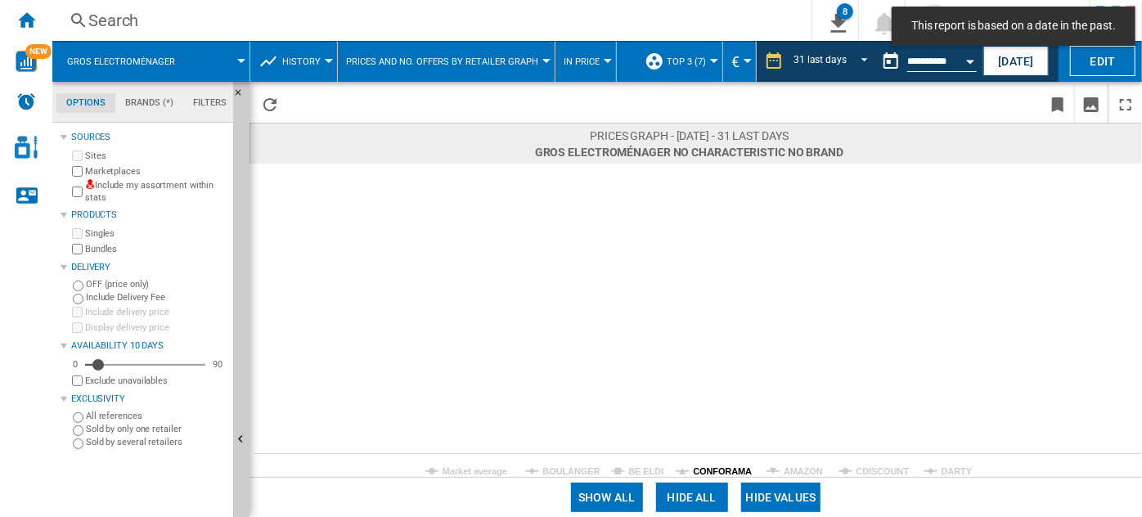
click at [722, 466] on tspan "CONFORAMA" at bounding box center [722, 471] width 59 height 10
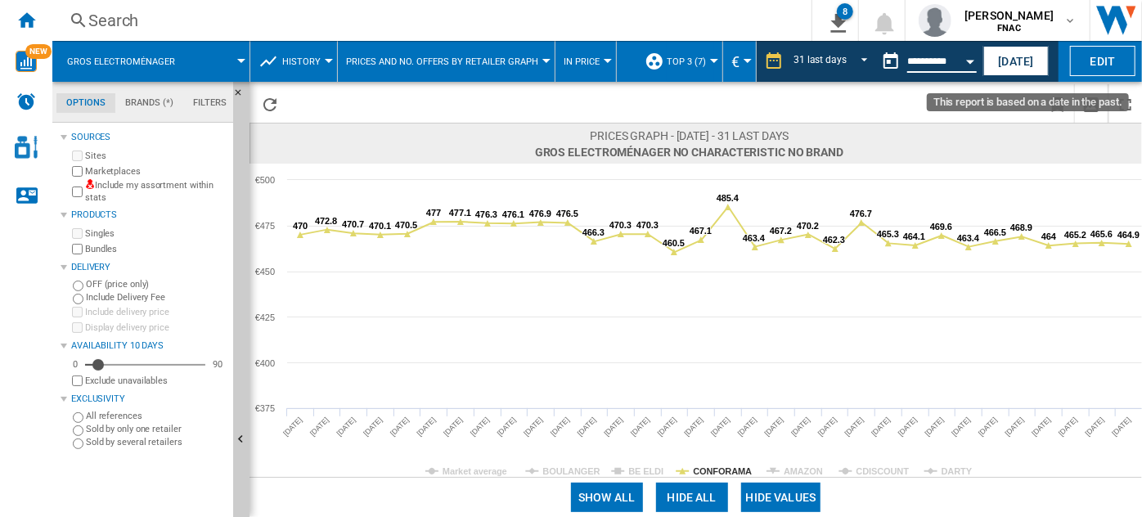
click at [947, 56] on input "**********" at bounding box center [942, 63] width 70 height 15
click at [964, 64] on button "Open calendar" at bounding box center [969, 58] width 29 height 29
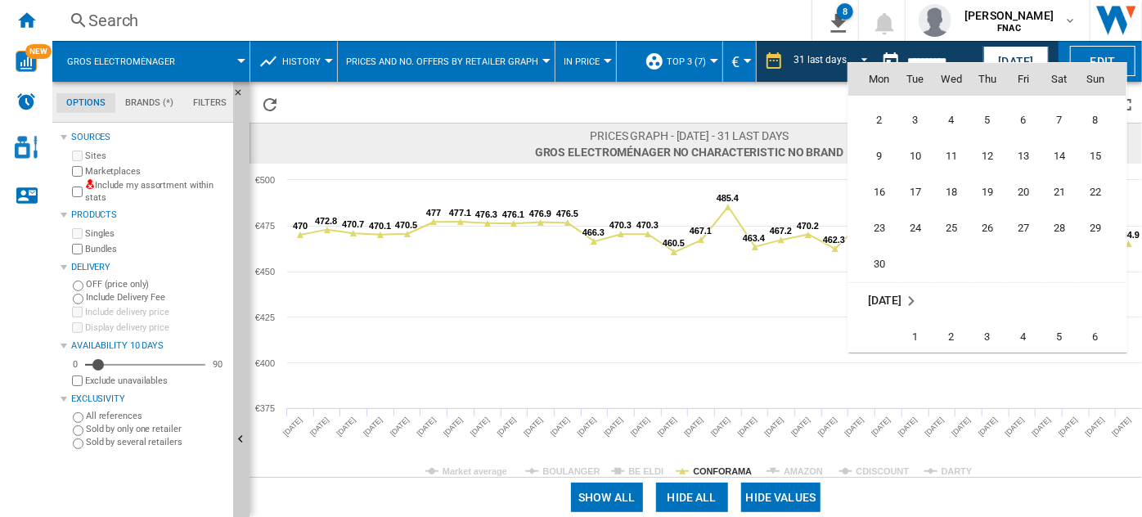
scroll to position [6965, 0]
click at [886, 267] on span "30" at bounding box center [879, 266] width 33 height 33
type input "**********"
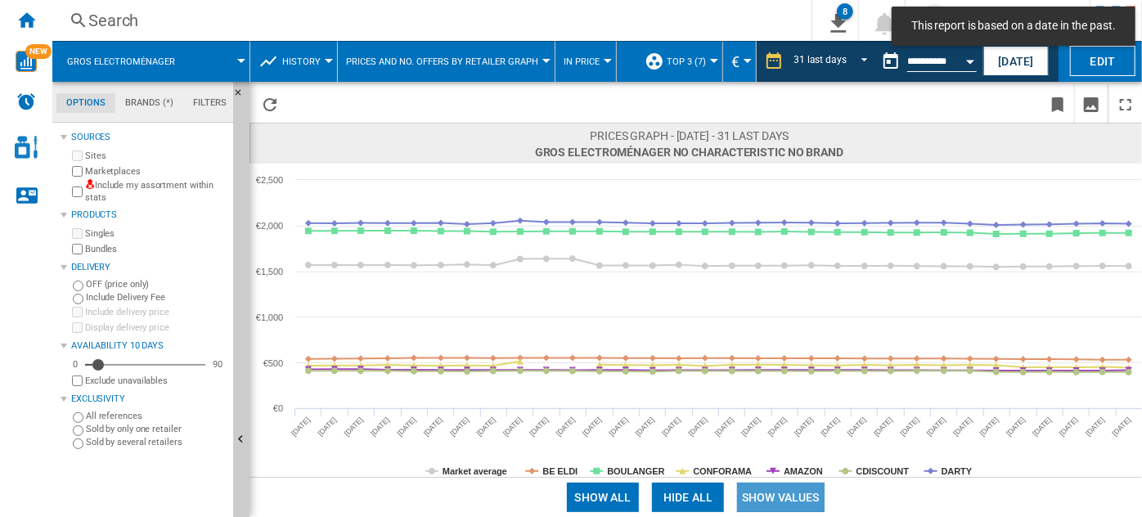
click at [770, 488] on button "Show values" at bounding box center [781, 497] width 88 height 29
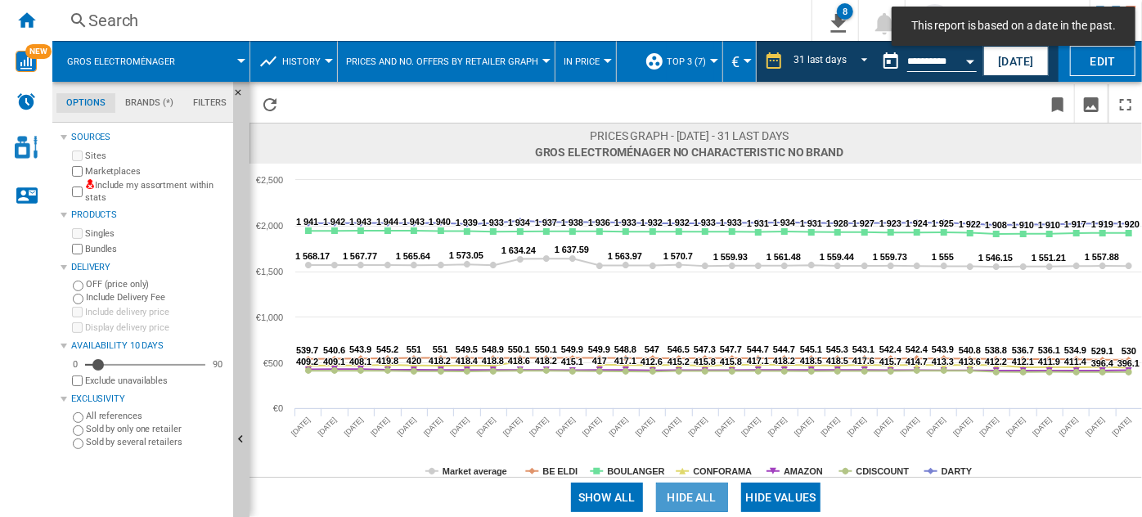
click at [710, 488] on button "Hide all" at bounding box center [692, 497] width 72 height 29
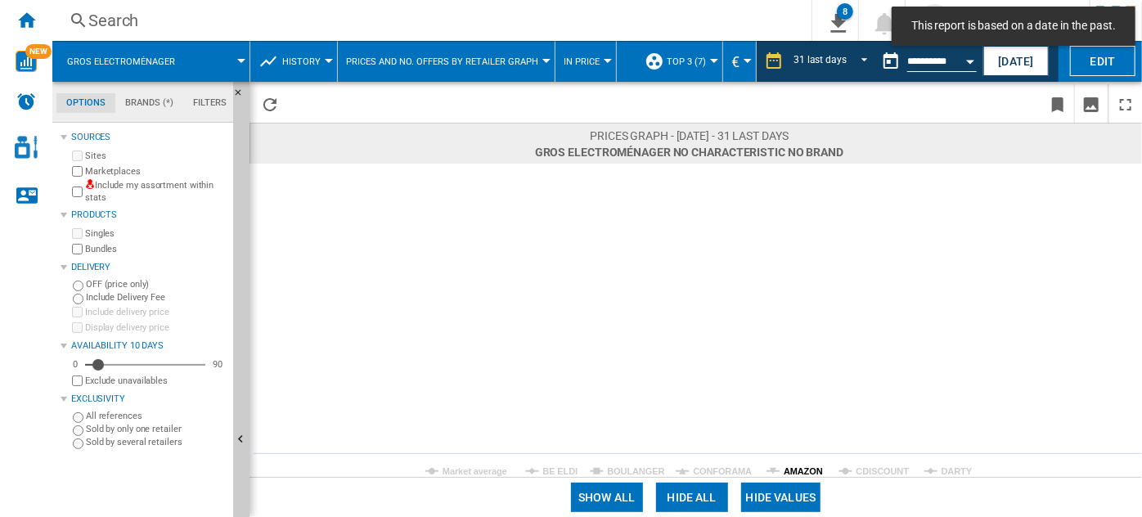
click at [804, 470] on tspan "AMAZON" at bounding box center [803, 471] width 39 height 10
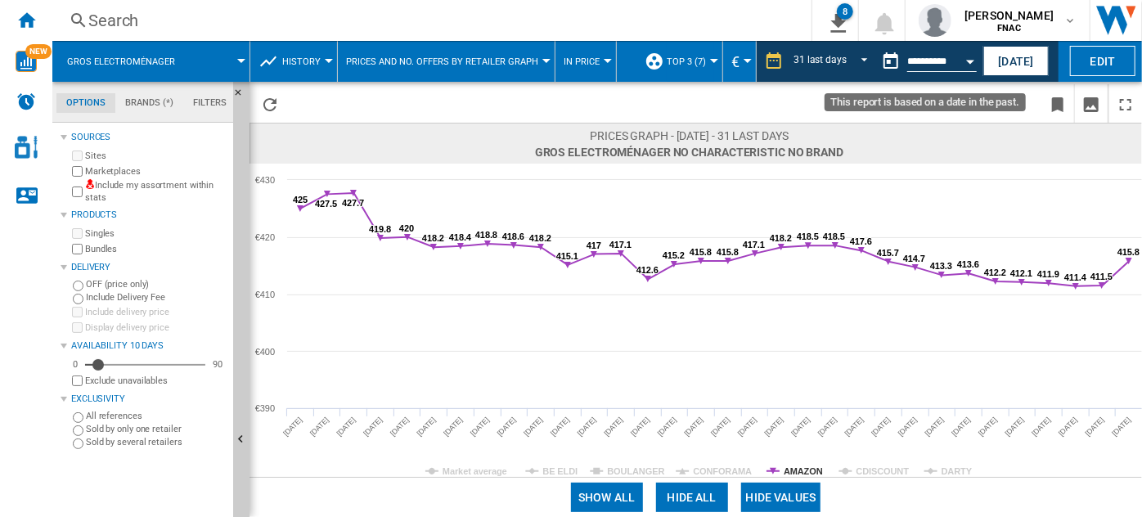
click at [973, 49] on button "Open calendar" at bounding box center [969, 58] width 29 height 29
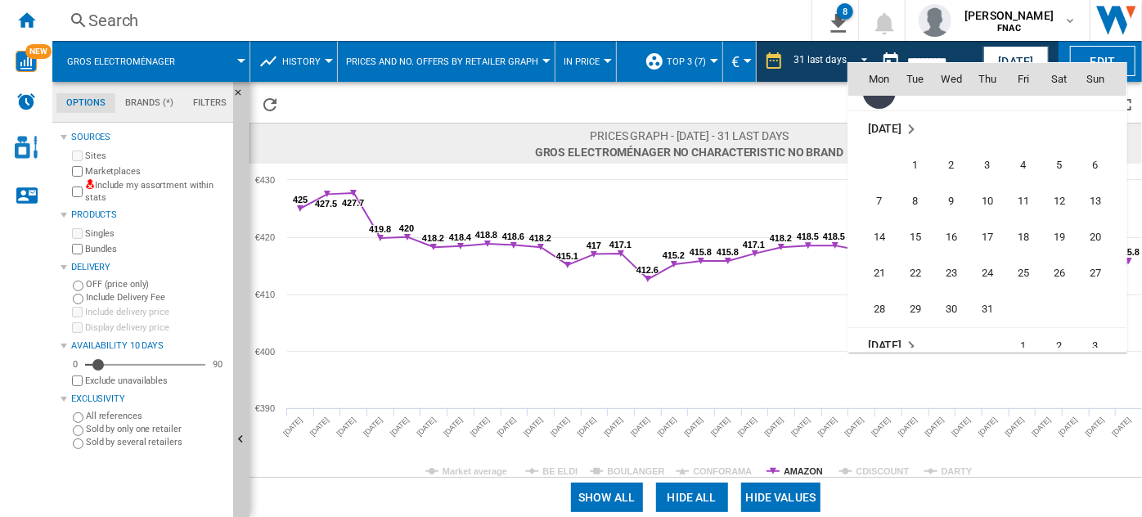
scroll to position [7159, 0]
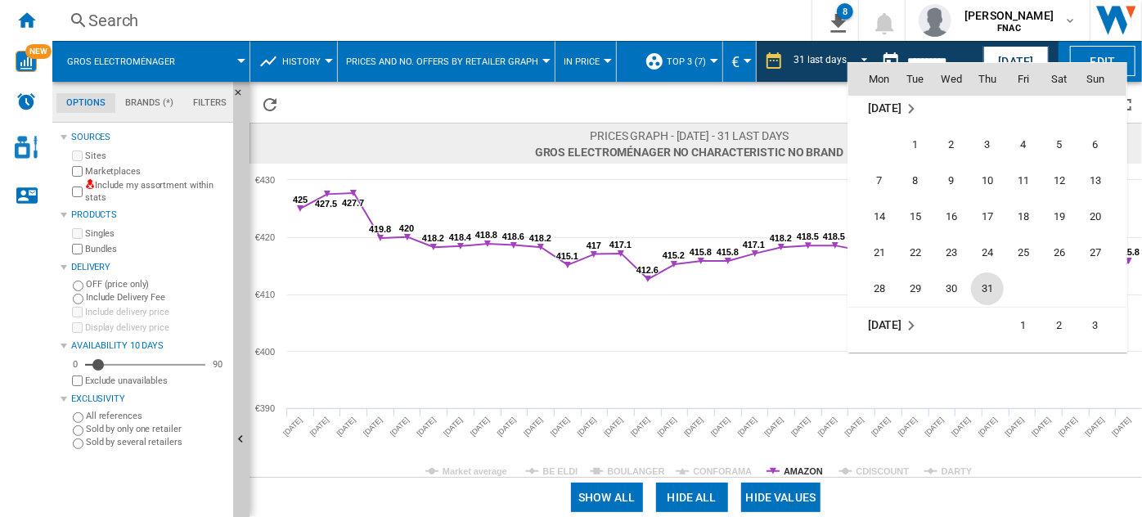
click at [986, 283] on span "31" at bounding box center [987, 288] width 33 height 33
type input "**********"
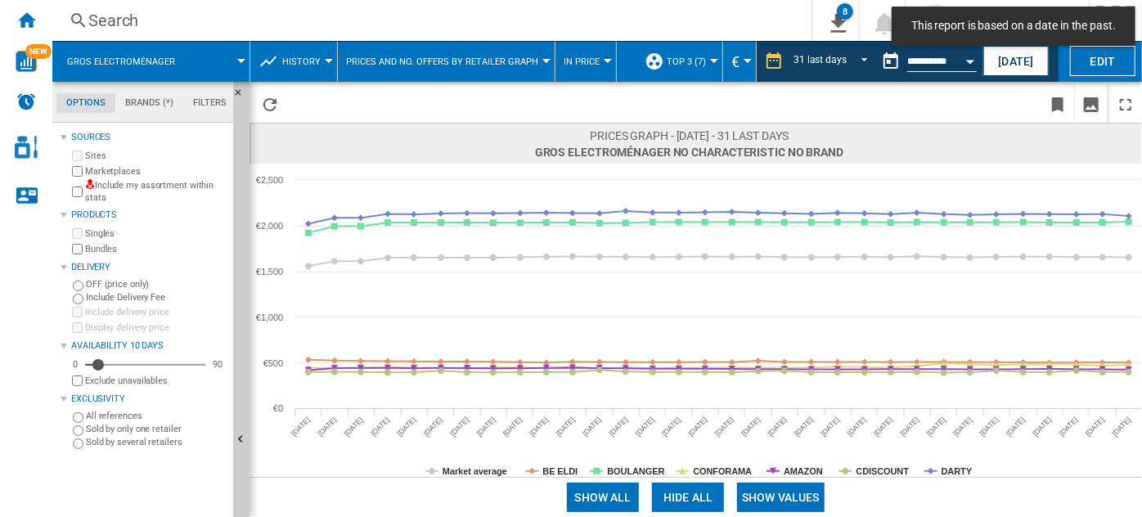
click at [772, 501] on button "Show values" at bounding box center [781, 497] width 88 height 29
click at [697, 499] on button "Hide all" at bounding box center [692, 497] width 72 height 29
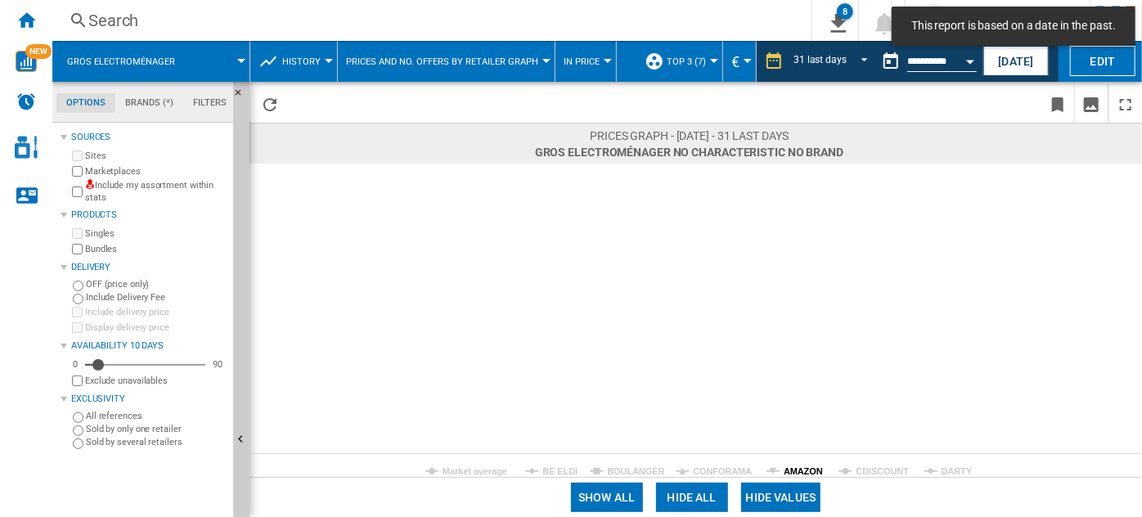
click at [802, 470] on tspan "AMAZON" at bounding box center [803, 471] width 39 height 10
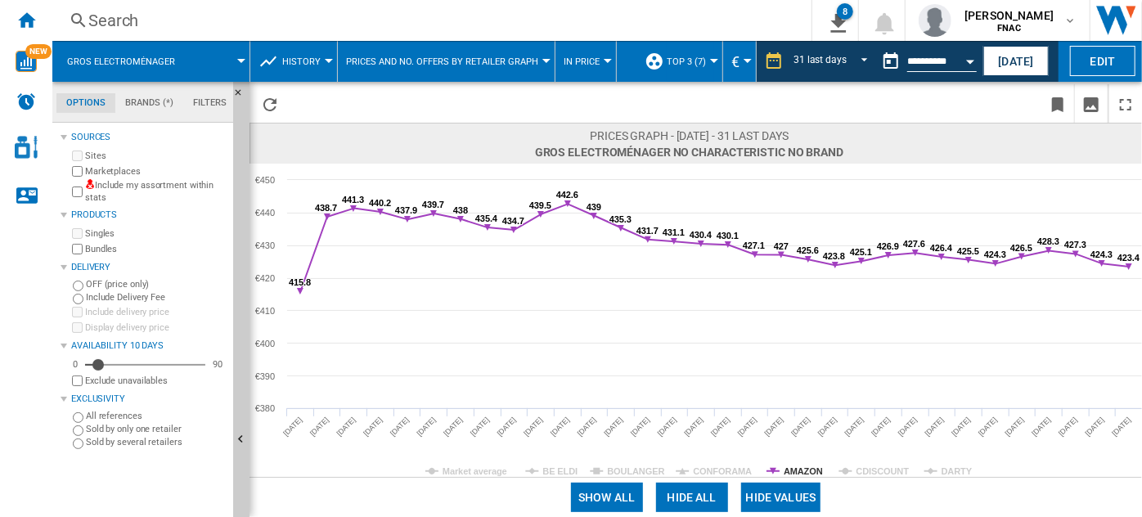
click at [960, 66] on button "Open calendar" at bounding box center [969, 58] width 29 height 29
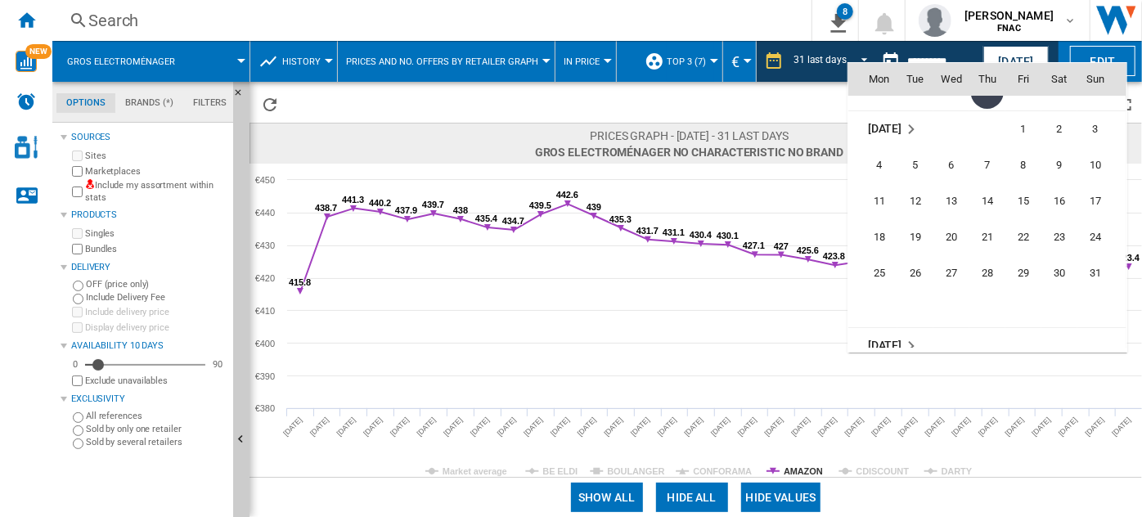
scroll to position [7371, 0]
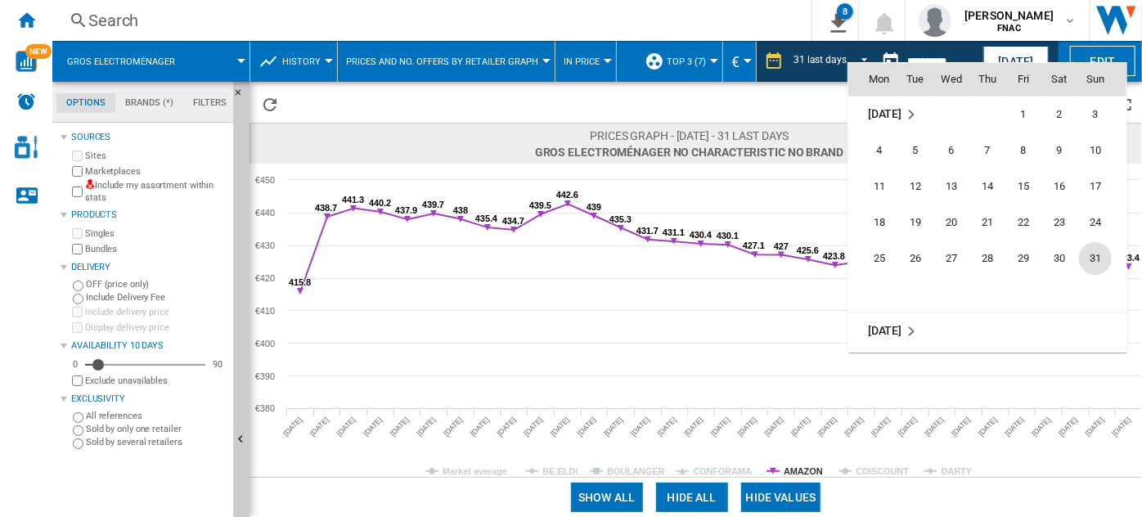
click at [1095, 259] on span "31" at bounding box center [1095, 258] width 33 height 33
type input "**********"
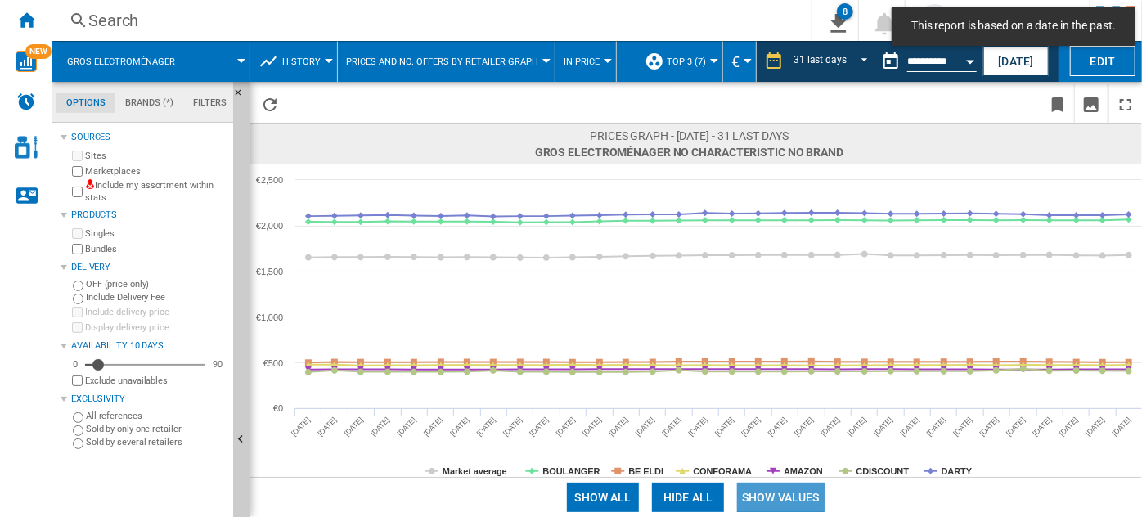
click at [776, 492] on button "Show values" at bounding box center [781, 497] width 88 height 29
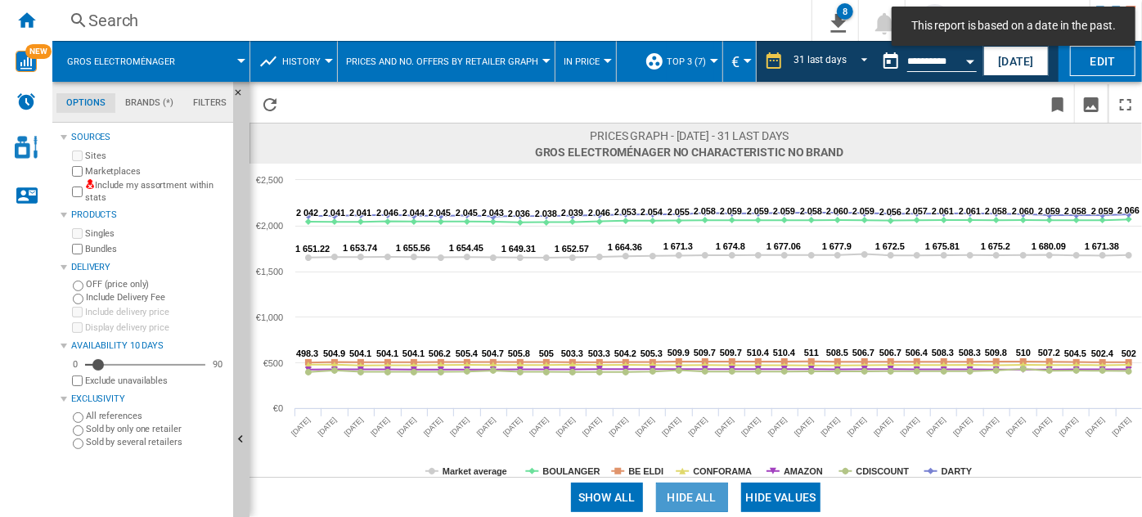
click at [718, 488] on button "Hide all" at bounding box center [692, 497] width 72 height 29
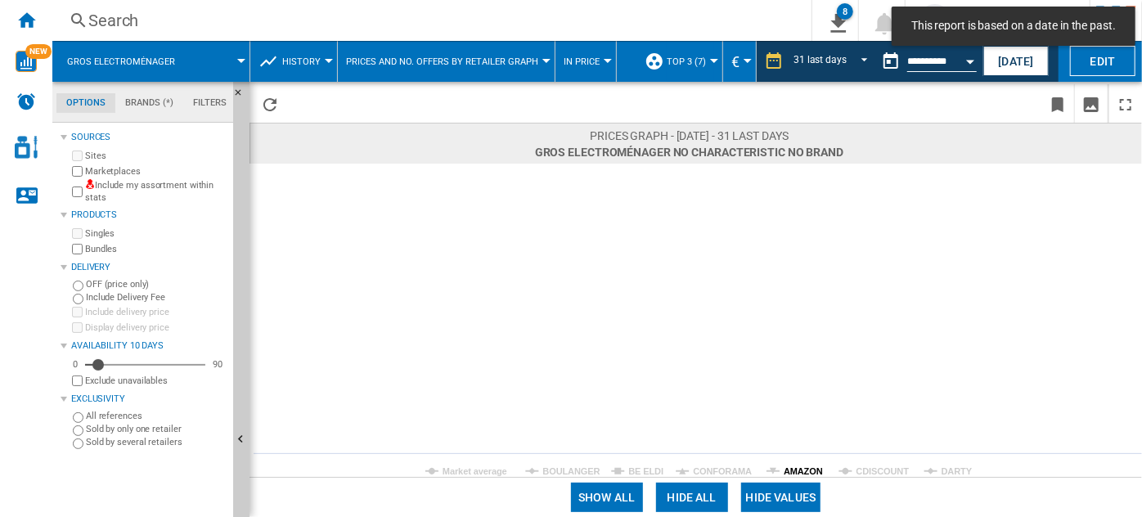
click at [802, 470] on tspan "AMAZON" at bounding box center [803, 471] width 39 height 10
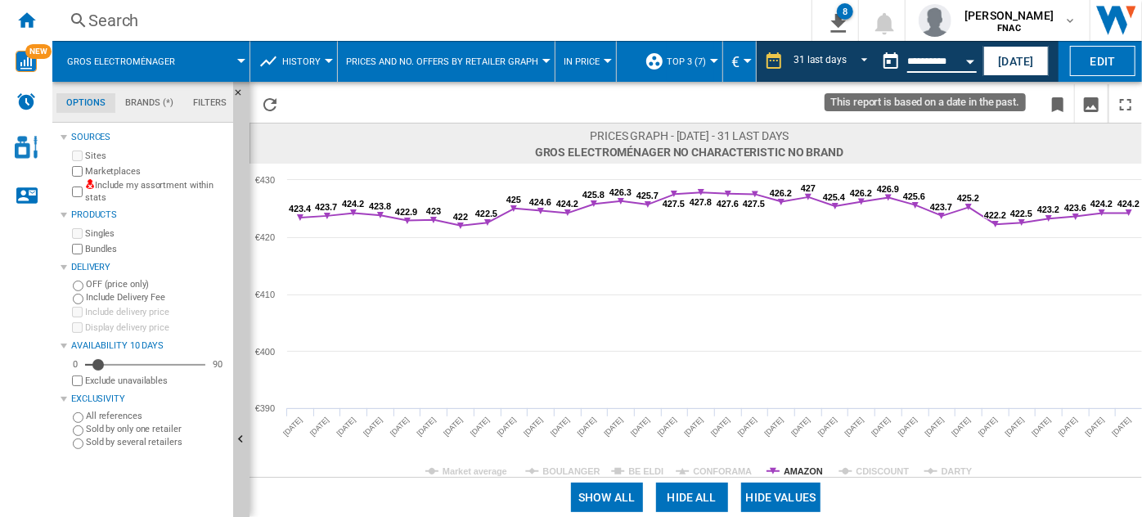
click at [946, 56] on input "**********" at bounding box center [942, 63] width 70 height 15
click at [964, 58] on button "Open calendar" at bounding box center [969, 58] width 29 height 29
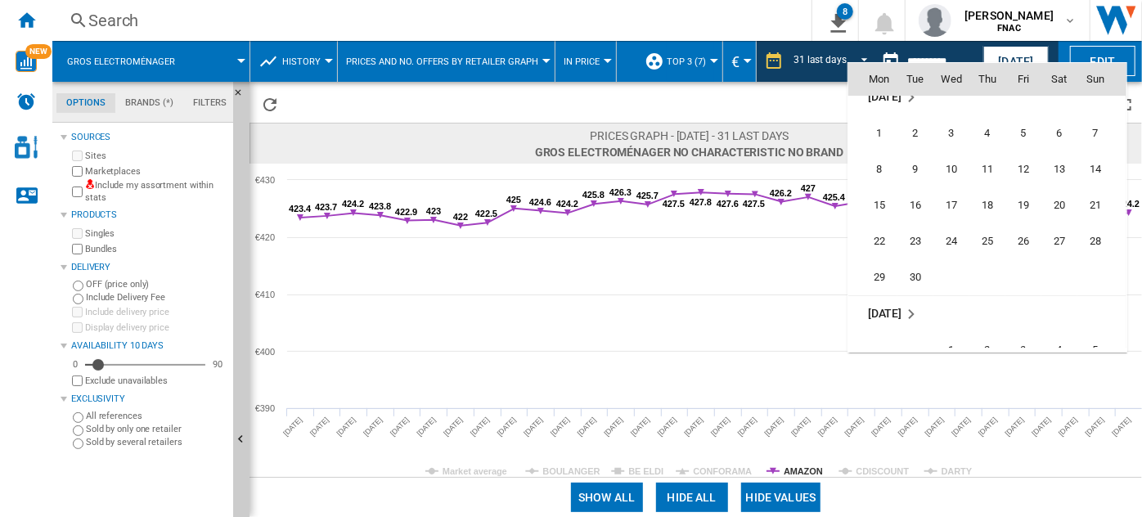
scroll to position [7607, 0]
click at [924, 267] on span "30" at bounding box center [915, 275] width 33 height 33
type input "**********"
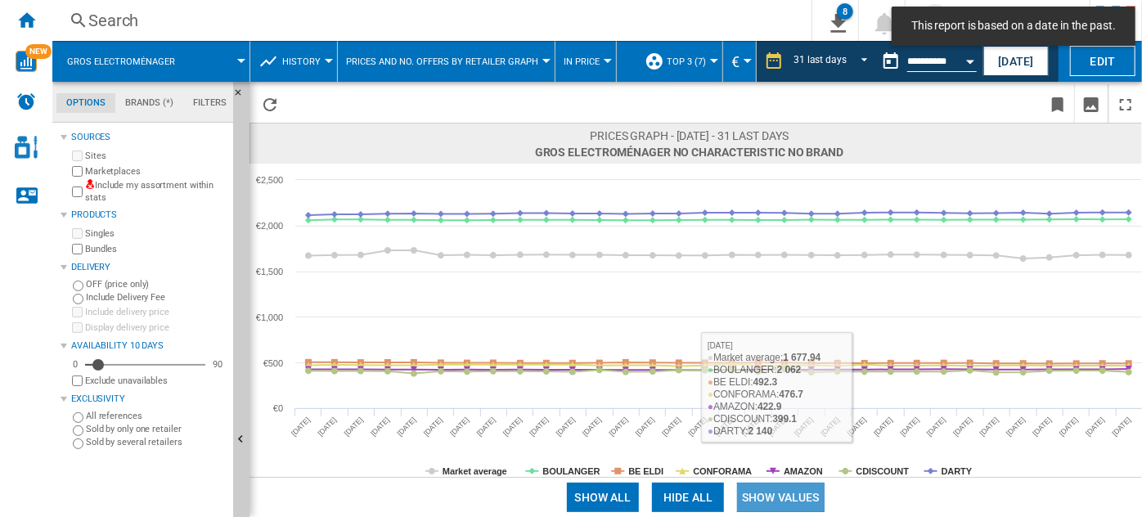
click at [776, 507] on button "Show values" at bounding box center [781, 497] width 88 height 29
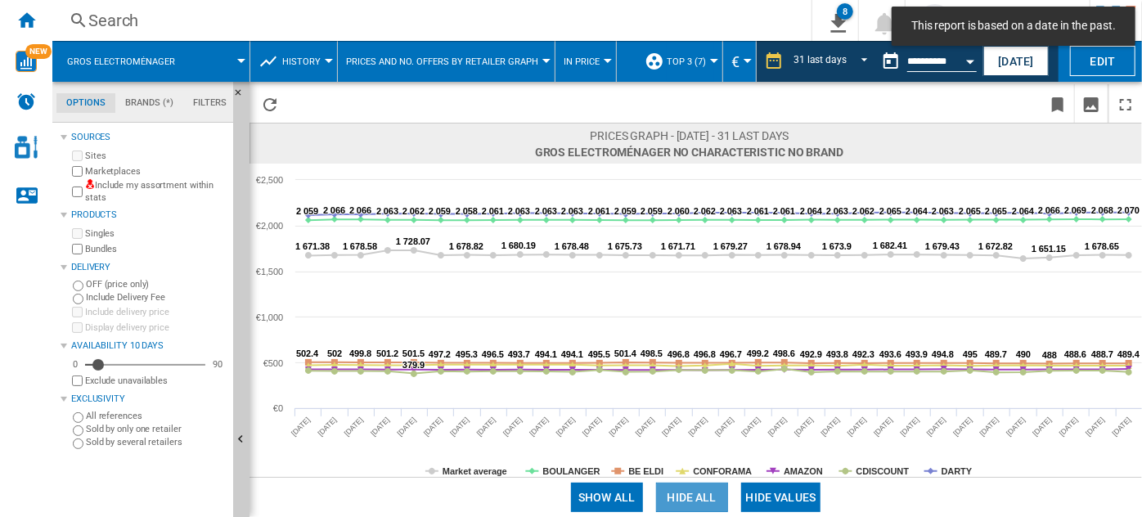
click at [704, 494] on button "Hide all" at bounding box center [692, 497] width 72 height 29
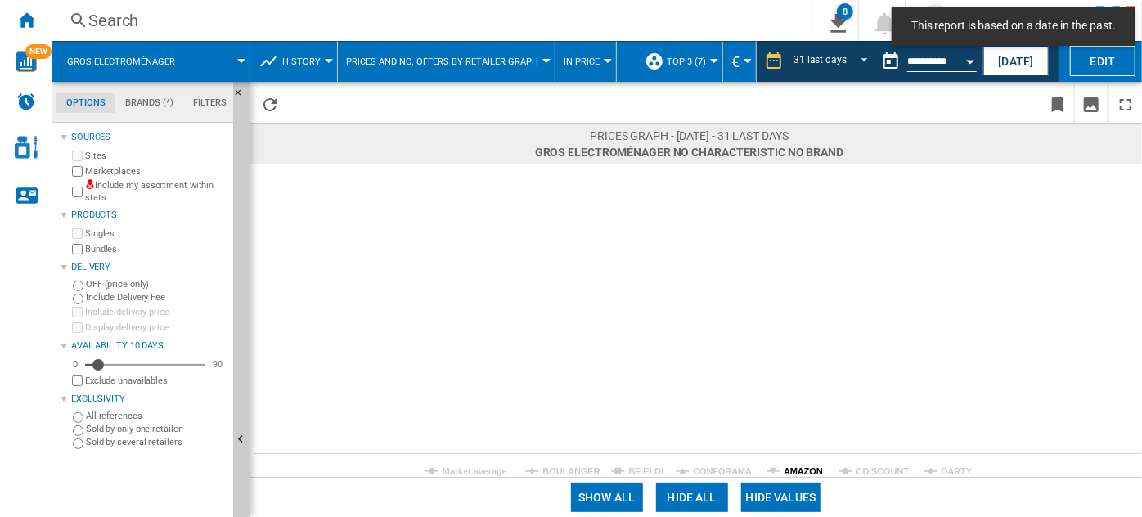
click at [800, 466] on tspan "AMAZON" at bounding box center [803, 471] width 39 height 10
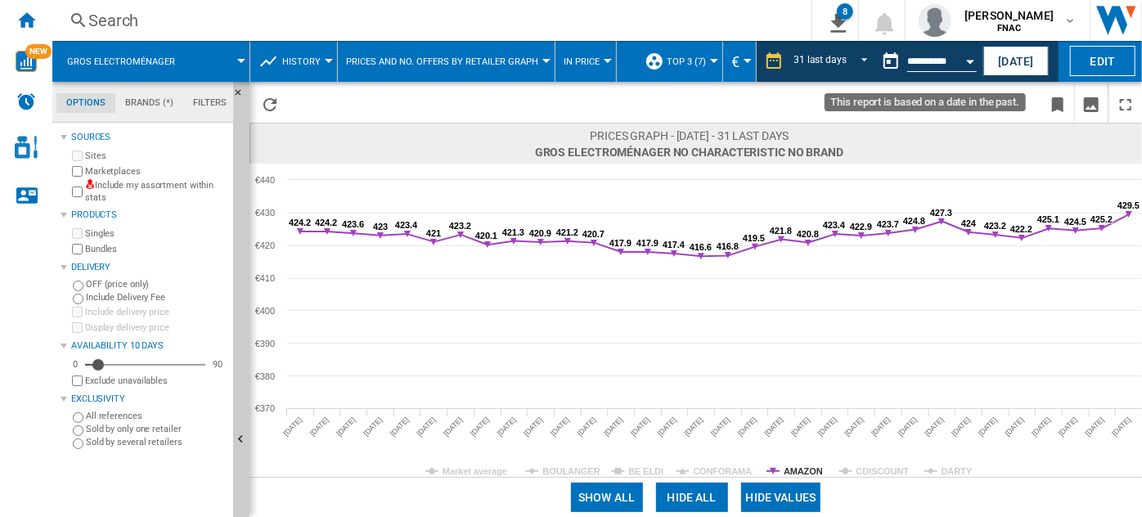
click at [956, 67] on button "Open calendar" at bounding box center [969, 58] width 29 height 29
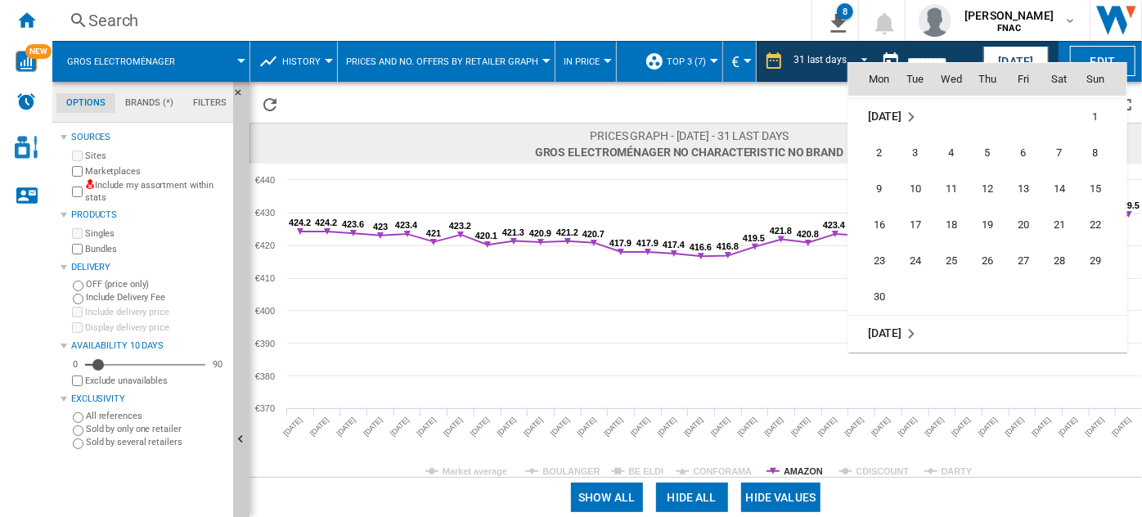
scroll to position [6920, 0]
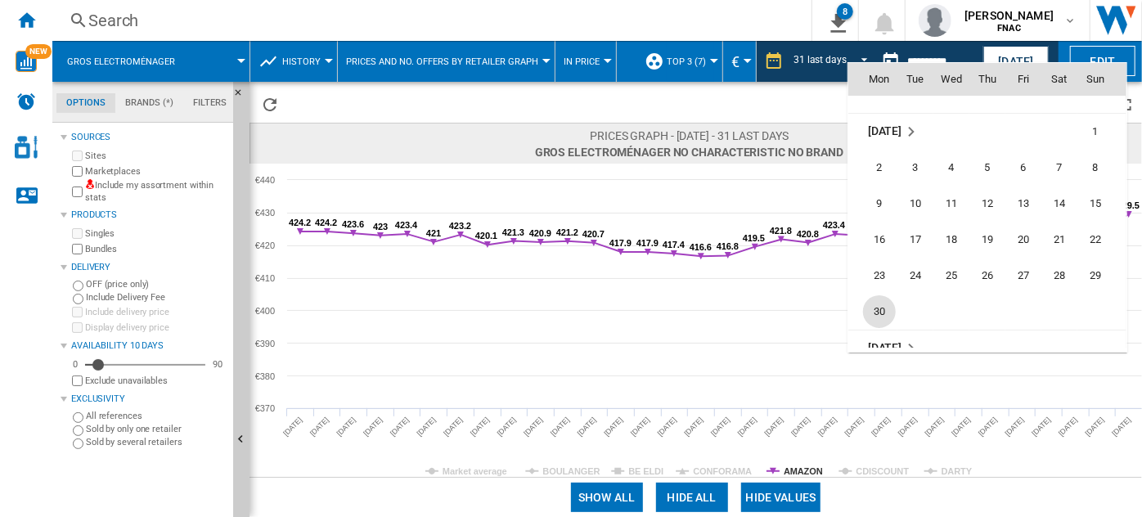
click at [875, 307] on span "30" at bounding box center [879, 311] width 33 height 33
type input "**********"
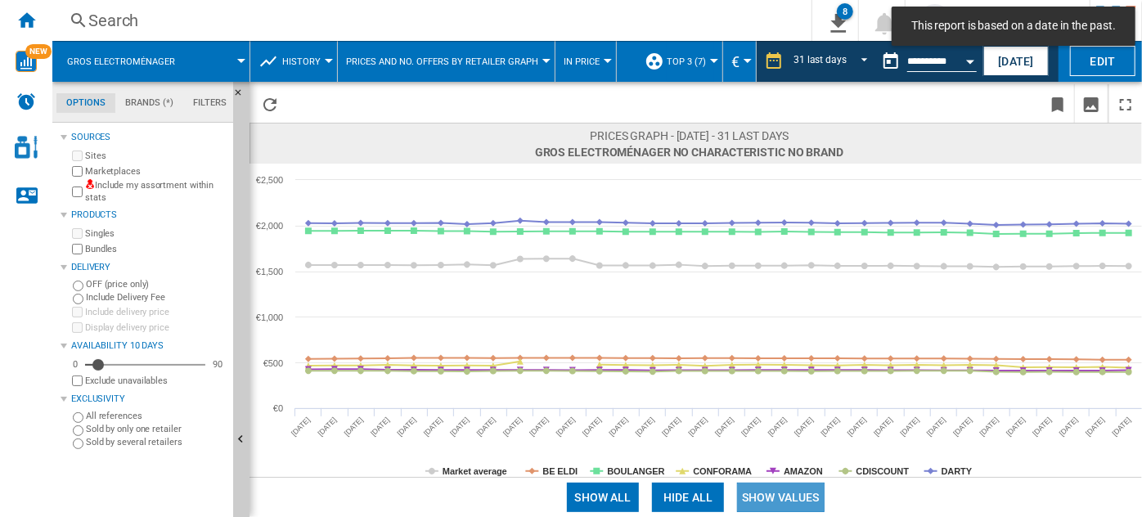
click at [774, 494] on button "Show values" at bounding box center [781, 497] width 88 height 29
click at [707, 496] on button "Hide all" at bounding box center [692, 497] width 72 height 29
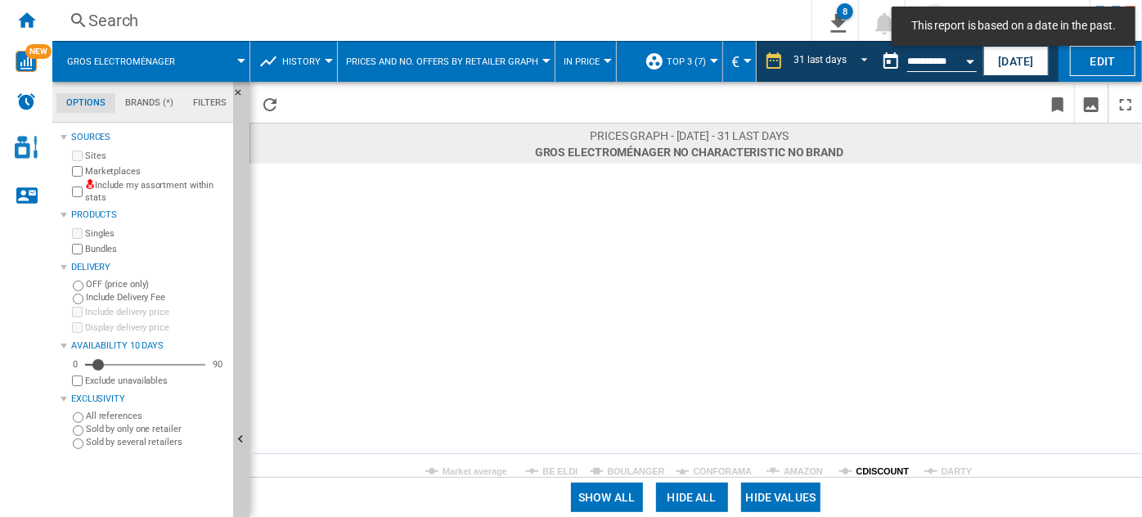
click at [886, 474] on tspan "CDISCOUNT" at bounding box center [882, 471] width 53 height 10
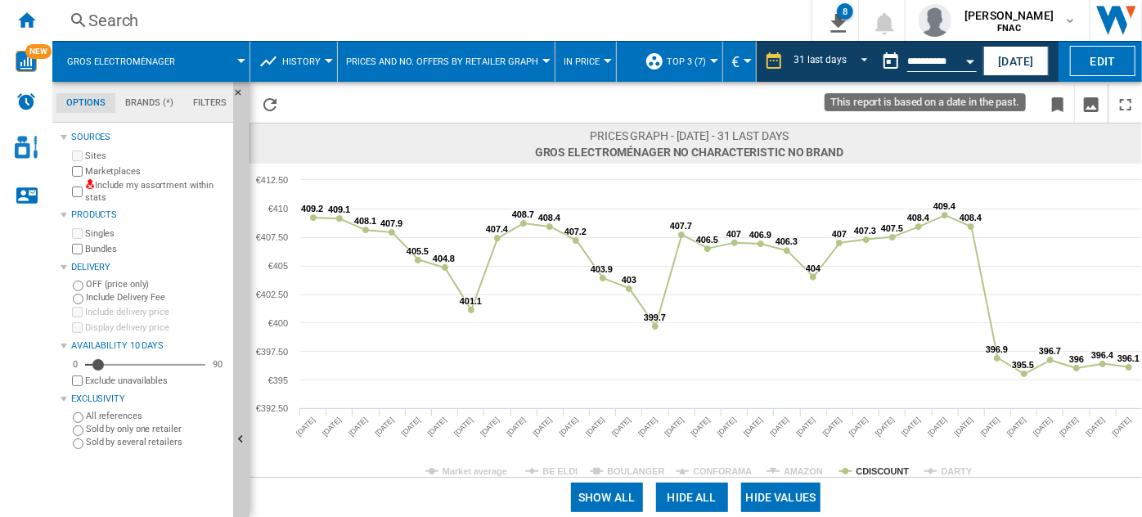
drag, startPoint x: 935, startPoint y: 71, endPoint x: 944, endPoint y: 61, distance: 13.9
click at [944, 61] on md-datepicker "**********" at bounding box center [932, 61] width 117 height 33
click at [944, 61] on input "**********" at bounding box center [942, 63] width 70 height 15
click at [969, 65] on button "Open calendar" at bounding box center [969, 58] width 29 height 29
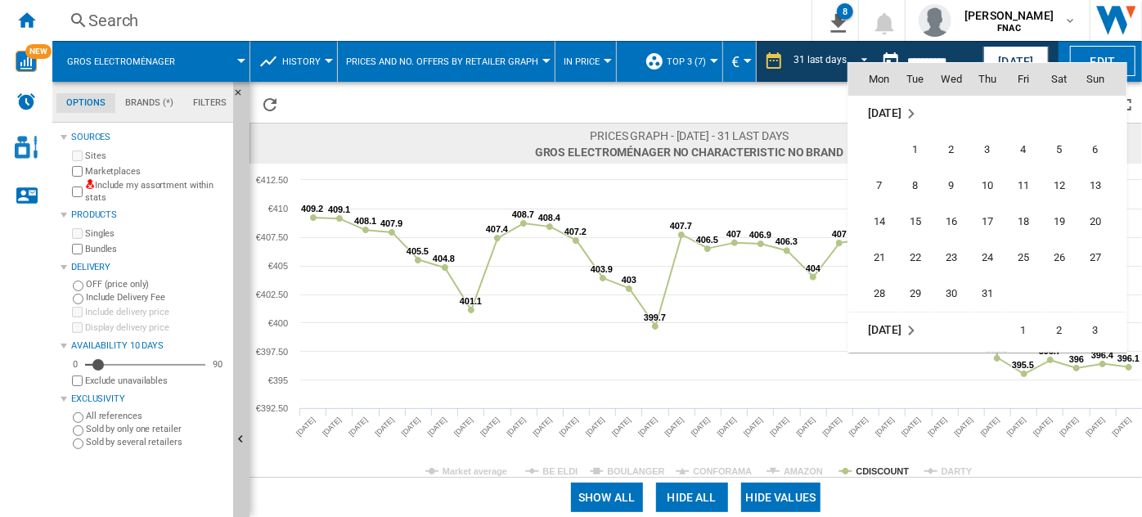
scroll to position [7156, 0]
click at [979, 287] on span "31" at bounding box center [987, 292] width 33 height 33
type input "**********"
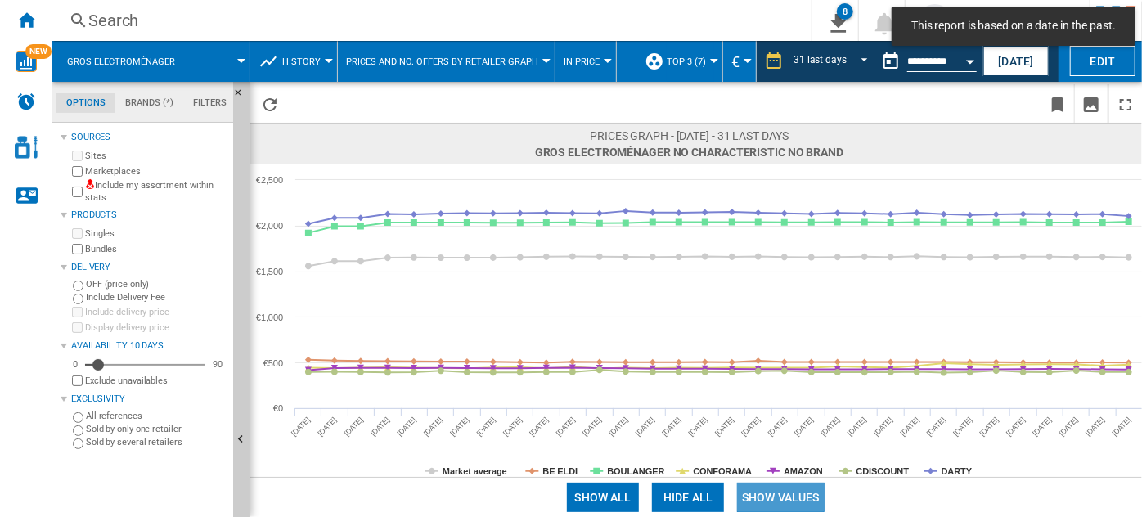
click at [799, 497] on button "Show values" at bounding box center [781, 497] width 88 height 29
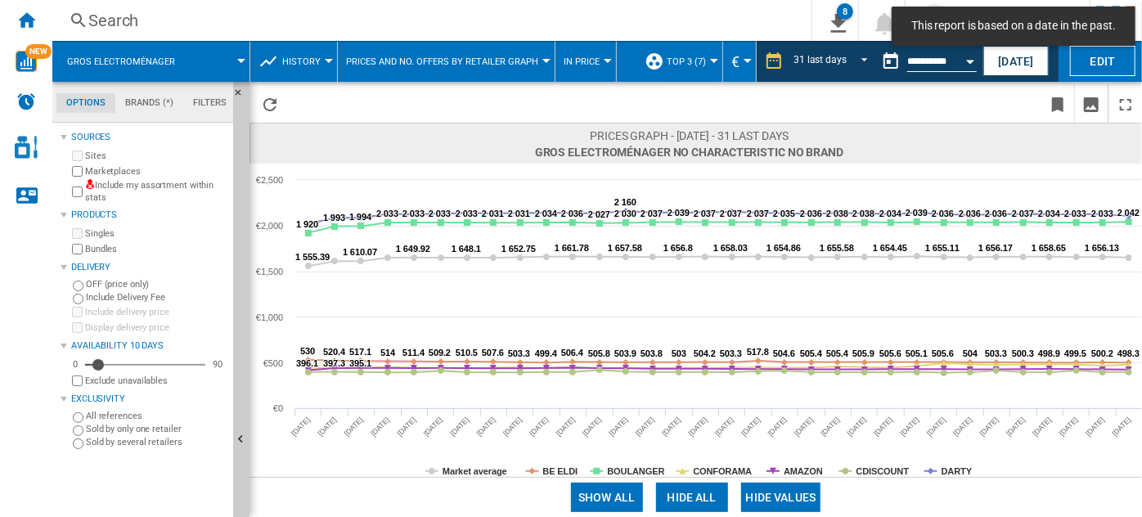
click at [700, 494] on button "Hide all" at bounding box center [692, 497] width 72 height 29
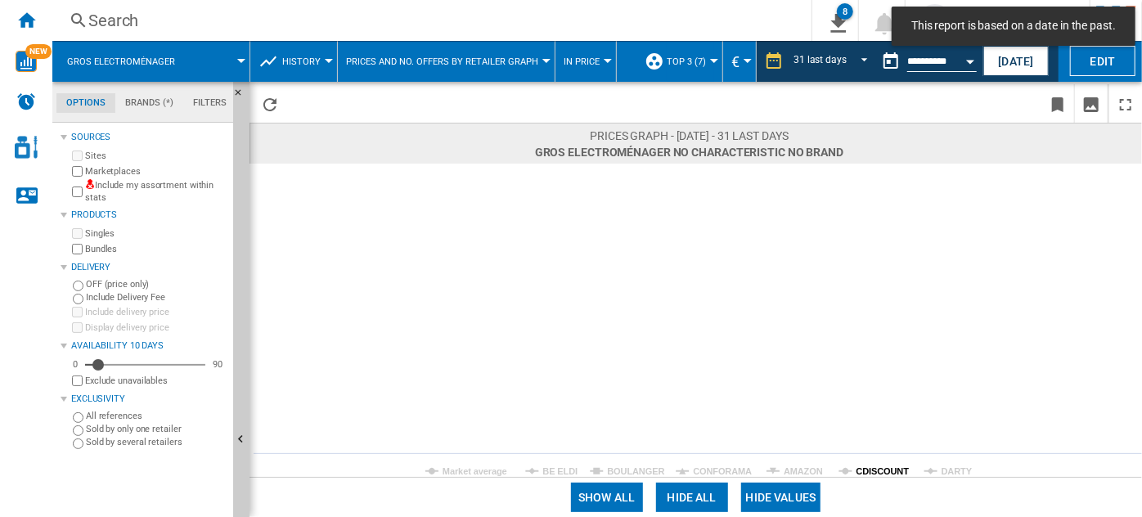
click at [885, 470] on tspan "CDISCOUNT" at bounding box center [882, 471] width 53 height 10
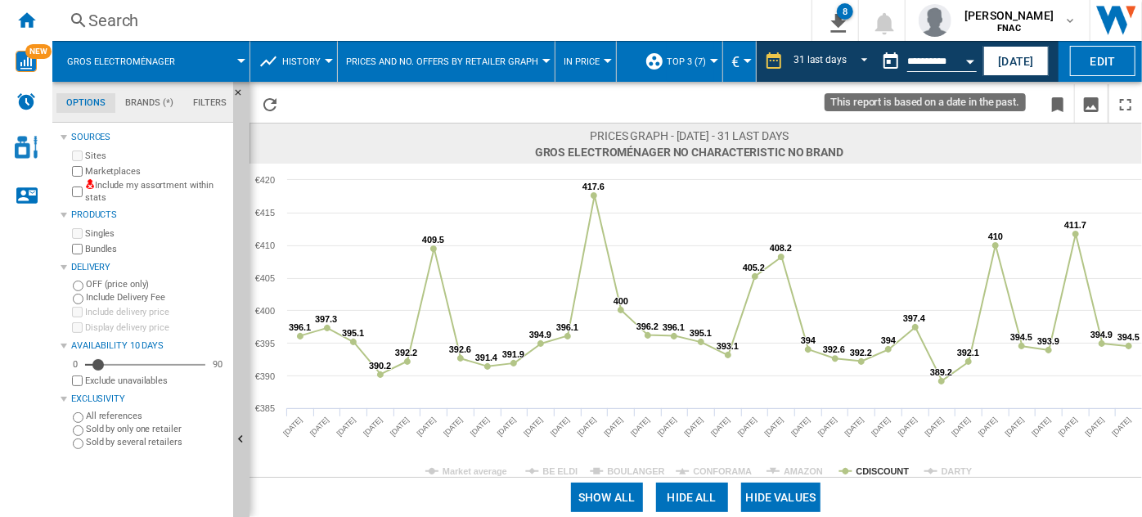
click at [965, 65] on button "Open calendar" at bounding box center [969, 58] width 29 height 29
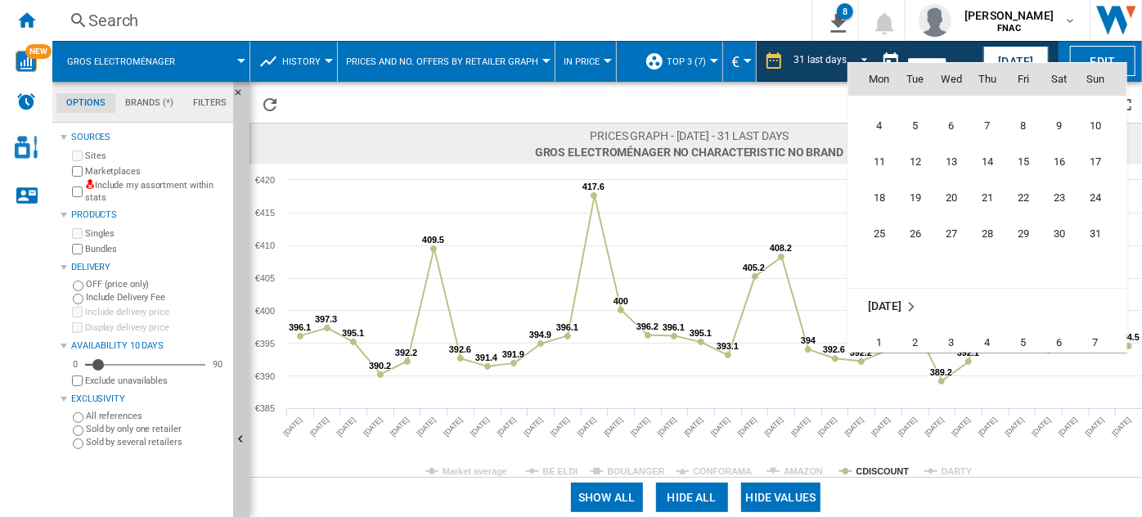
scroll to position [7402, 0]
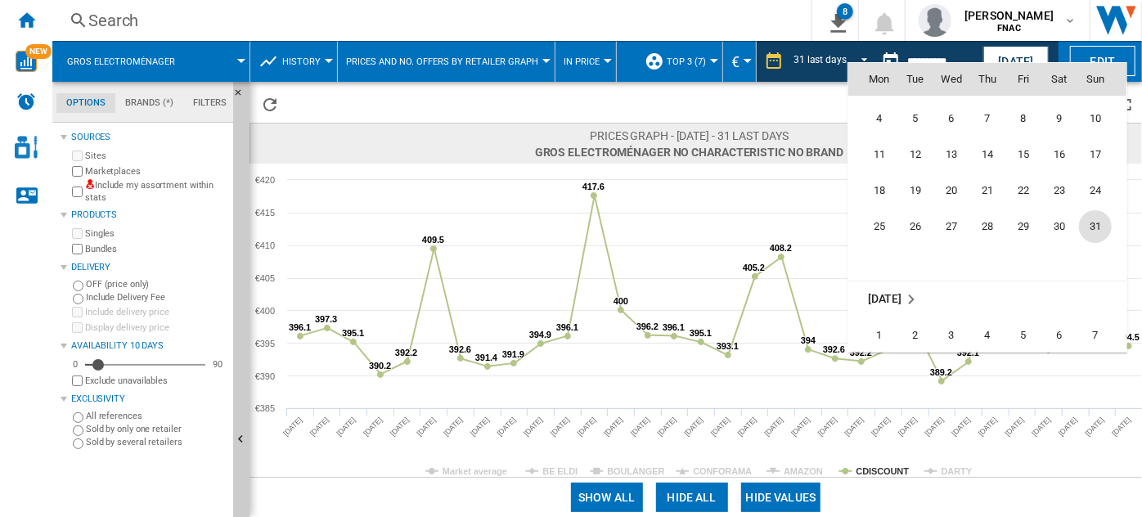
click at [1097, 223] on span "31" at bounding box center [1095, 226] width 33 height 33
type input "**********"
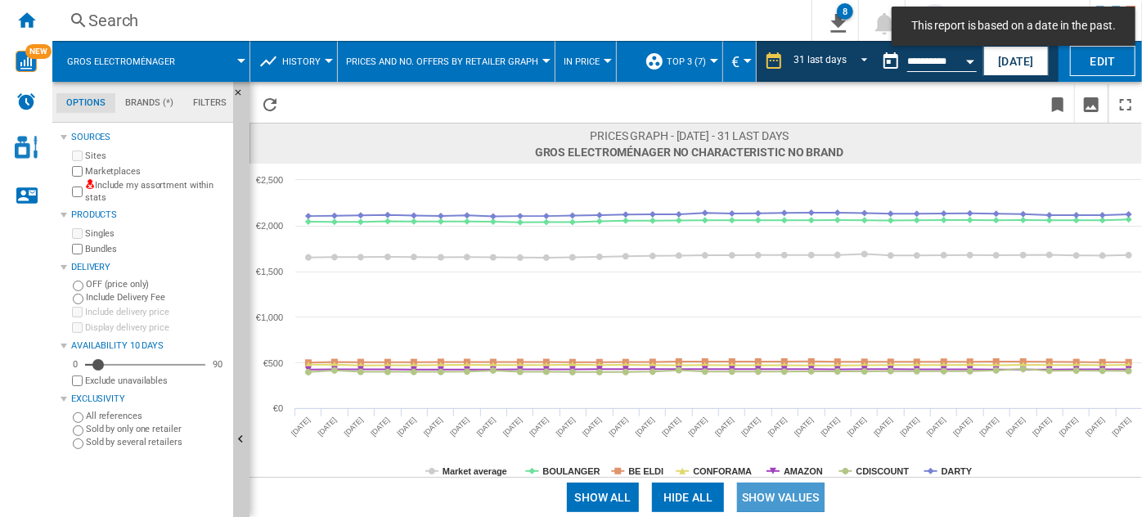
click at [748, 497] on button "Show values" at bounding box center [781, 497] width 88 height 29
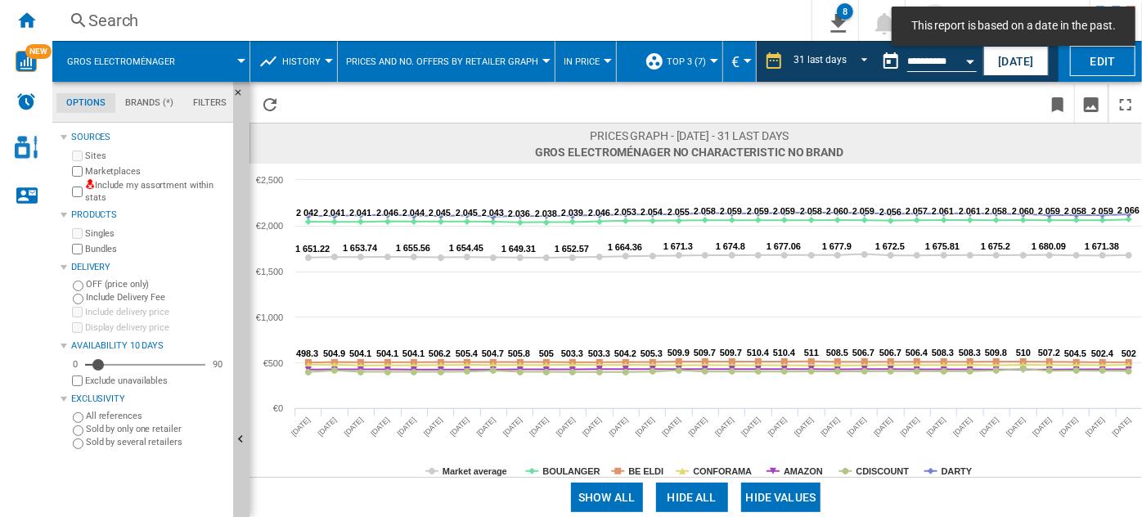
click at [708, 495] on button "Hide all" at bounding box center [692, 497] width 72 height 29
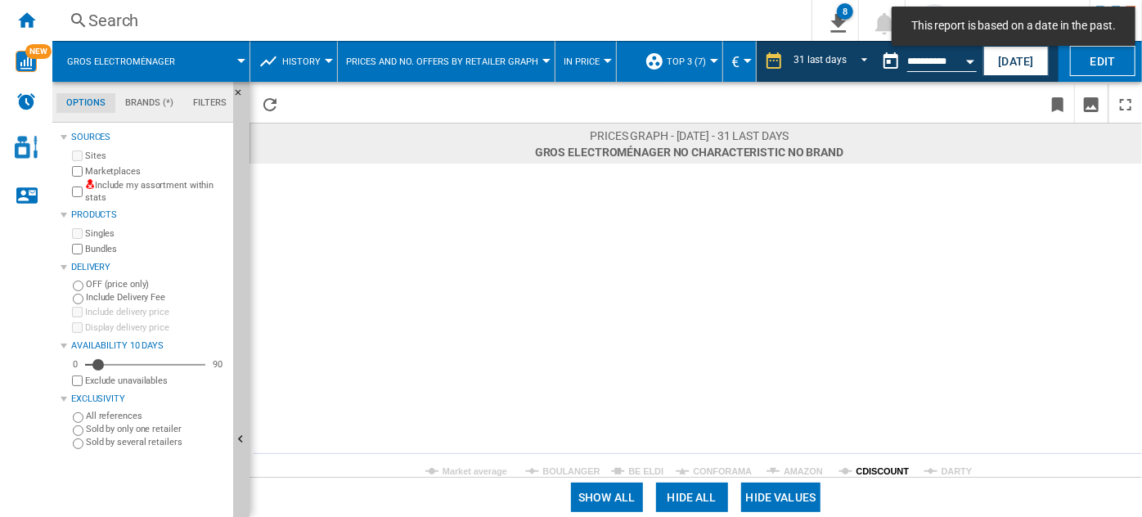
click at [880, 474] on tspan "CDISCOUNT" at bounding box center [882, 471] width 53 height 10
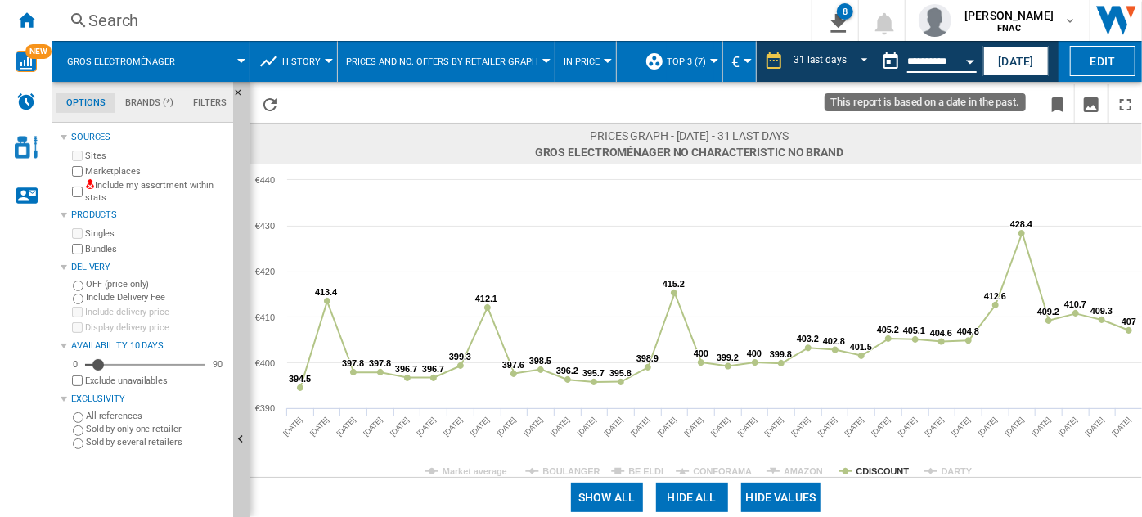
click at [954, 60] on input "**********" at bounding box center [942, 63] width 70 height 15
click at [969, 60] on div "Open calendar" at bounding box center [970, 62] width 8 height 4
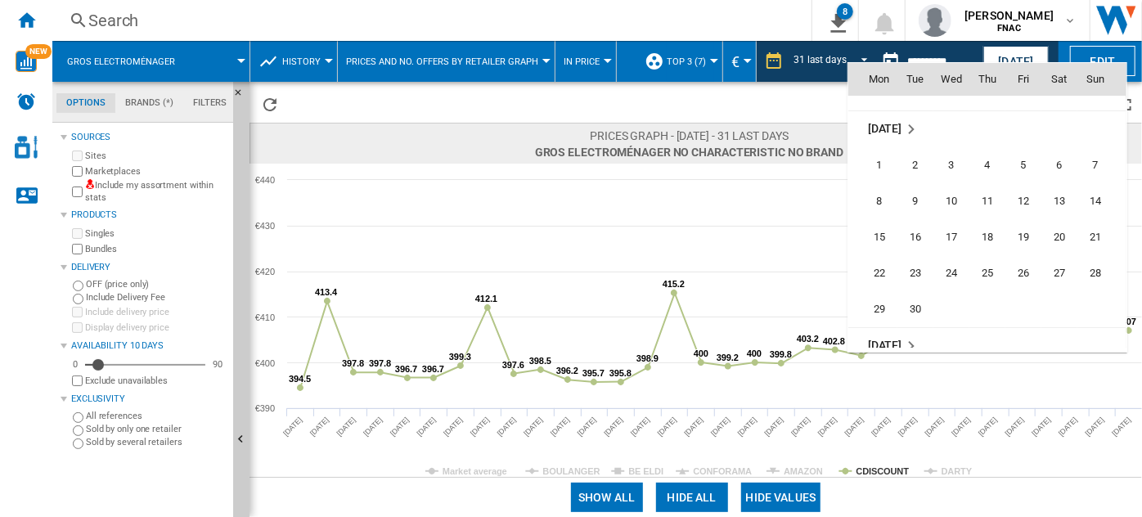
scroll to position [7588, 0]
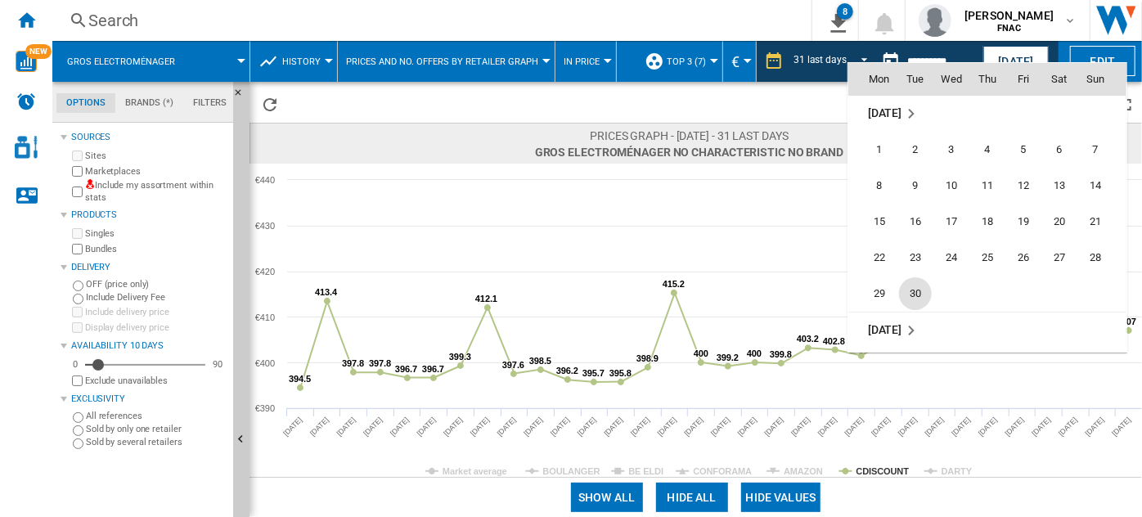
click at [916, 287] on span "30" at bounding box center [915, 293] width 33 height 33
type input "**********"
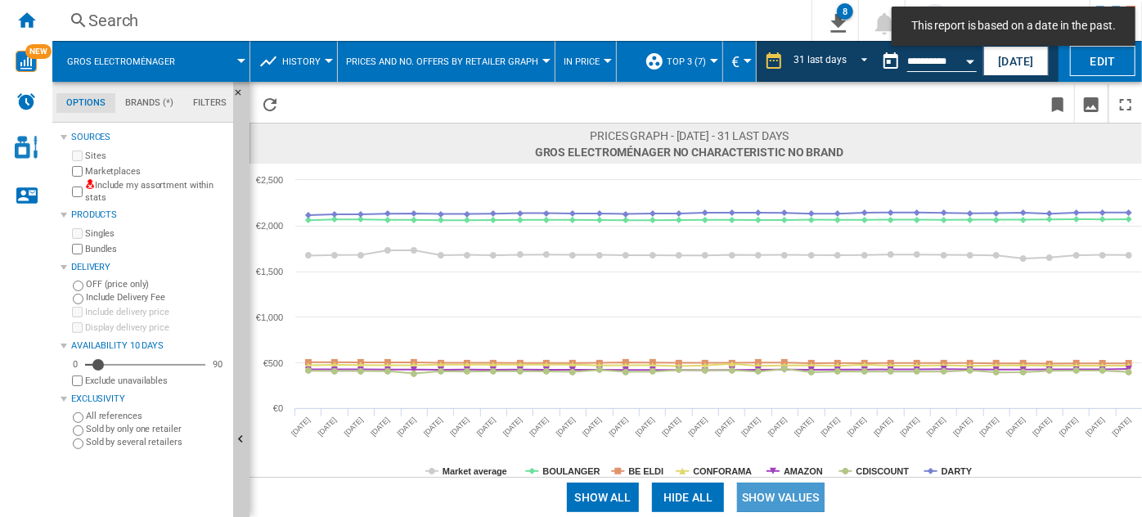
click at [750, 496] on button "Show values" at bounding box center [781, 497] width 88 height 29
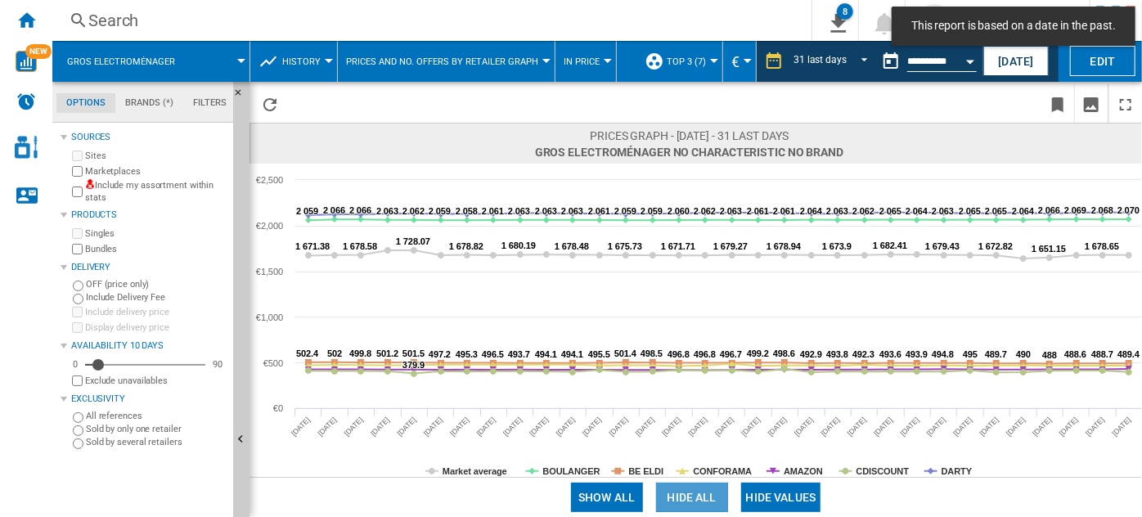
click at [708, 490] on button "Hide all" at bounding box center [692, 497] width 72 height 29
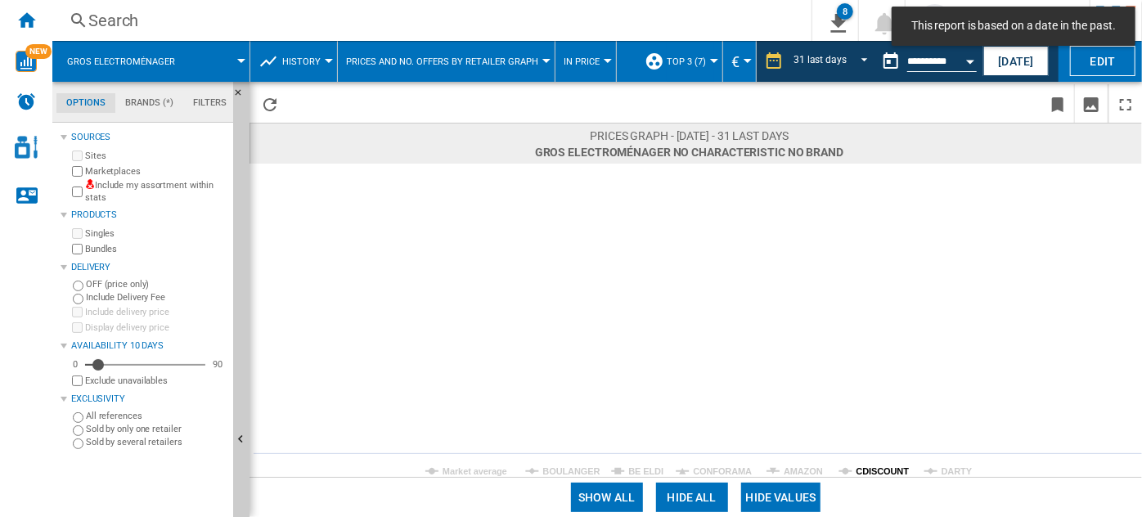
click at [905, 466] on tspan "CDISCOUNT" at bounding box center [882, 471] width 53 height 10
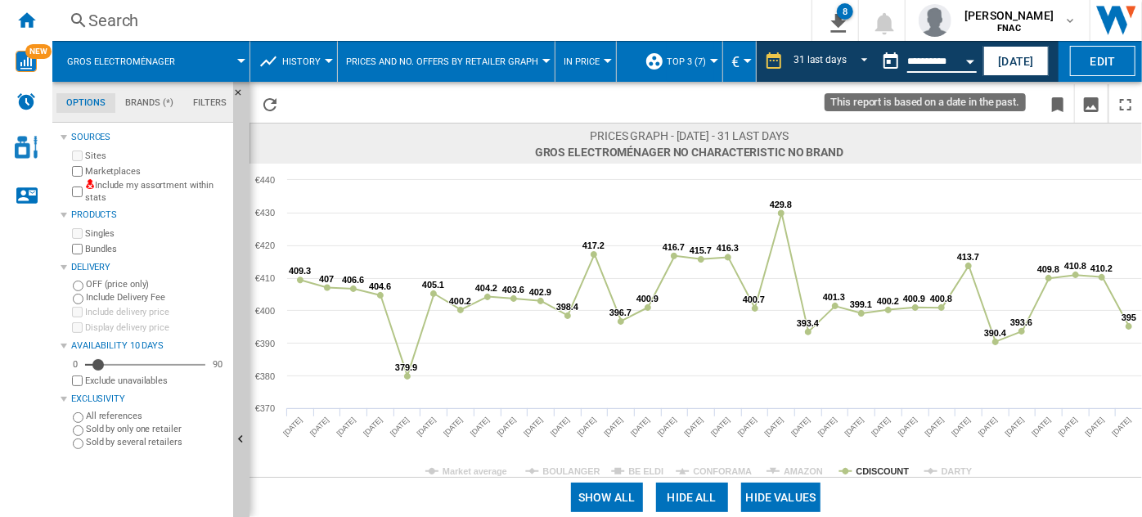
click at [941, 59] on input "**********" at bounding box center [942, 63] width 70 height 15
click at [960, 71] on button "Open calendar" at bounding box center [969, 58] width 29 height 29
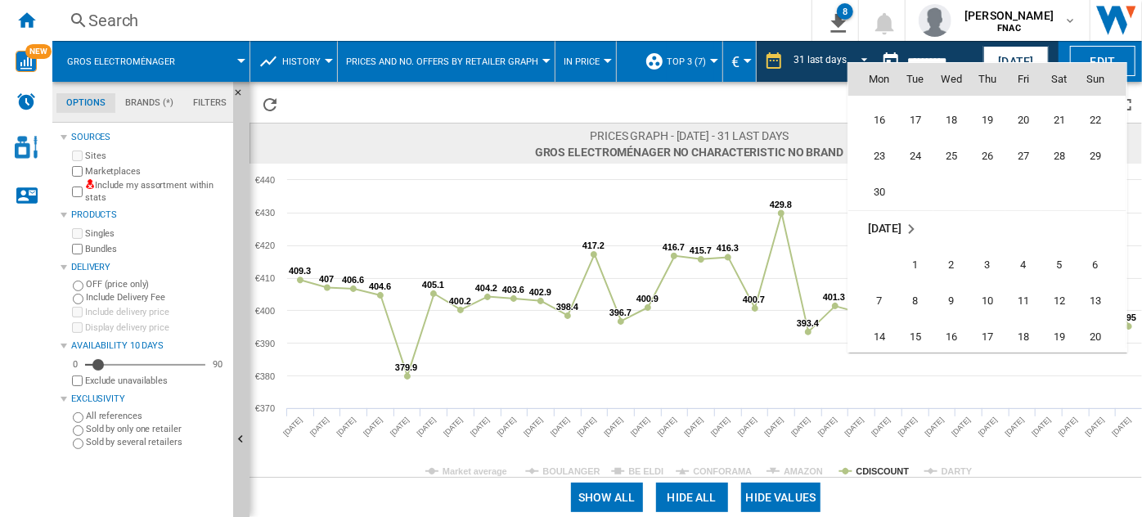
scroll to position [7028, 0]
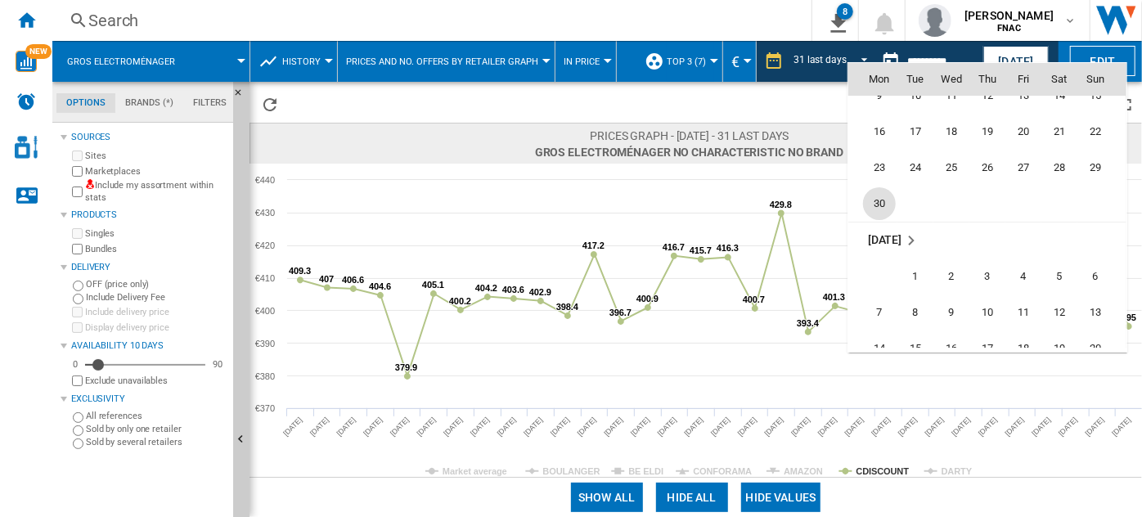
click at [884, 203] on span "30" at bounding box center [879, 203] width 33 height 33
type input "**********"
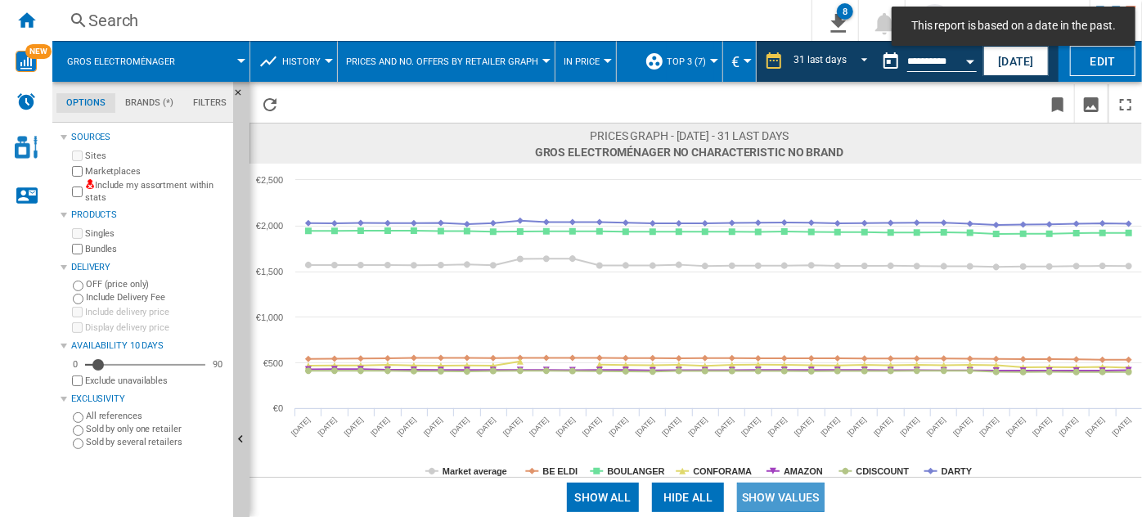
click at [779, 490] on button "Show values" at bounding box center [781, 497] width 88 height 29
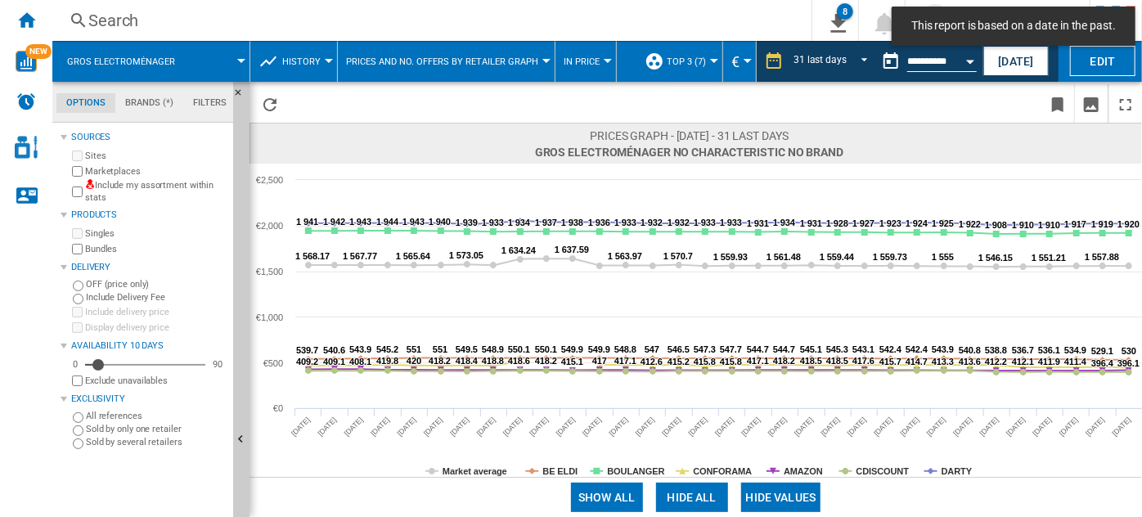
click at [709, 494] on button "Hide all" at bounding box center [692, 497] width 72 height 29
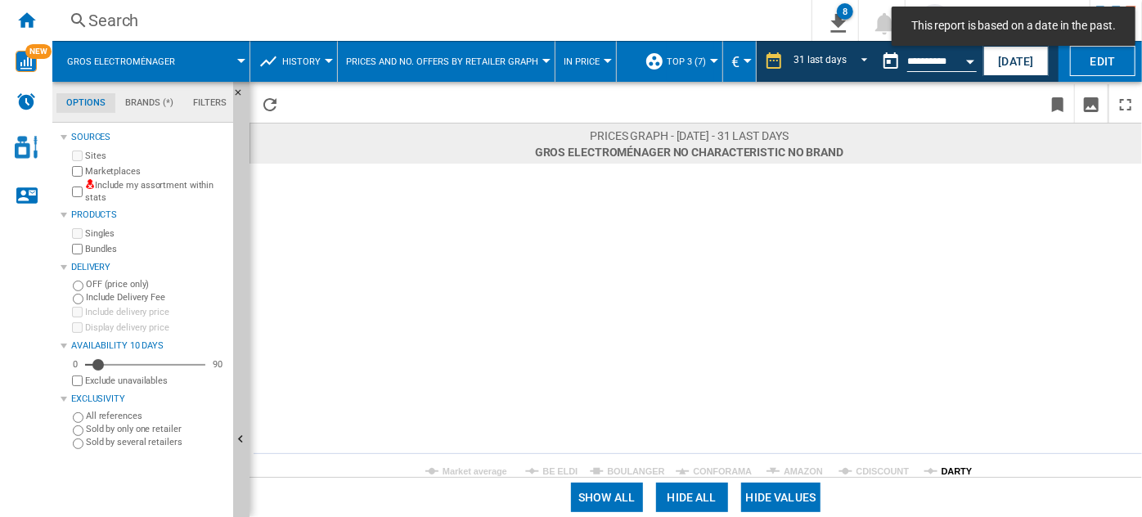
click at [948, 466] on tspan "DARTY" at bounding box center [957, 471] width 31 height 10
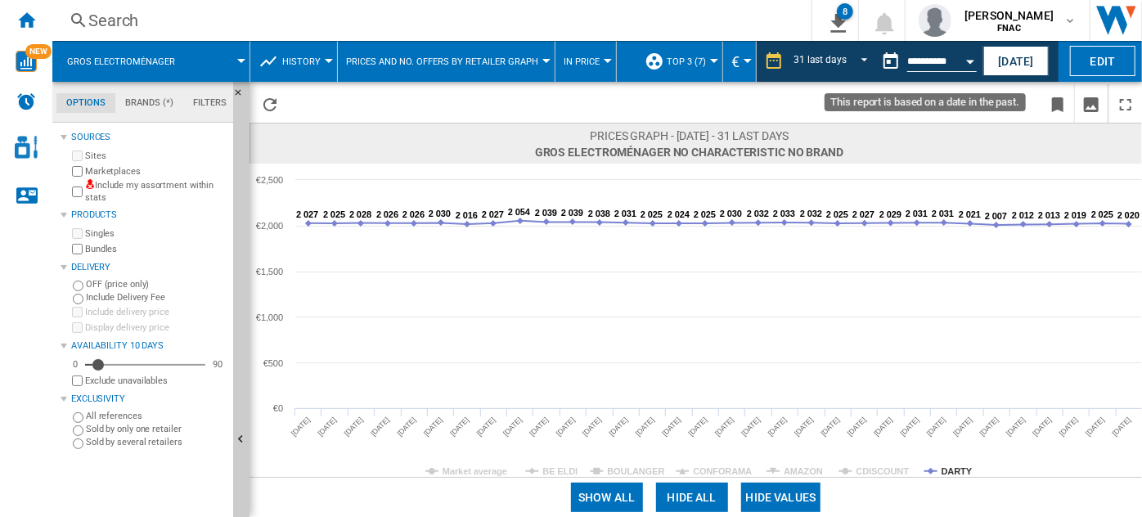
click at [960, 62] on button "Open calendar" at bounding box center [969, 58] width 29 height 29
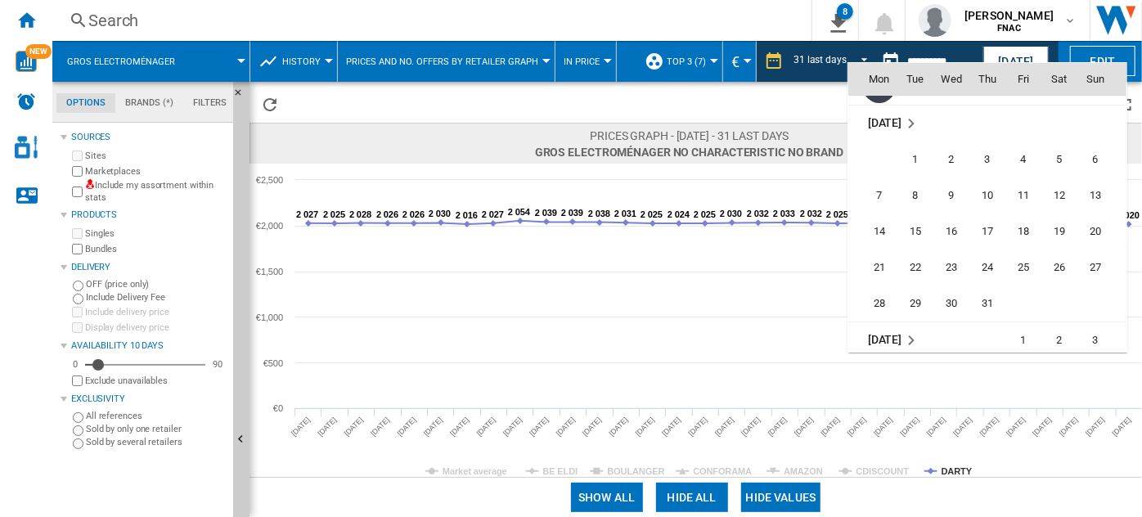
scroll to position [7153, 0]
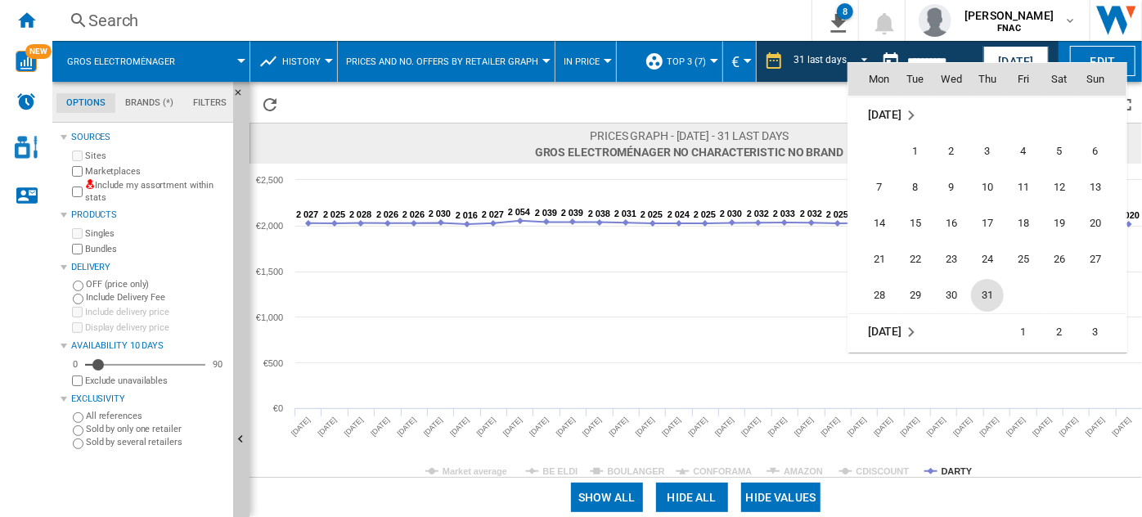
click at [991, 291] on span "31" at bounding box center [987, 295] width 33 height 33
type input "**********"
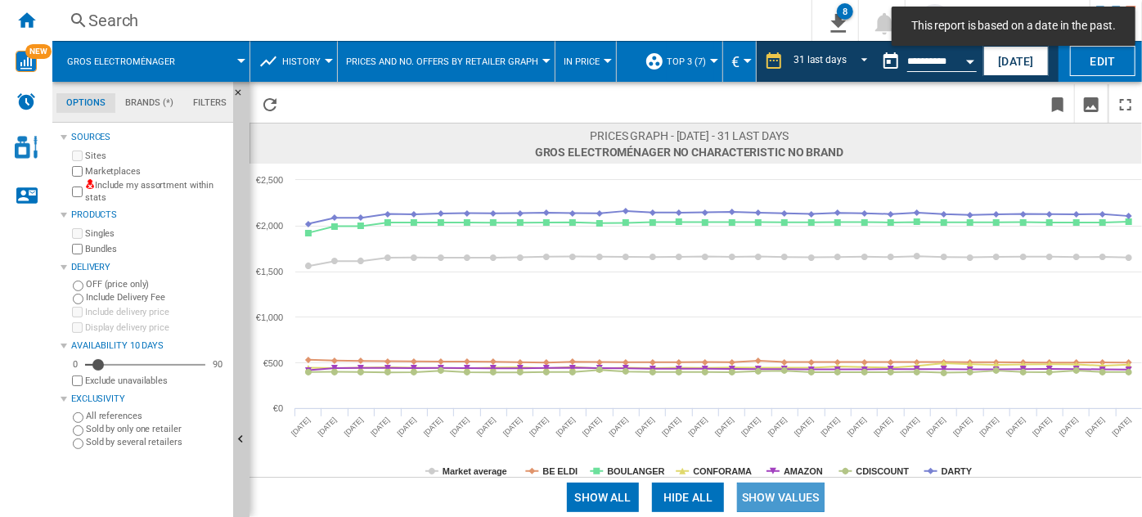
click at [779, 485] on button "Show values" at bounding box center [781, 497] width 88 height 29
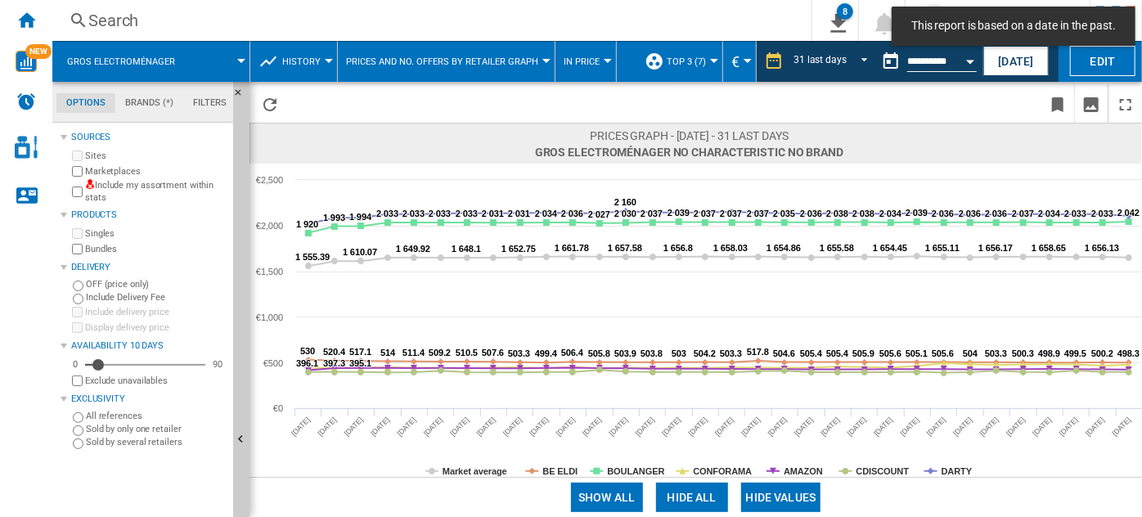
click at [698, 479] on div "Show all Hide all Hide values" at bounding box center [696, 497] width 892 height 40
click at [698, 483] on button "Hide all" at bounding box center [692, 497] width 72 height 29
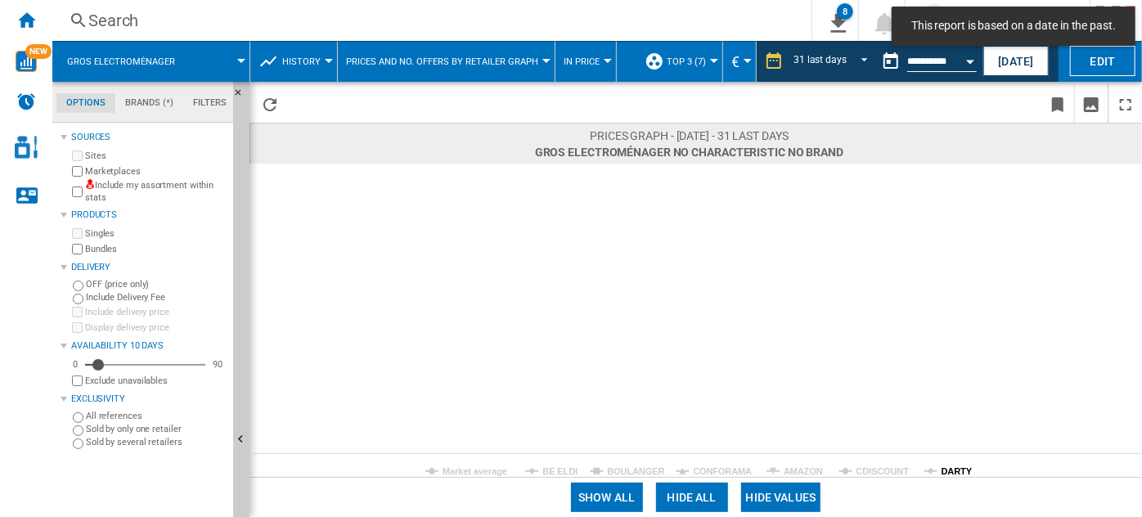
click at [957, 473] on tspan "DARTY" at bounding box center [957, 471] width 31 height 10
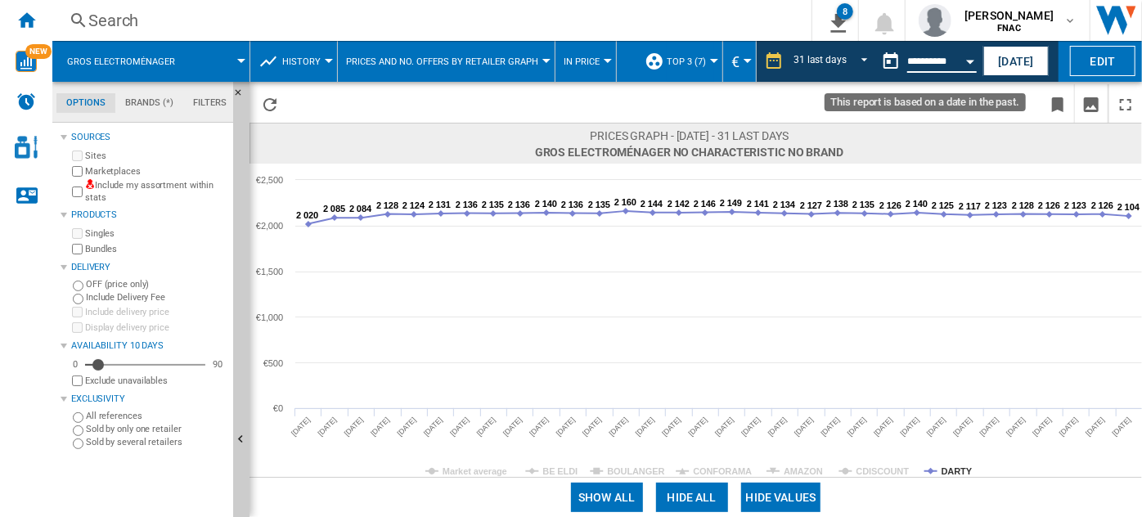
click at [950, 62] on input "**********" at bounding box center [942, 63] width 70 height 15
click at [973, 55] on button "Open calendar" at bounding box center [969, 58] width 29 height 29
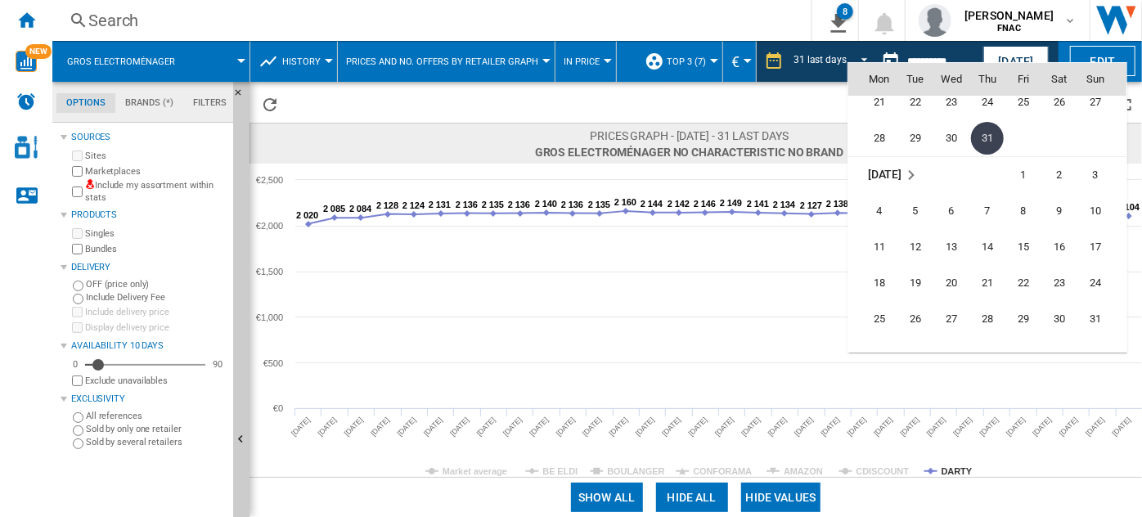
scroll to position [7369, 0]
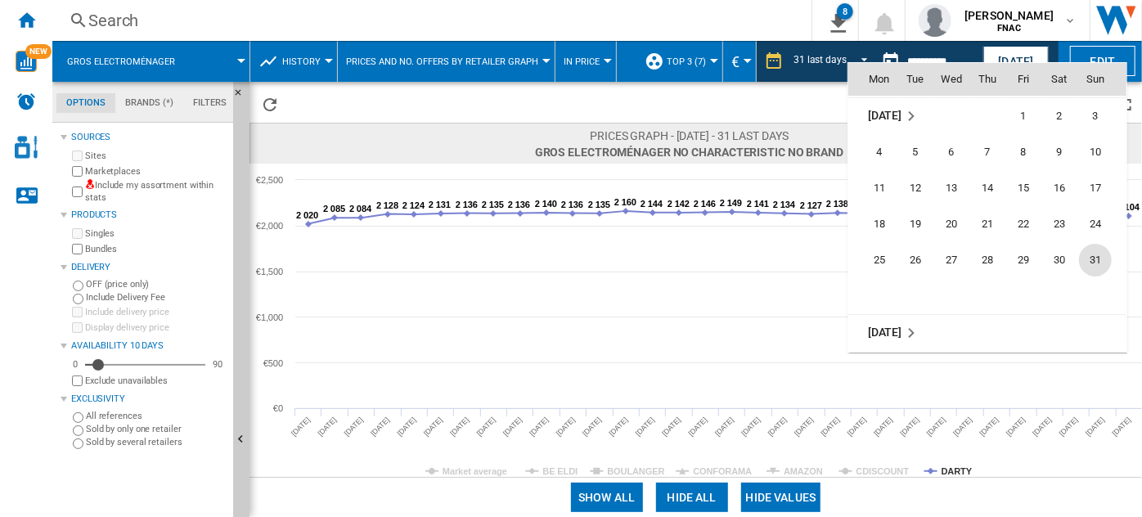
click at [1100, 259] on span "31" at bounding box center [1095, 260] width 33 height 33
type input "**********"
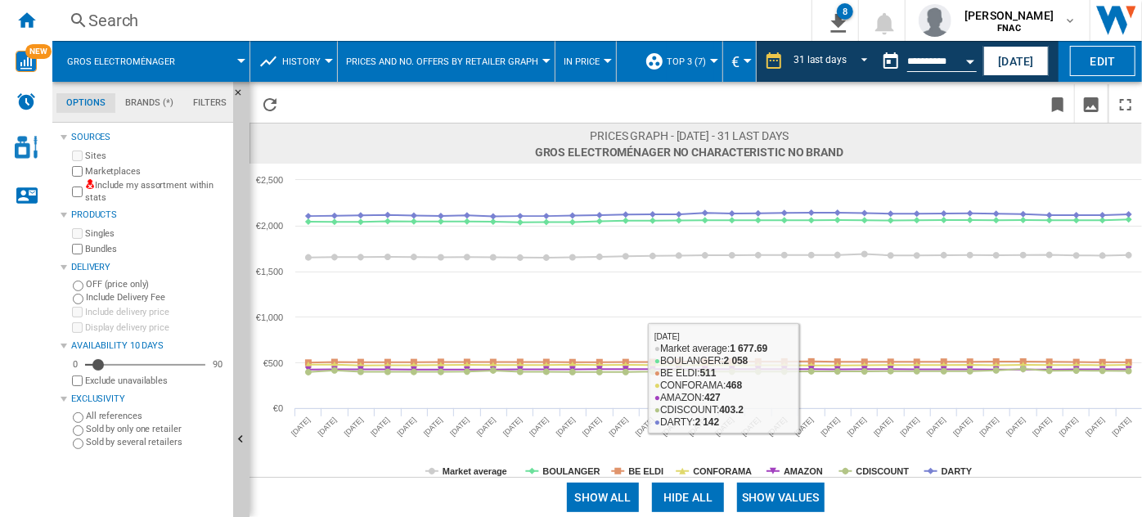
click at [779, 497] on button "Show values" at bounding box center [781, 497] width 88 height 29
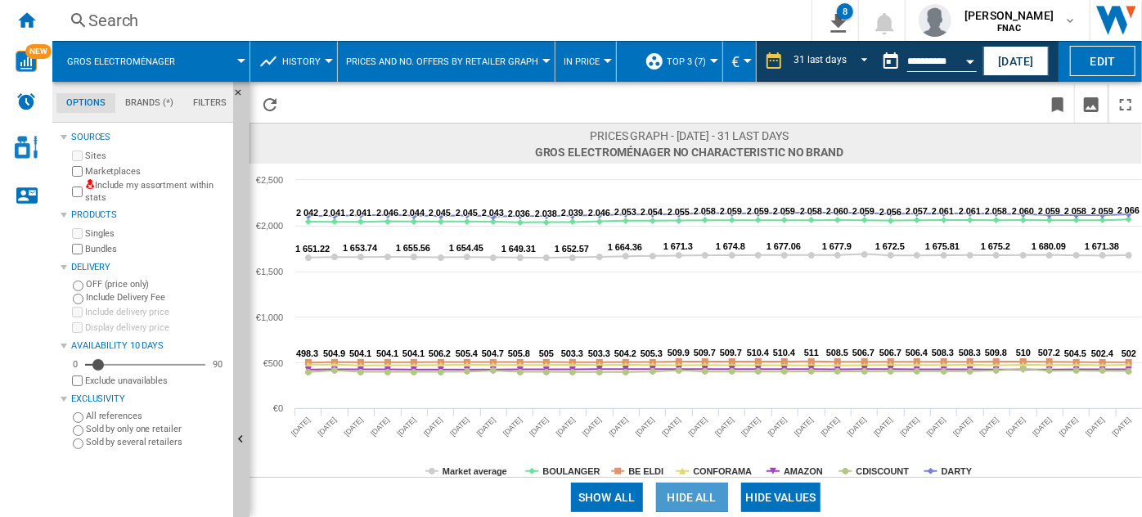
click at [707, 492] on button "Hide all" at bounding box center [692, 497] width 72 height 29
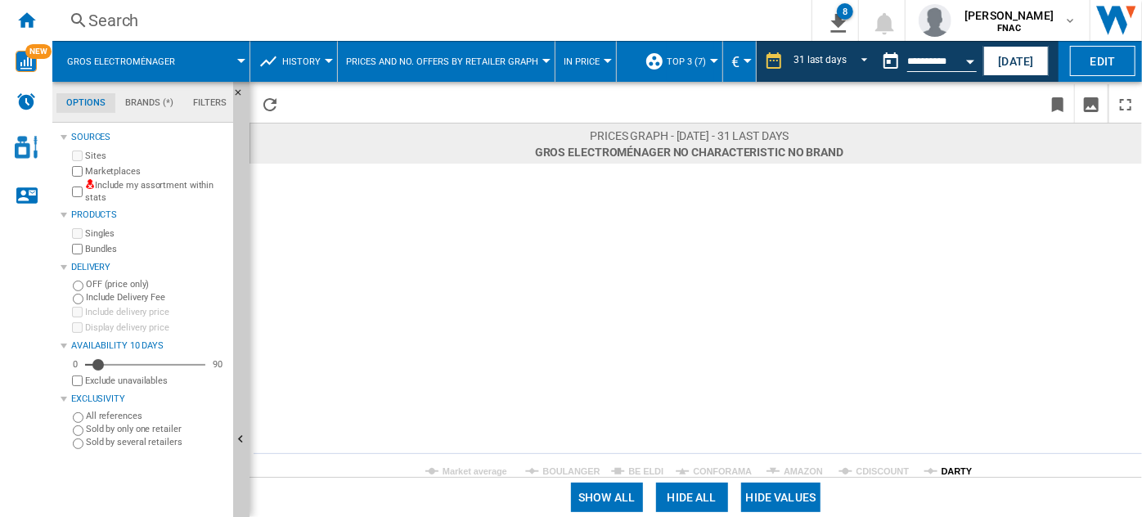
click at [953, 468] on tspan "DARTY" at bounding box center [957, 471] width 31 height 10
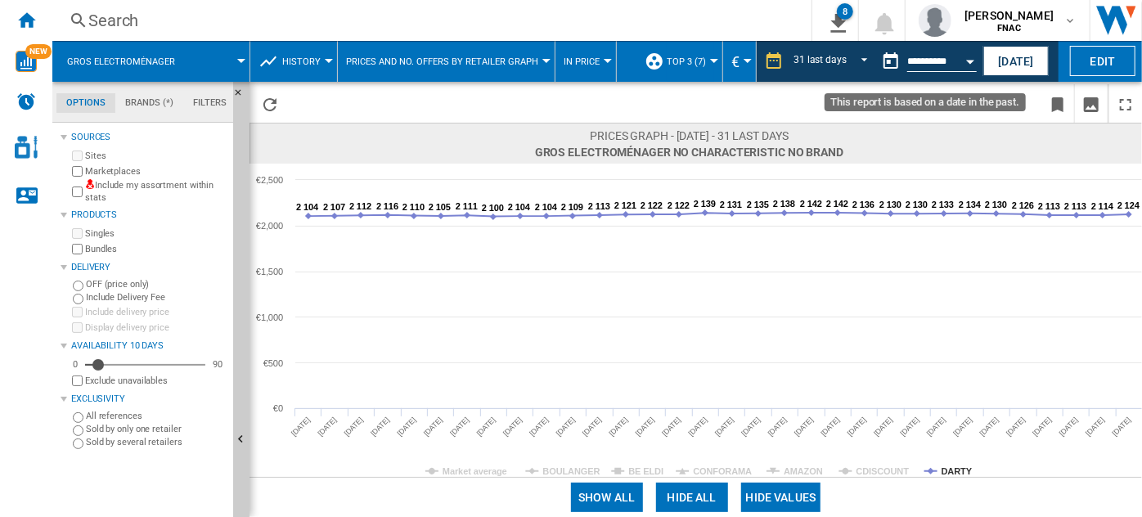
click at [964, 52] on button "Open calendar" at bounding box center [969, 58] width 29 height 29
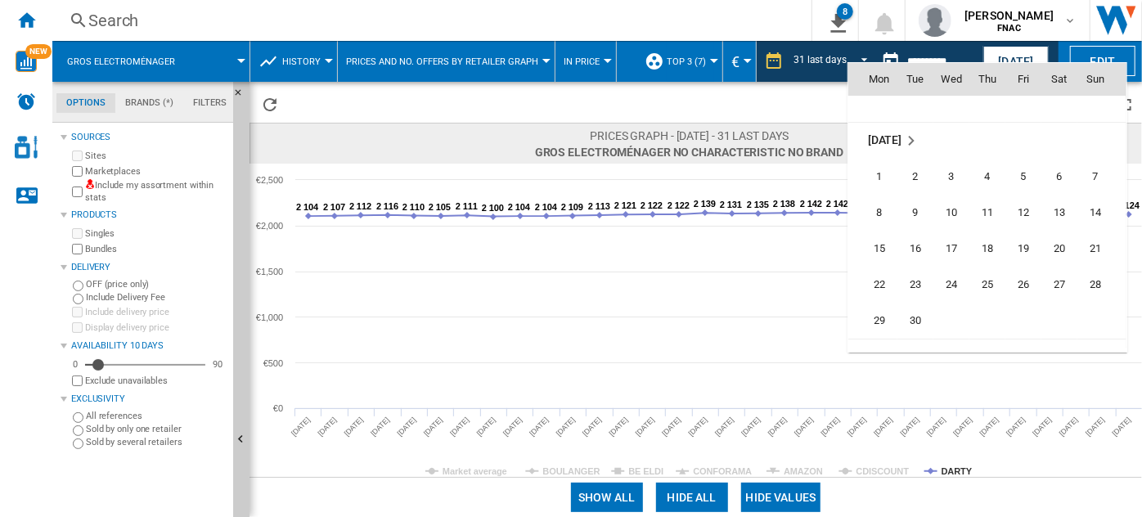
scroll to position [7564, 0]
click at [908, 307] on span "30" at bounding box center [915, 318] width 33 height 33
type input "**********"
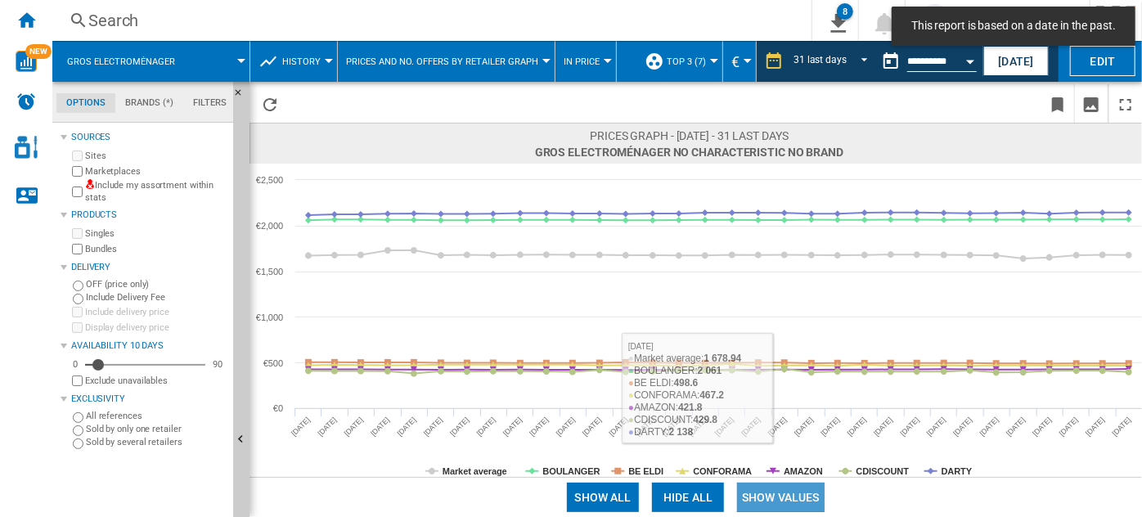
click at [789, 497] on button "Show values" at bounding box center [781, 497] width 88 height 29
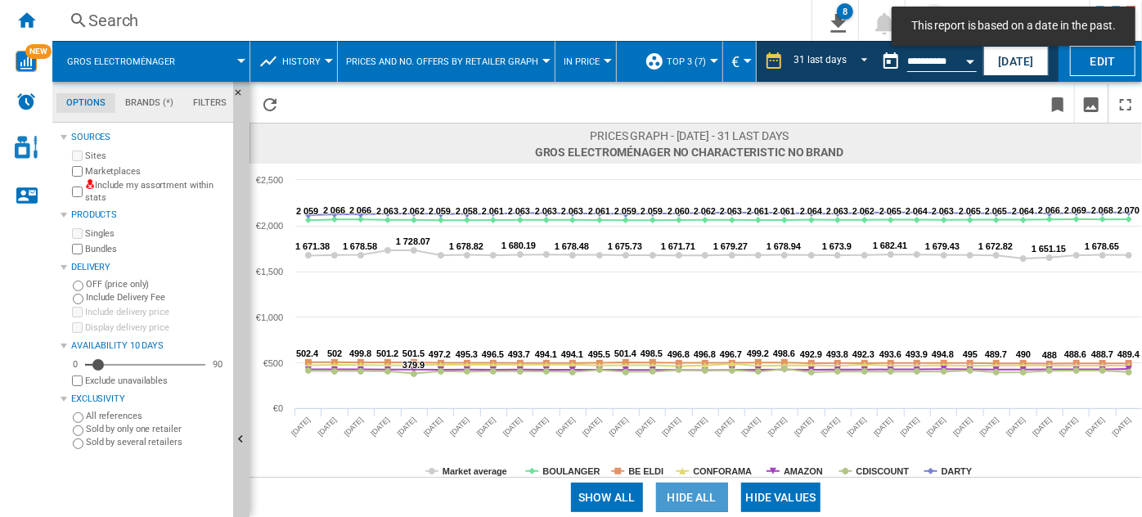
click at [698, 497] on button "Hide all" at bounding box center [692, 497] width 72 height 29
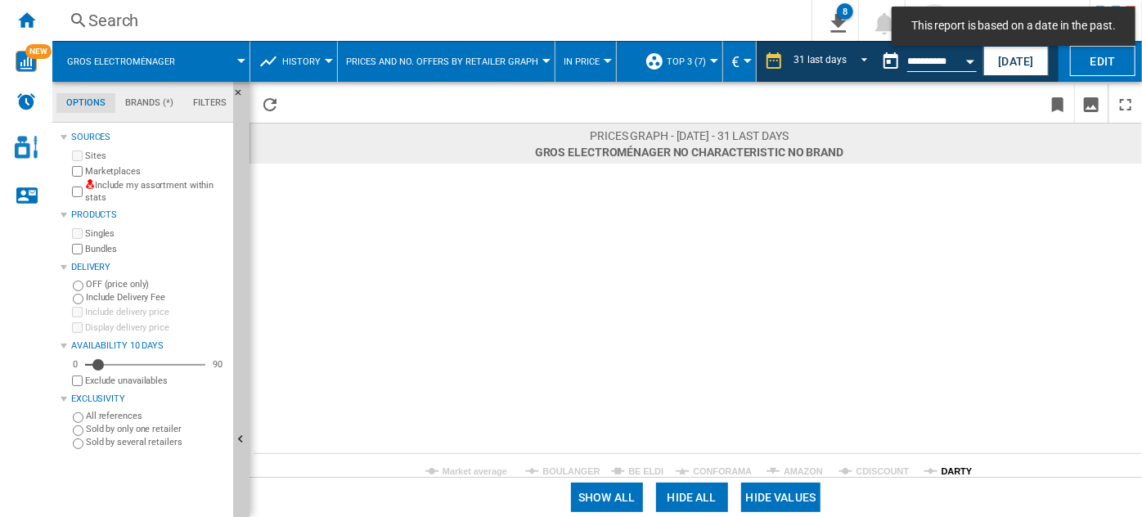
click at [958, 474] on tspan "DARTY" at bounding box center [957, 471] width 31 height 10
